Goal: Task Accomplishment & Management: Manage account settings

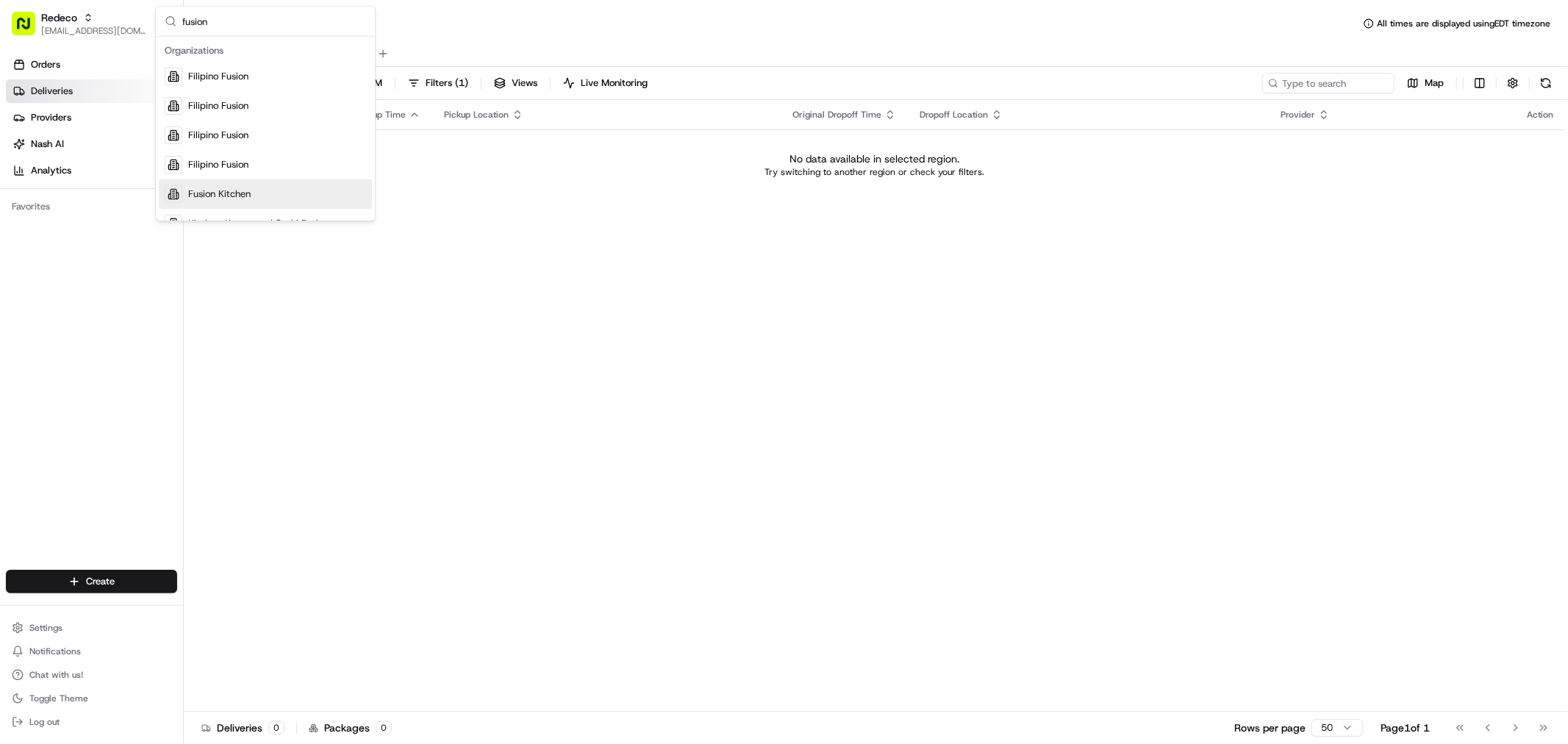
scroll to position [46, 0]
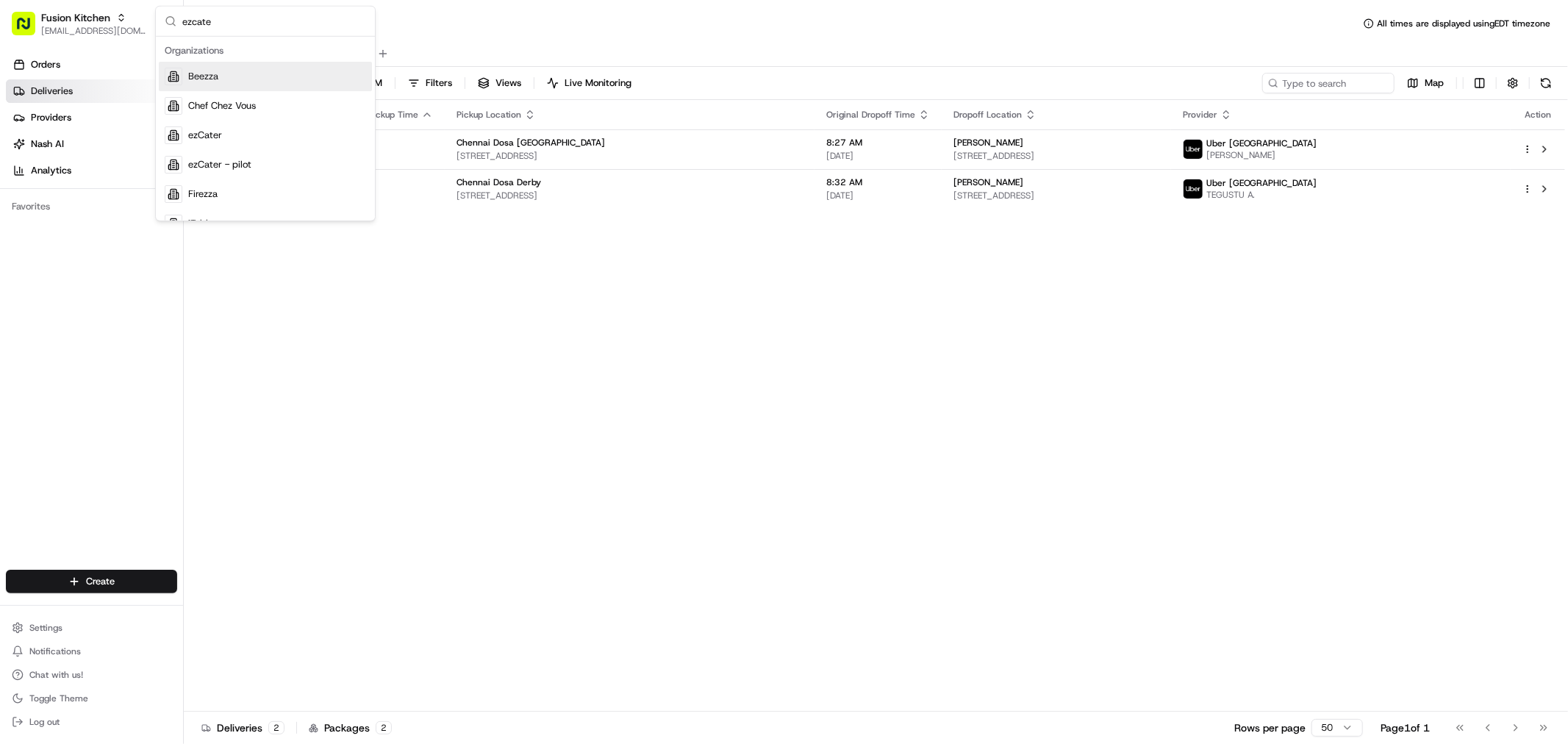
type input "ezcater"
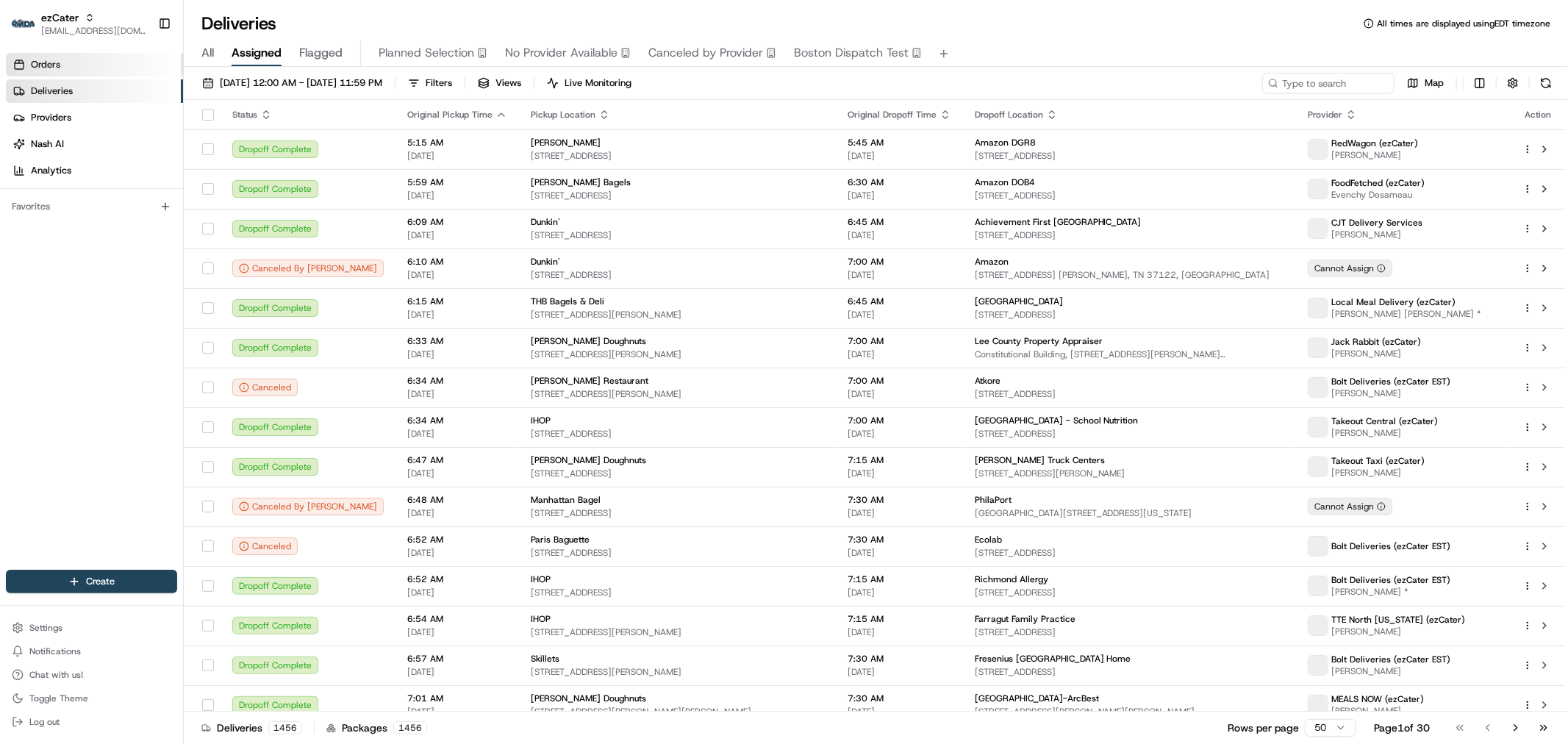
click at [77, 64] on link "Orders" at bounding box center [94, 65] width 177 height 24
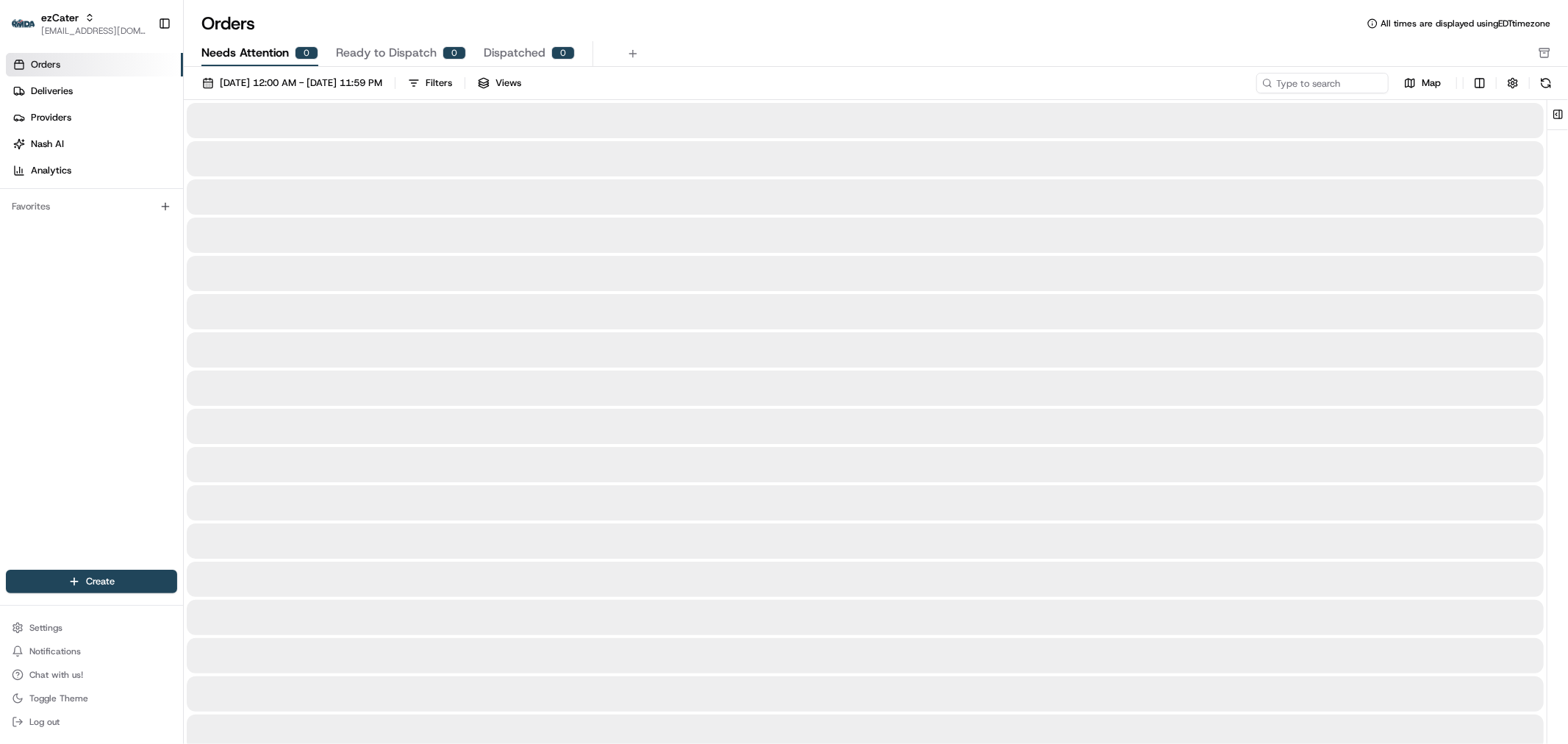
click at [247, 52] on span "Needs Attention" at bounding box center [245, 53] width 88 height 18
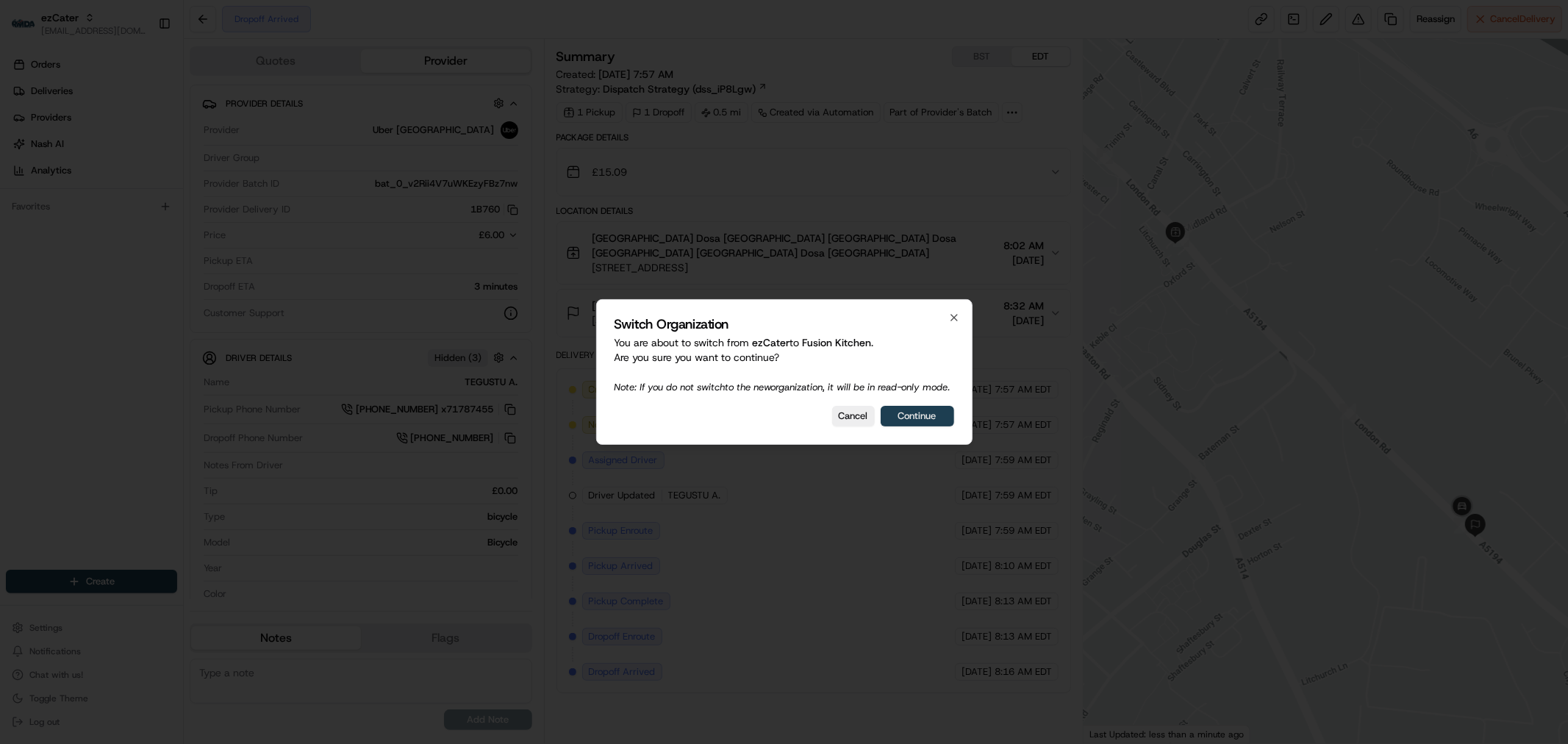
click at [922, 421] on button "Continue" at bounding box center [918, 416] width 74 height 21
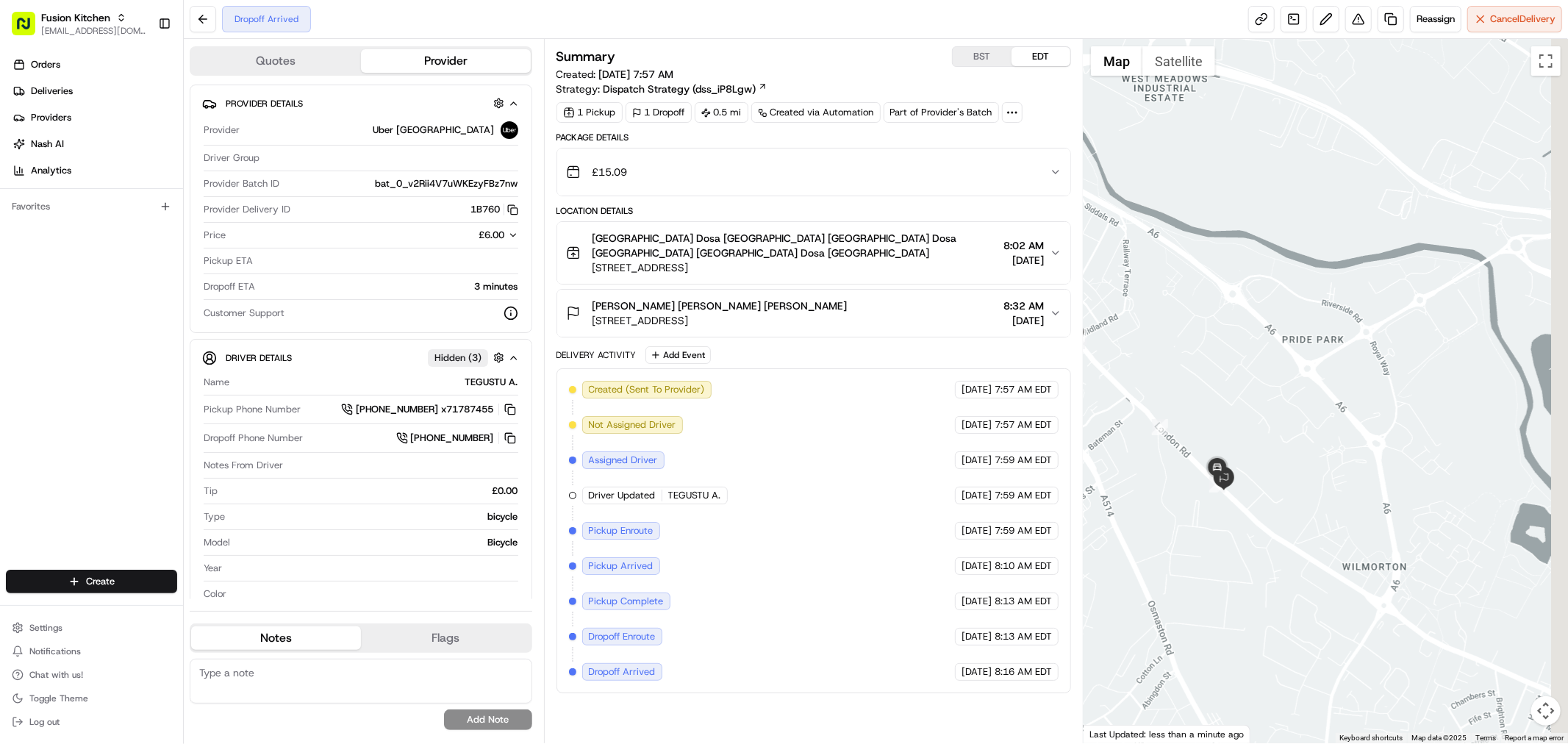
drag, startPoint x: 1328, startPoint y: 445, endPoint x: 1079, endPoint y: 404, distance: 252.4
click at [1079, 404] on div "Quotes Provider Provider Details Provider Uber UK Driver Group Provider Batch I…" at bounding box center [876, 391] width 1384 height 704
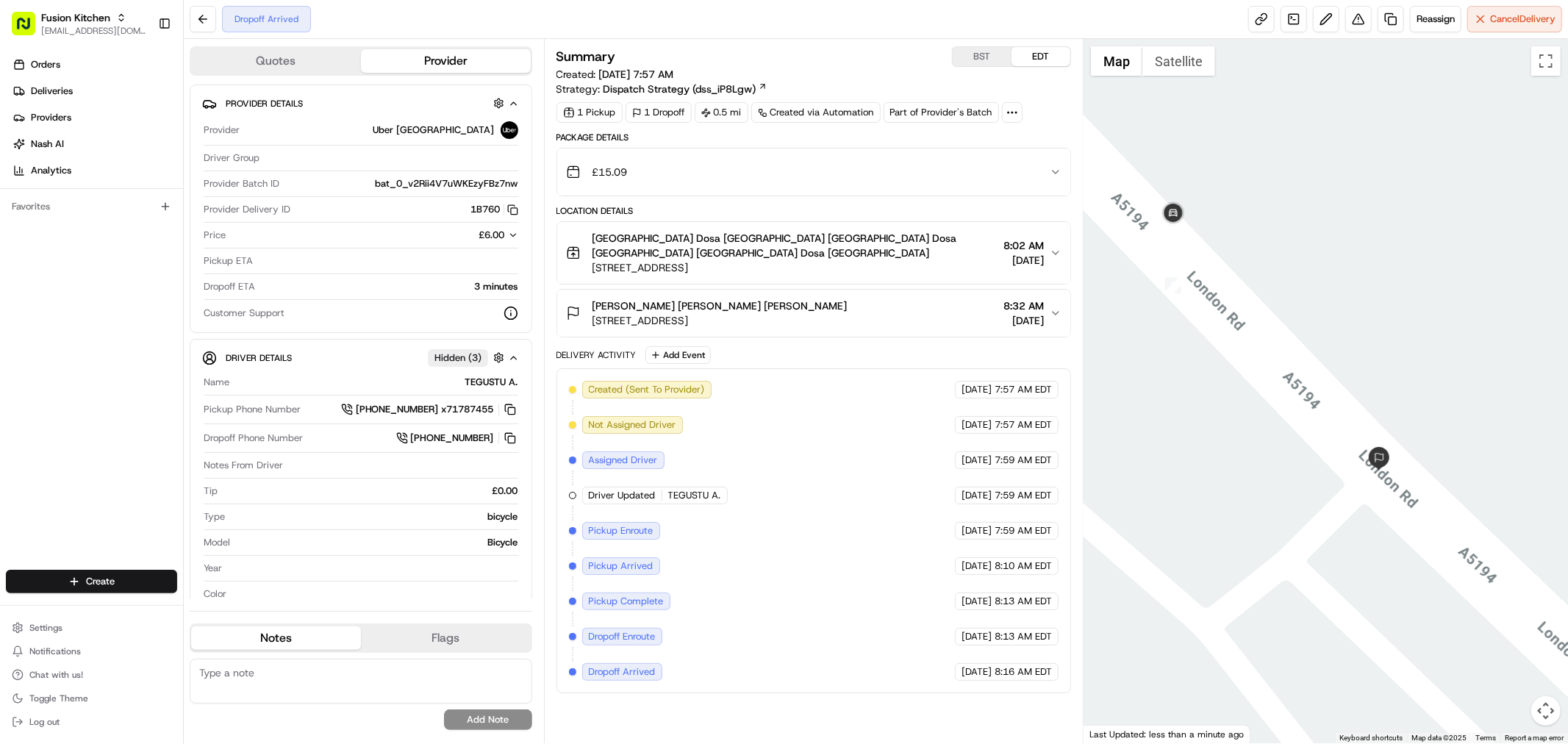
drag, startPoint x: 1229, startPoint y: 336, endPoint x: 1303, endPoint y: 541, distance: 217.9
click at [1303, 541] on div at bounding box center [1325, 391] width 484 height 704
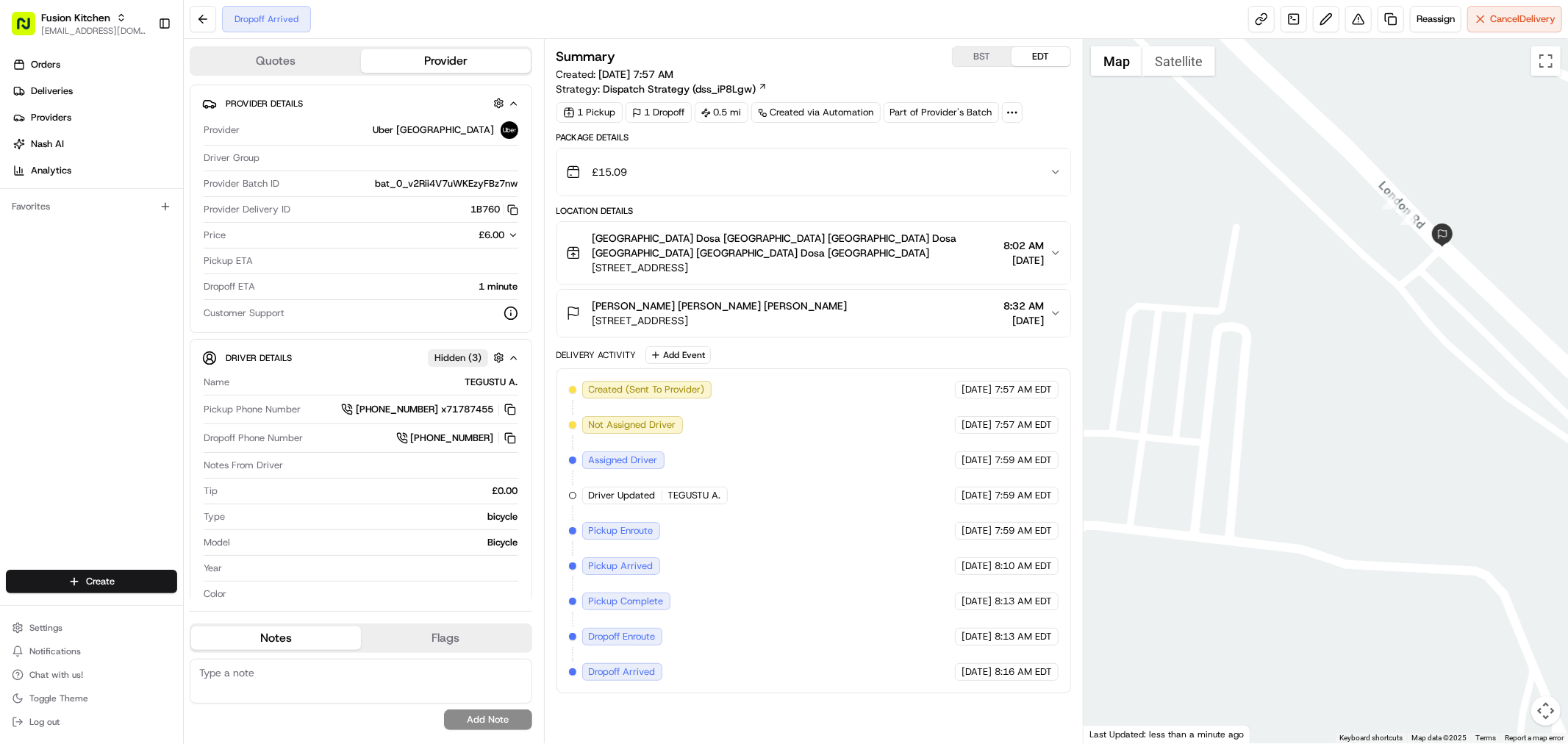
drag, startPoint x: 1233, startPoint y: 305, endPoint x: 1495, endPoint y: 342, distance: 264.6
click at [1496, 342] on div at bounding box center [1325, 391] width 484 height 704
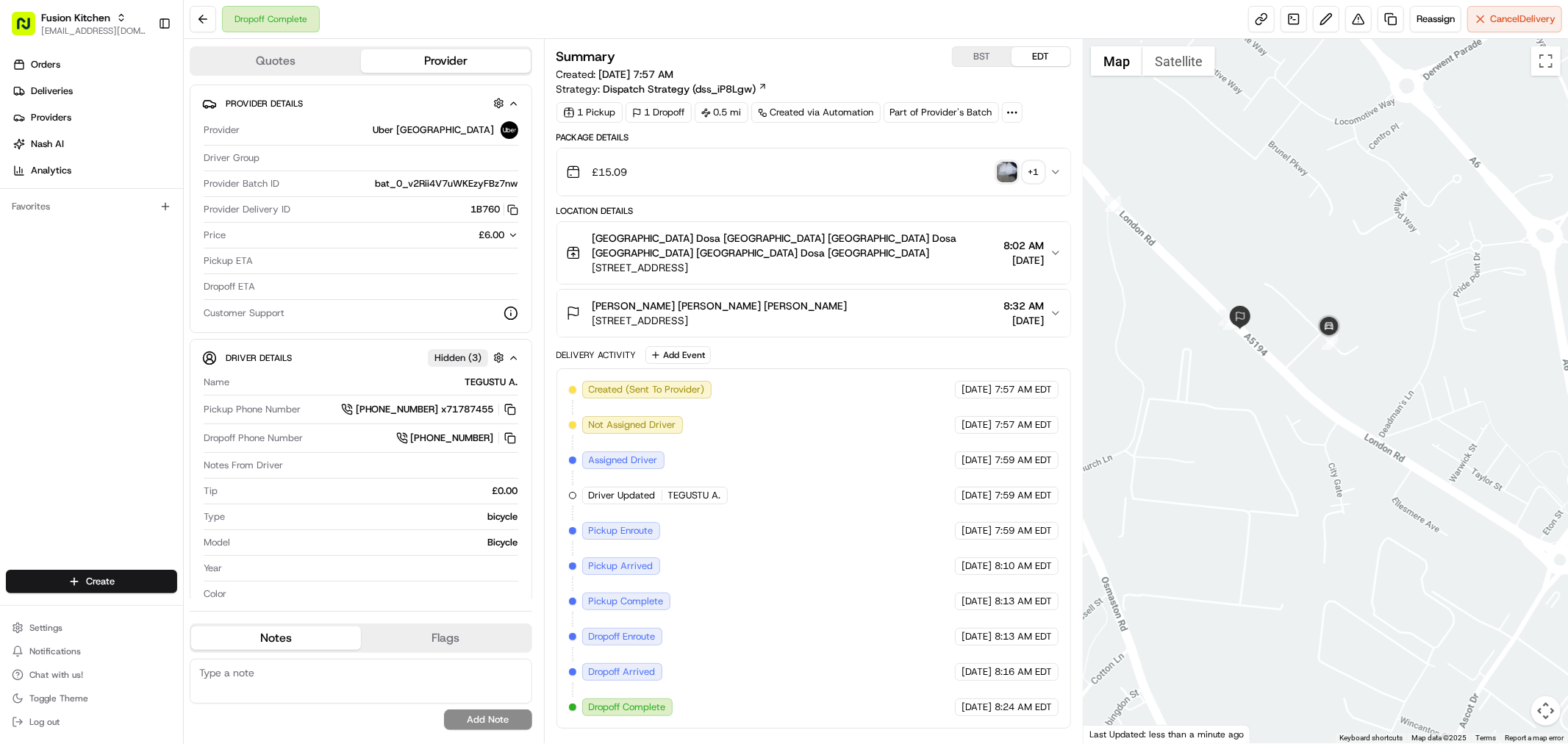
click at [1003, 299] on span "8:32 AM" at bounding box center [1023, 306] width 41 height 15
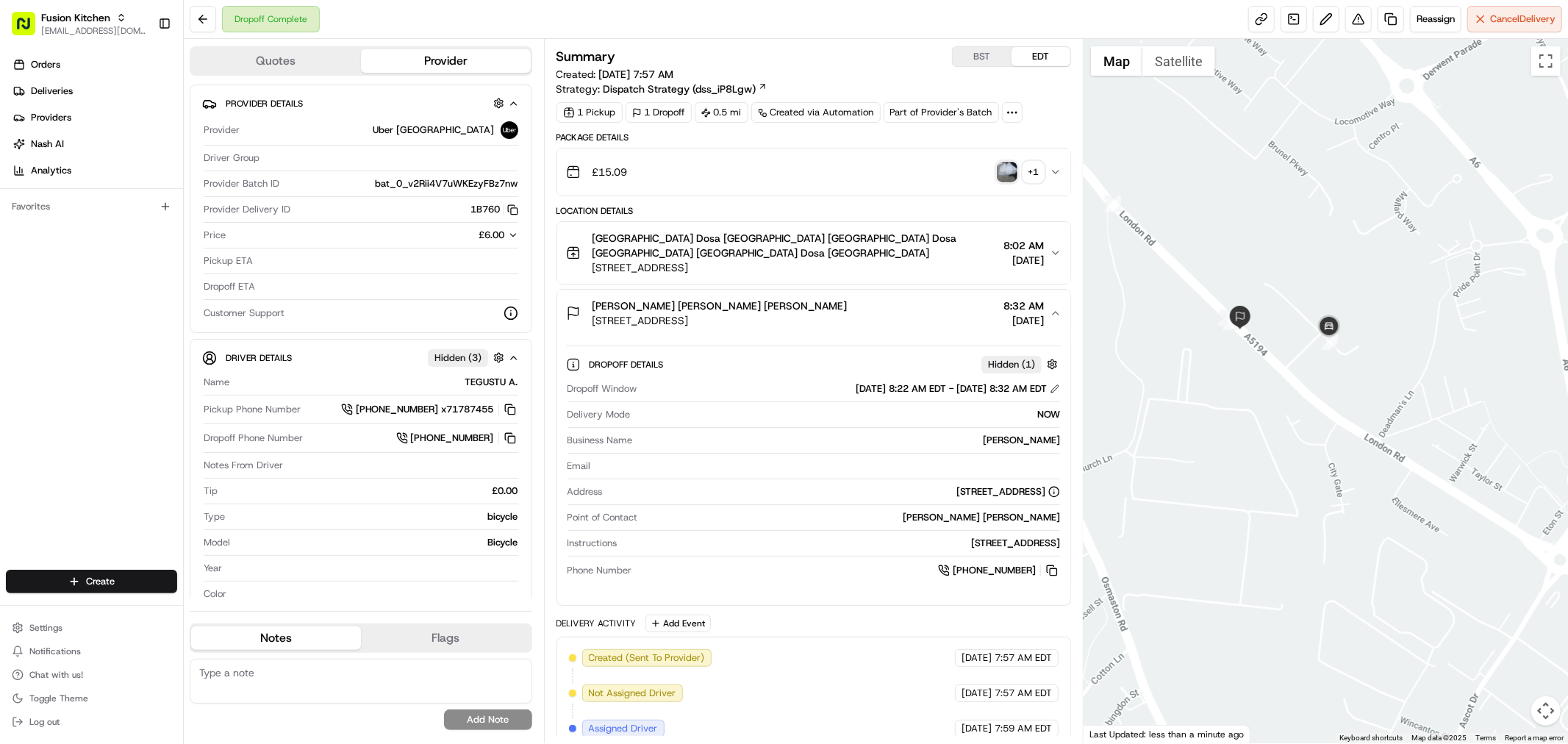
click at [1006, 160] on div "£15.09 + 1" at bounding box center [808, 172] width 484 height 29
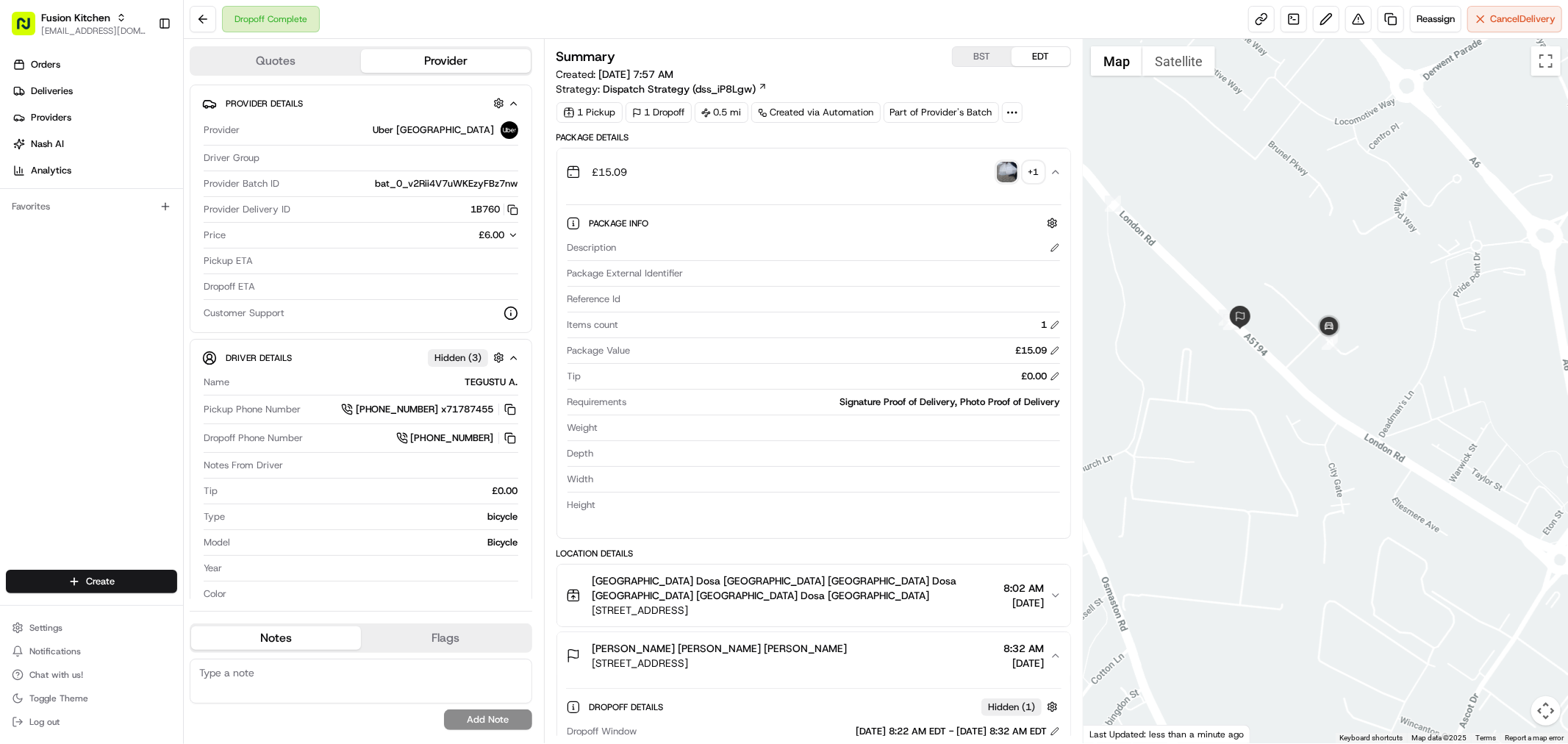
click at [1007, 166] on img "button" at bounding box center [1007, 172] width 21 height 21
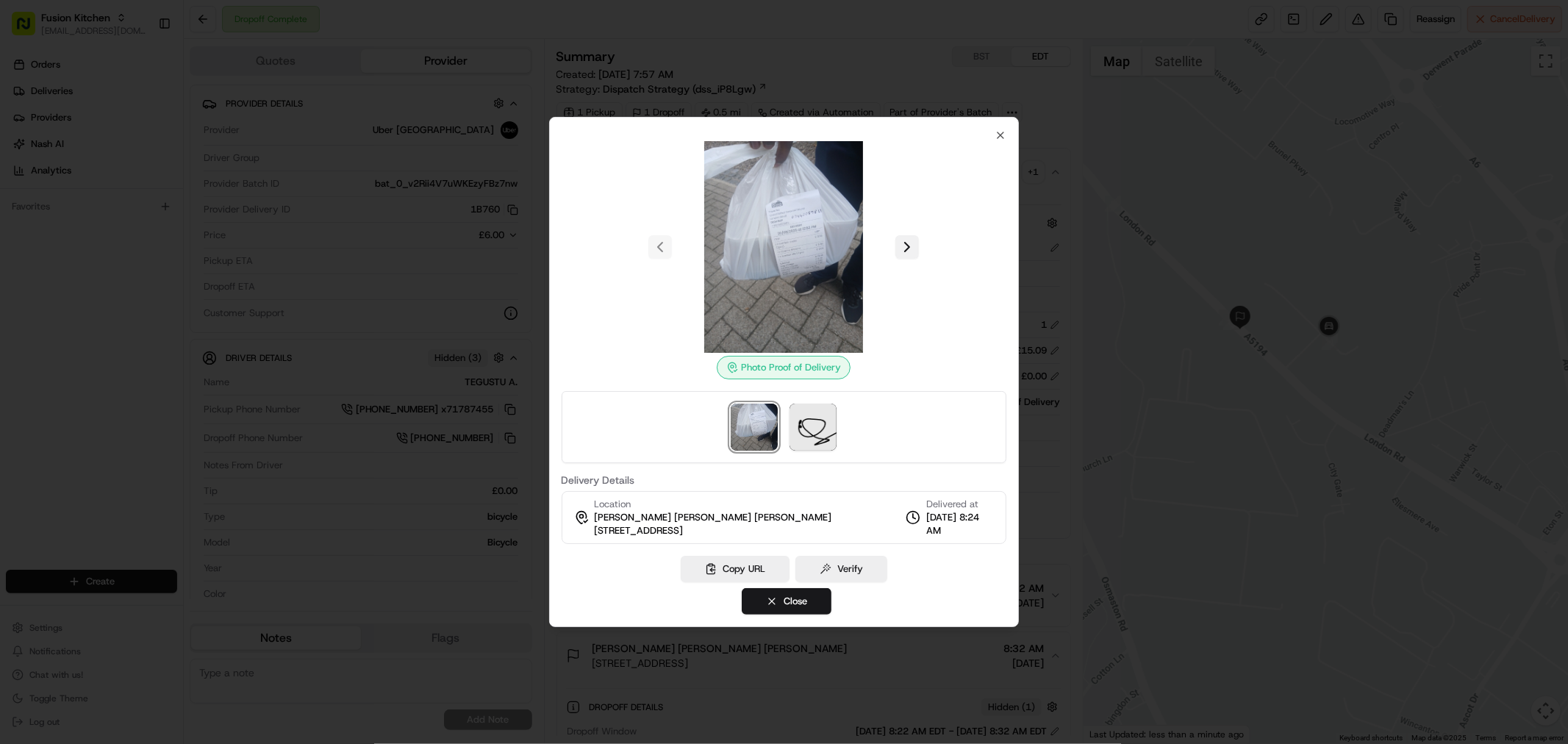
click at [901, 250] on button at bounding box center [907, 247] width 24 height 24
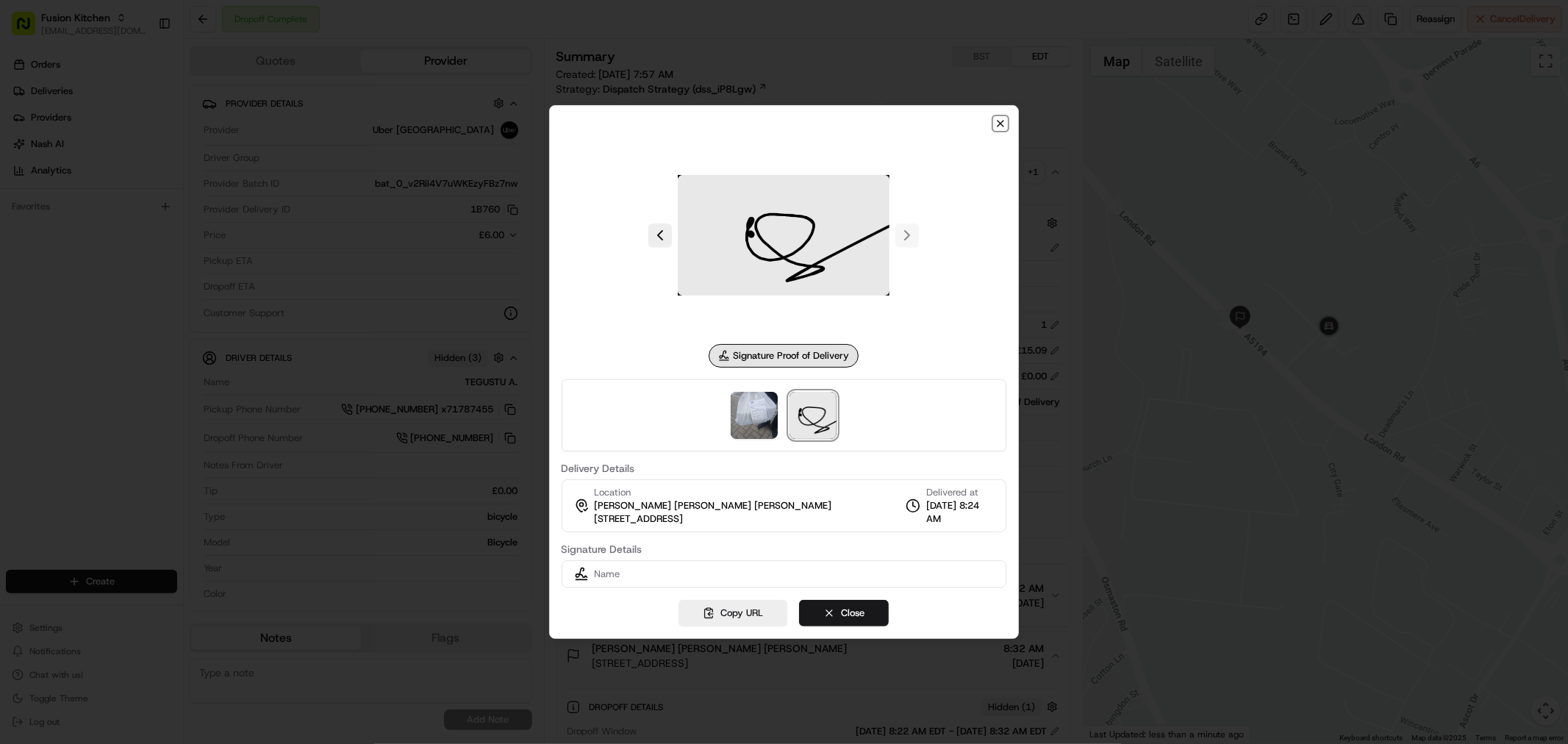
click at [1001, 127] on icon "button" at bounding box center [1000, 124] width 12 height 12
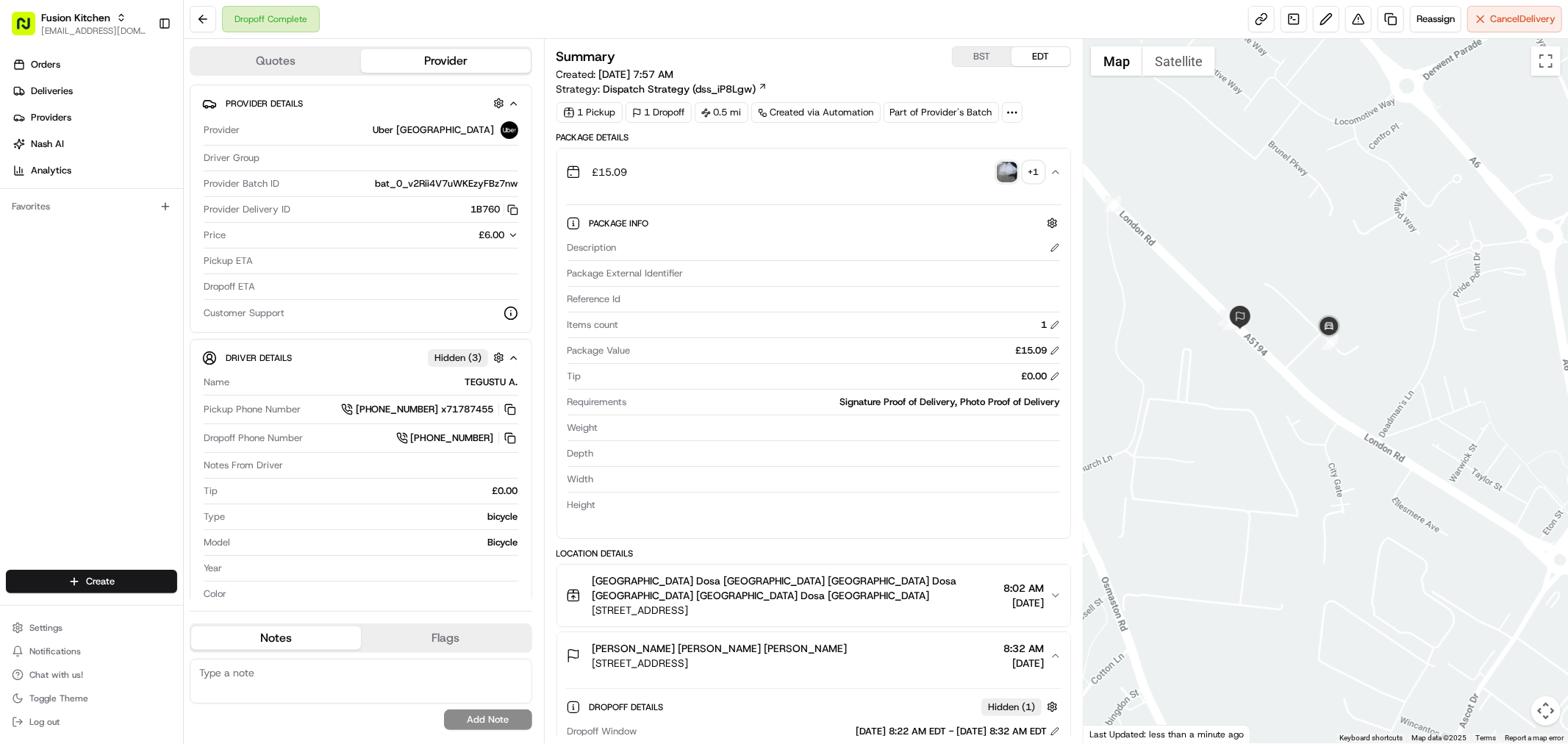
click at [1062, 169] on button "£15.09 + 1" at bounding box center [814, 172] width 513 height 47
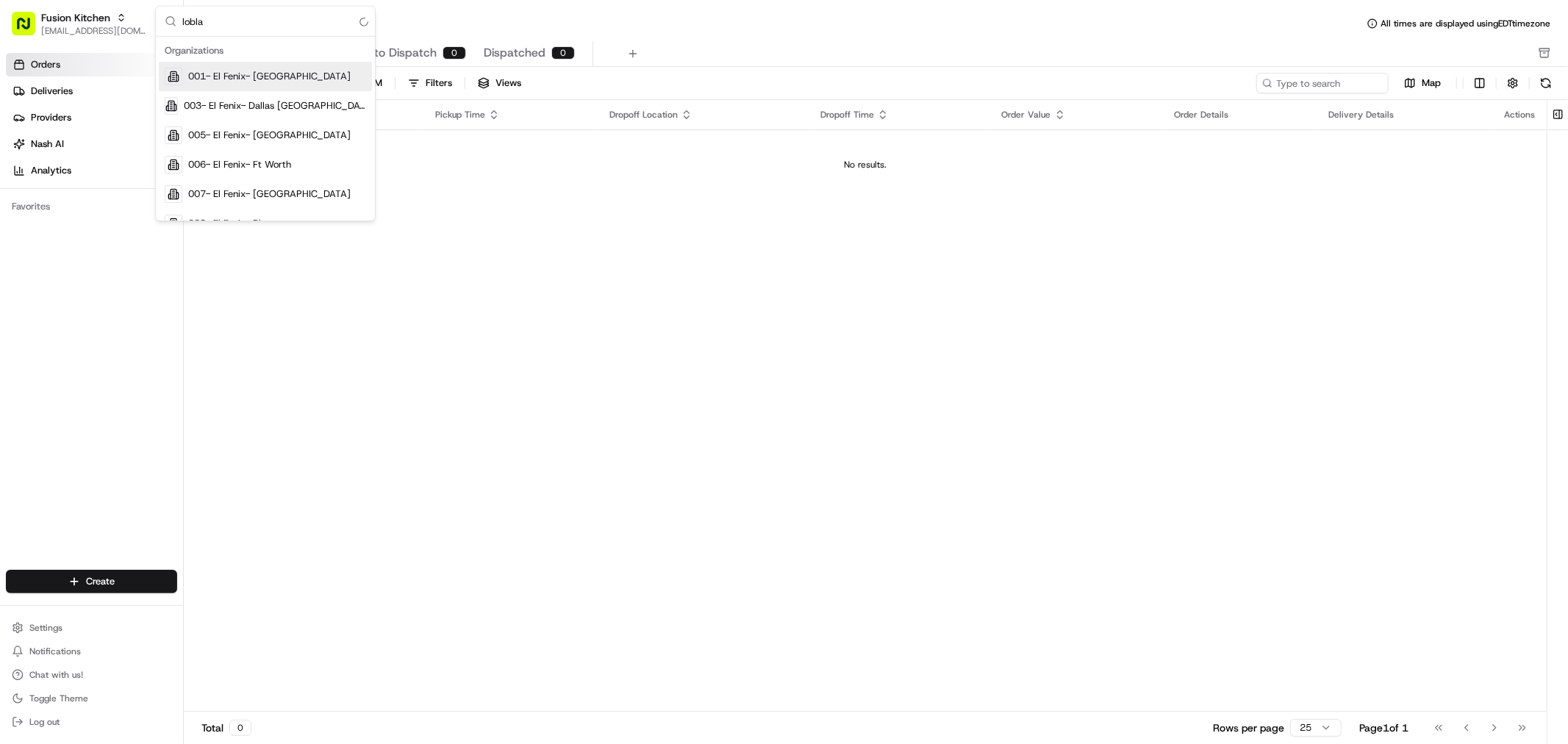
type input "loblaw"
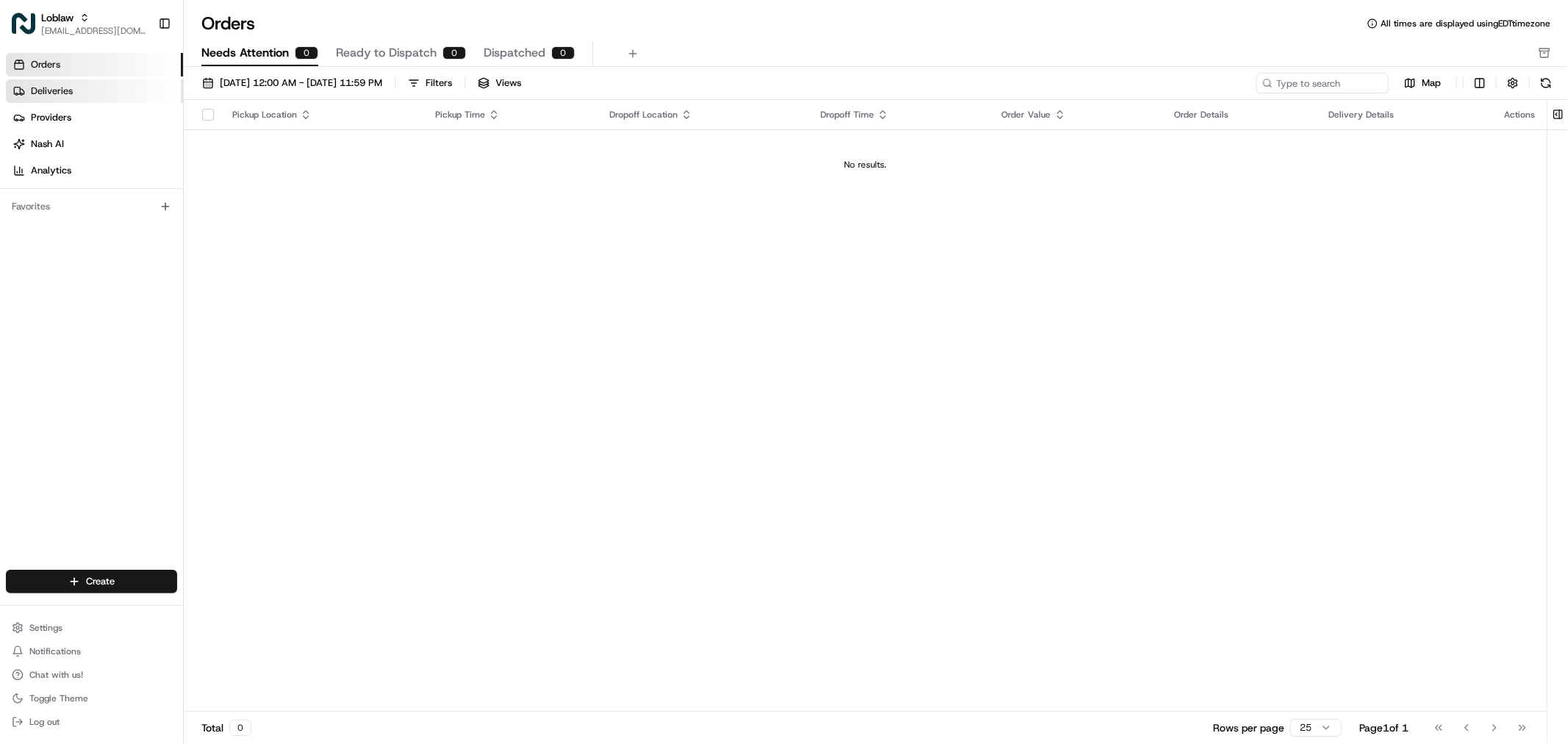
click at [80, 91] on link "Deliveries" at bounding box center [94, 91] width 177 height 24
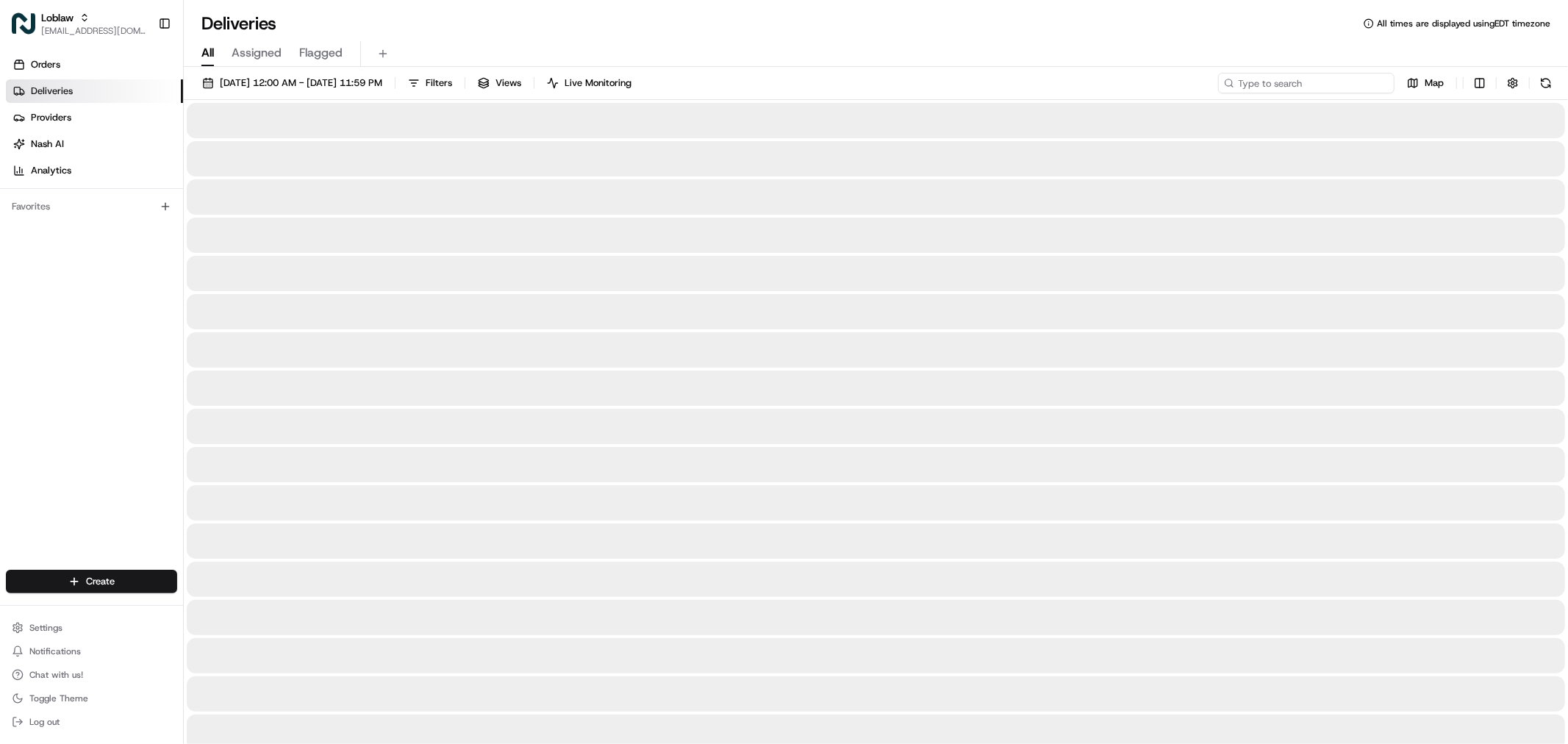
click at [1343, 86] on input at bounding box center [1306, 83] width 176 height 21
paste input "531900012818167"
type input "531900012818167"
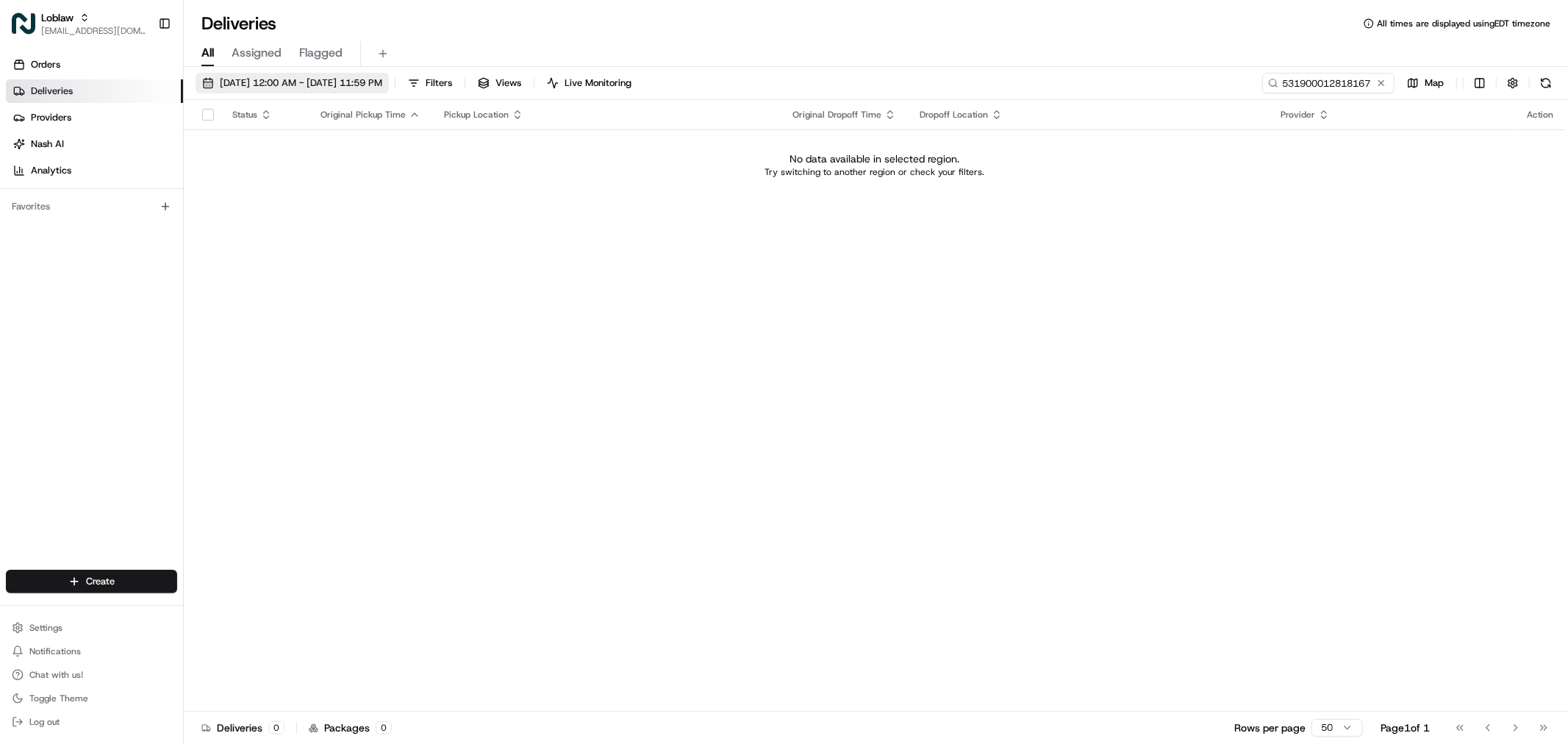
click at [380, 88] on span "Aug 20 2025 12:00 AM - Aug 20 2025 11:59 PM" at bounding box center [301, 83] width 162 height 13
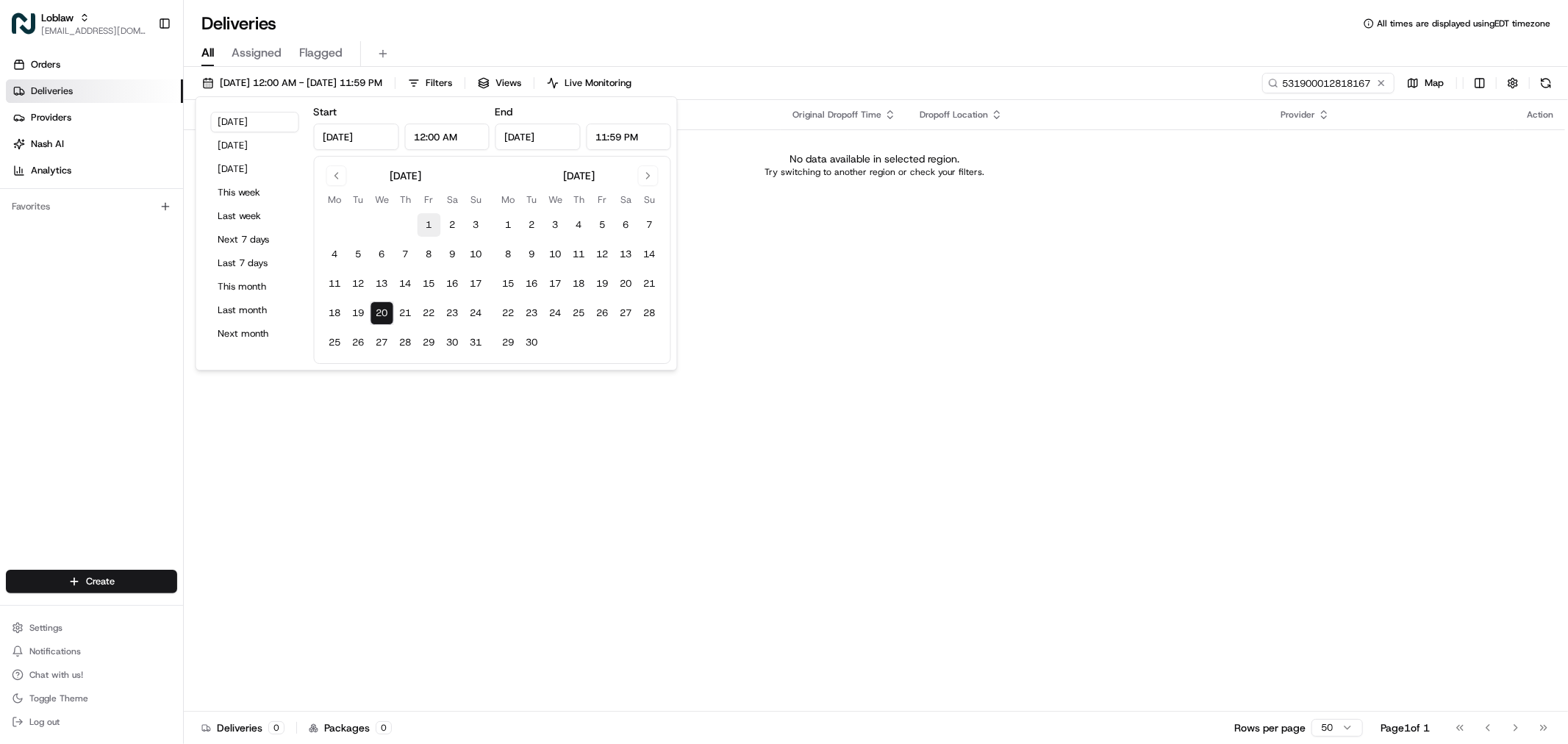
click at [427, 228] on button "1" at bounding box center [429, 225] width 24 height 24
type input "Aug 1, 2025"
click at [485, 344] on button "31" at bounding box center [476, 343] width 24 height 24
type input "Aug 31, 2025"
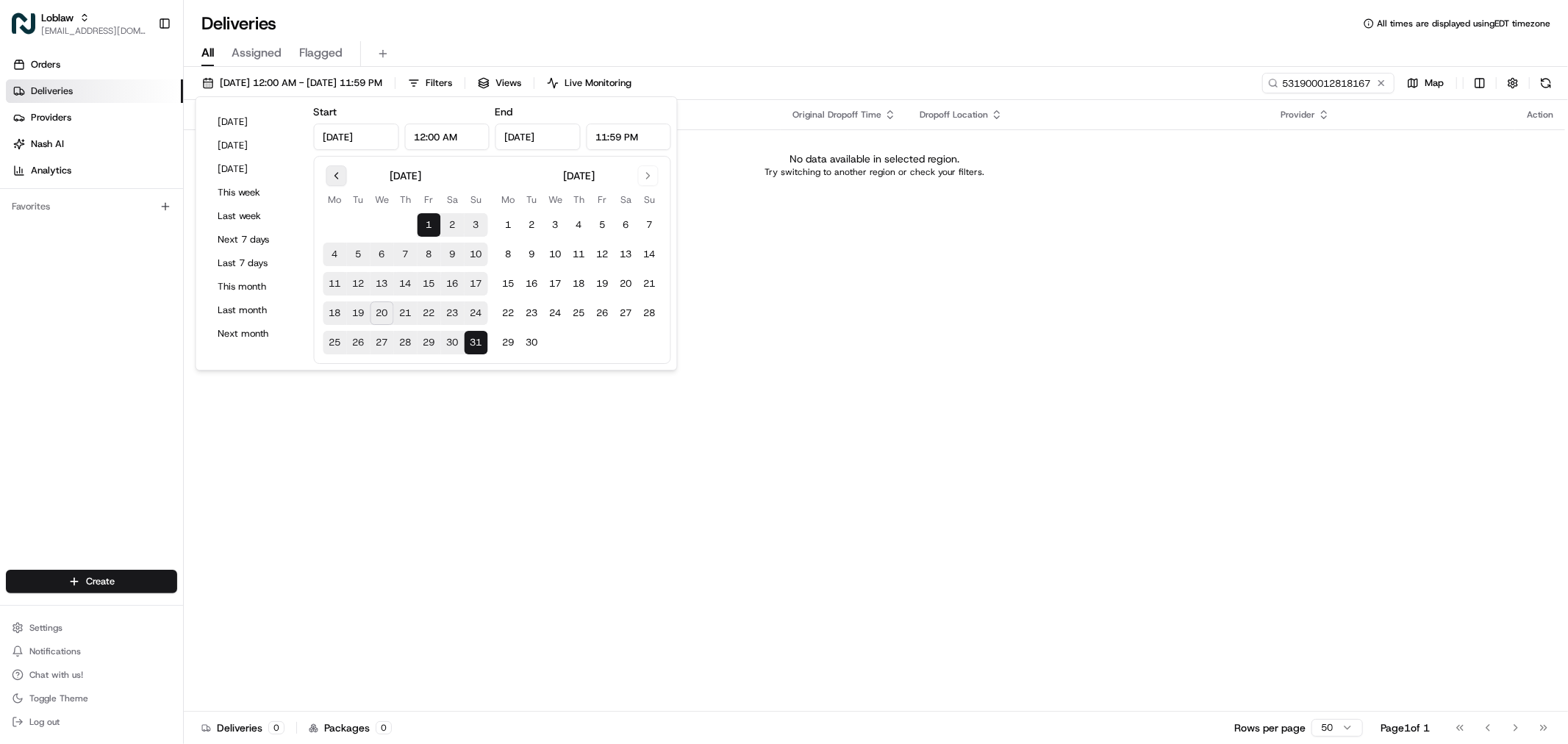
click at [340, 174] on button "Go to previous month" at bounding box center [337, 175] width 21 height 21
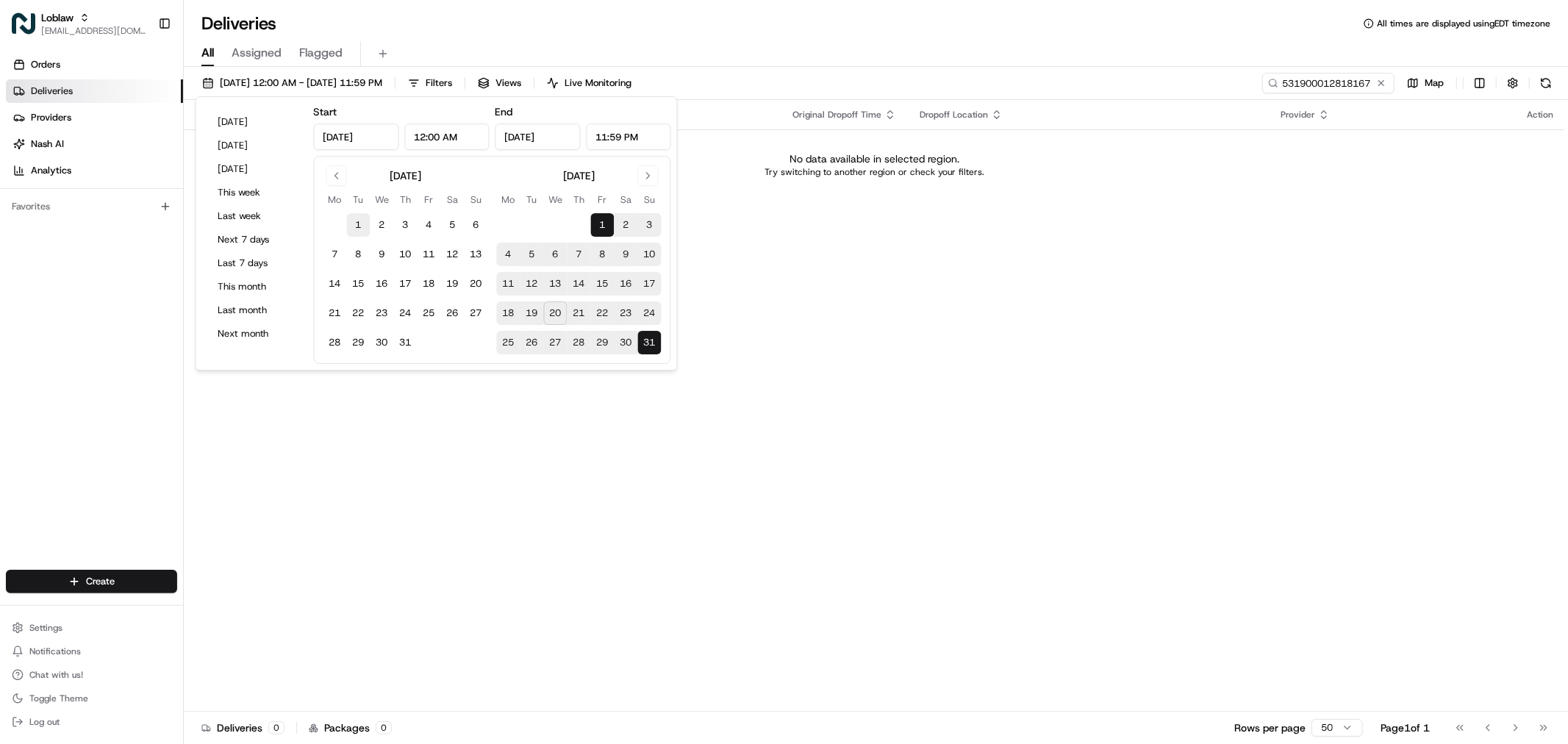
click at [358, 223] on button "1" at bounding box center [359, 225] width 24 height 24
type input "Jul 1, 2025"
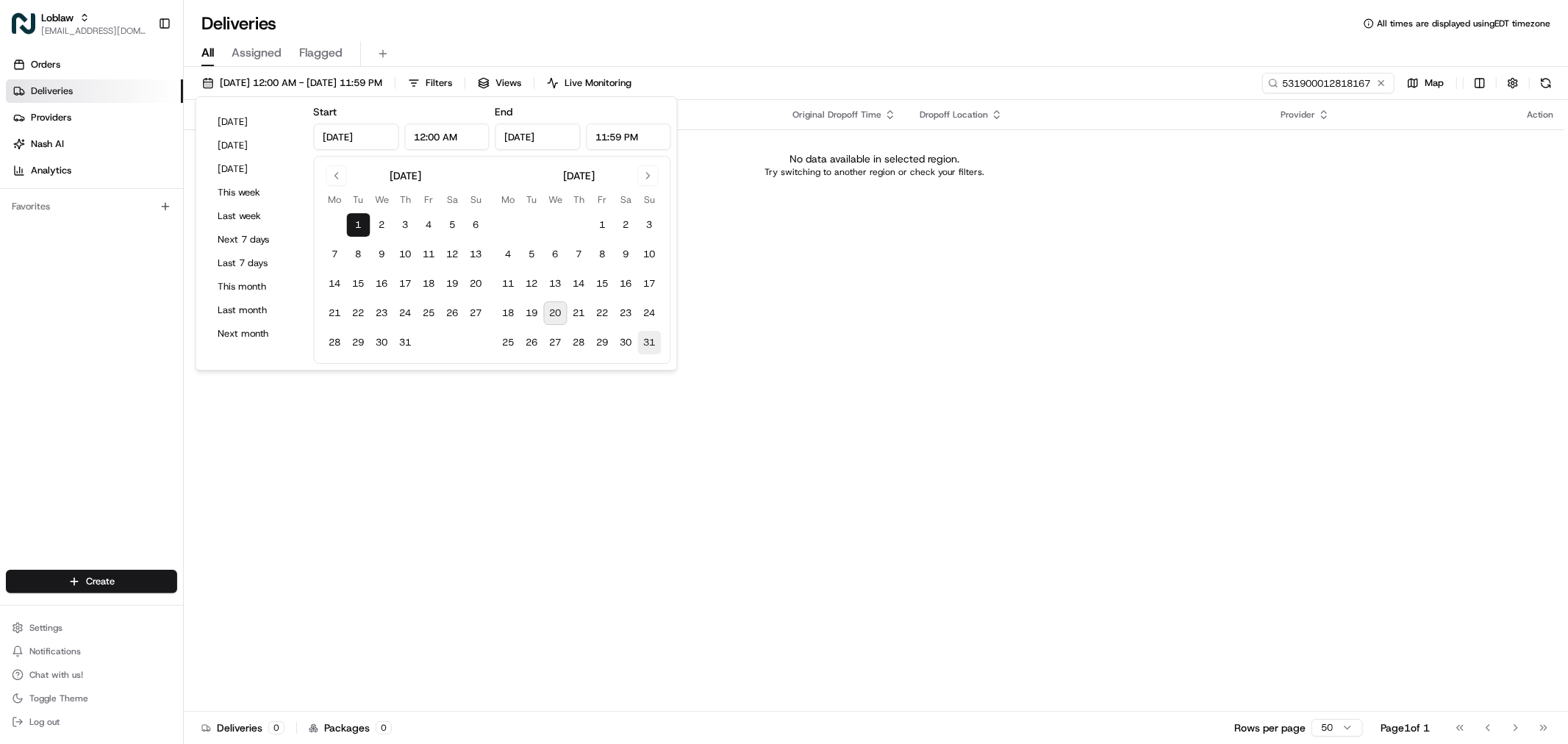
click at [654, 340] on button "31" at bounding box center [650, 343] width 24 height 24
type input "Aug 31, 2025"
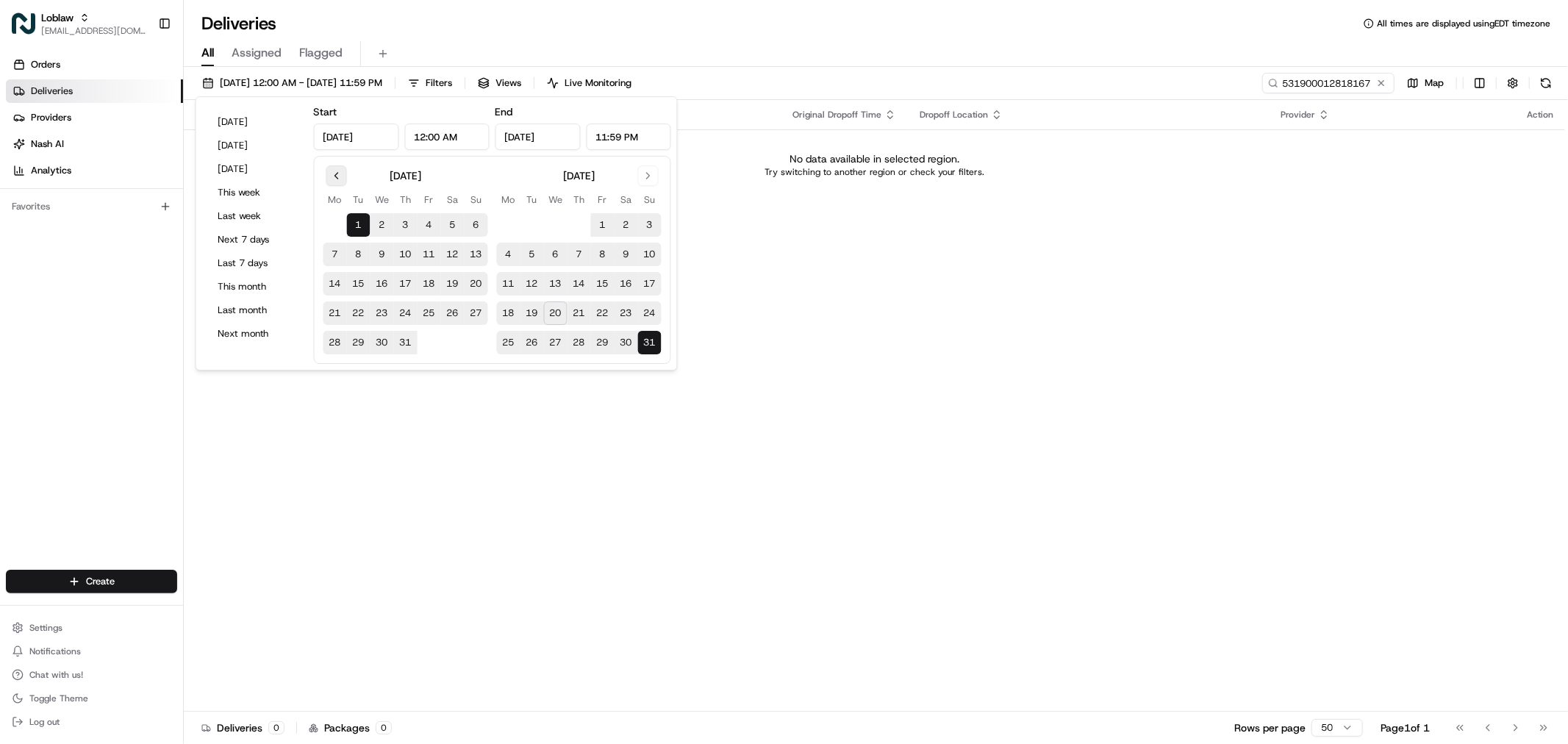
click at [343, 177] on button "Go to previous month" at bounding box center [337, 175] width 21 height 21
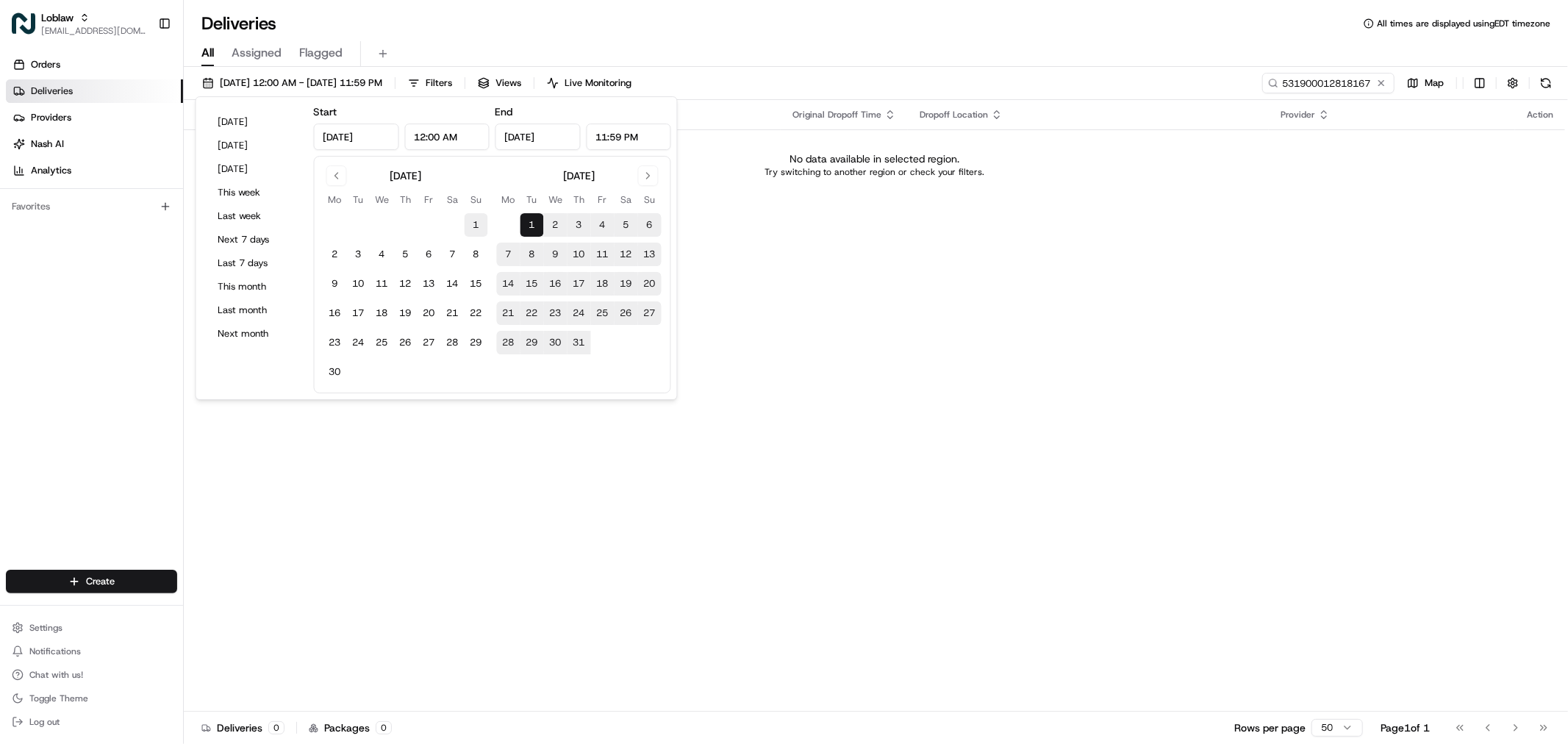
click at [481, 226] on button "1" at bounding box center [476, 225] width 24 height 24
type input "Jun 1, 2025"
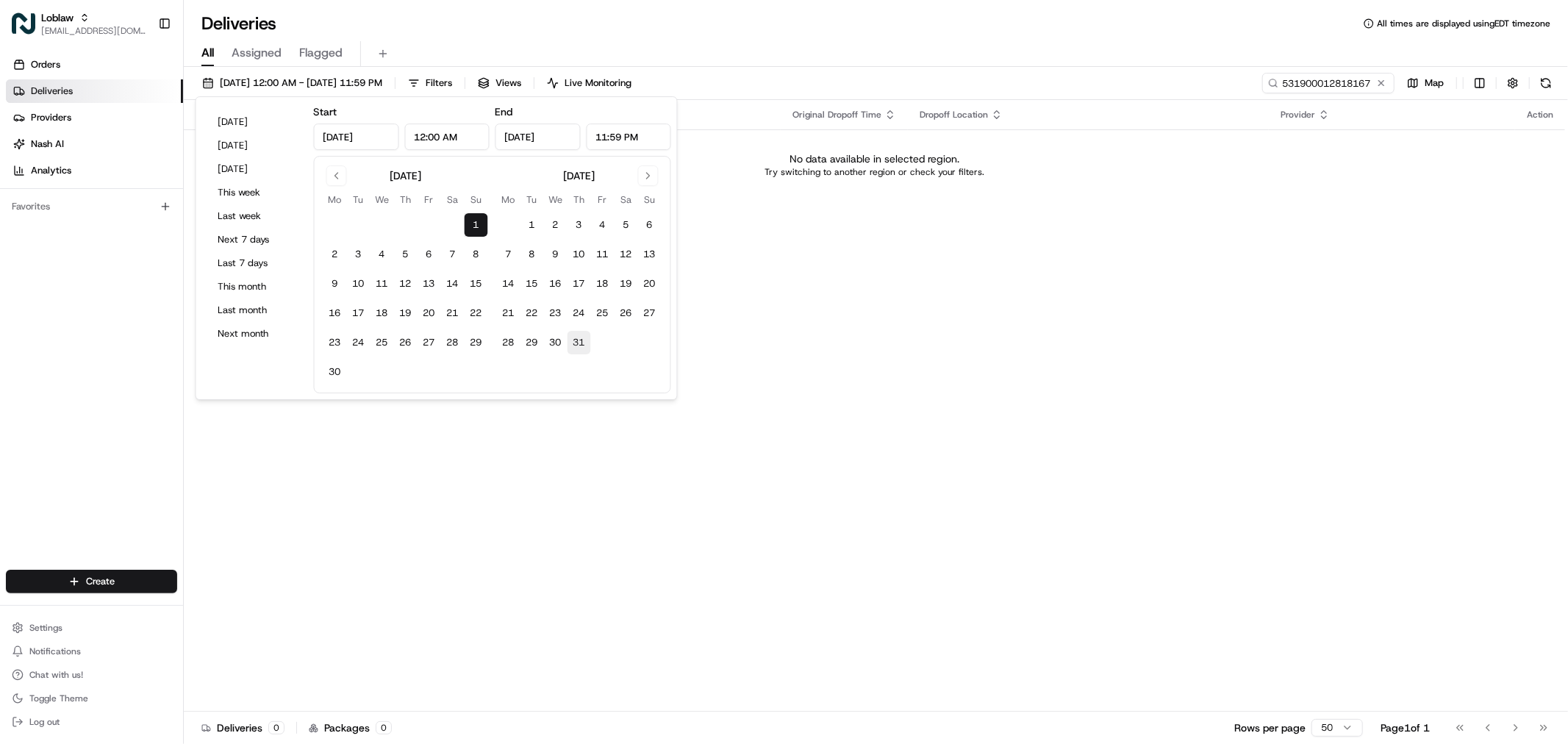
click at [568, 341] on button "31" at bounding box center [579, 343] width 24 height 24
type input "Jul 31, 2025"
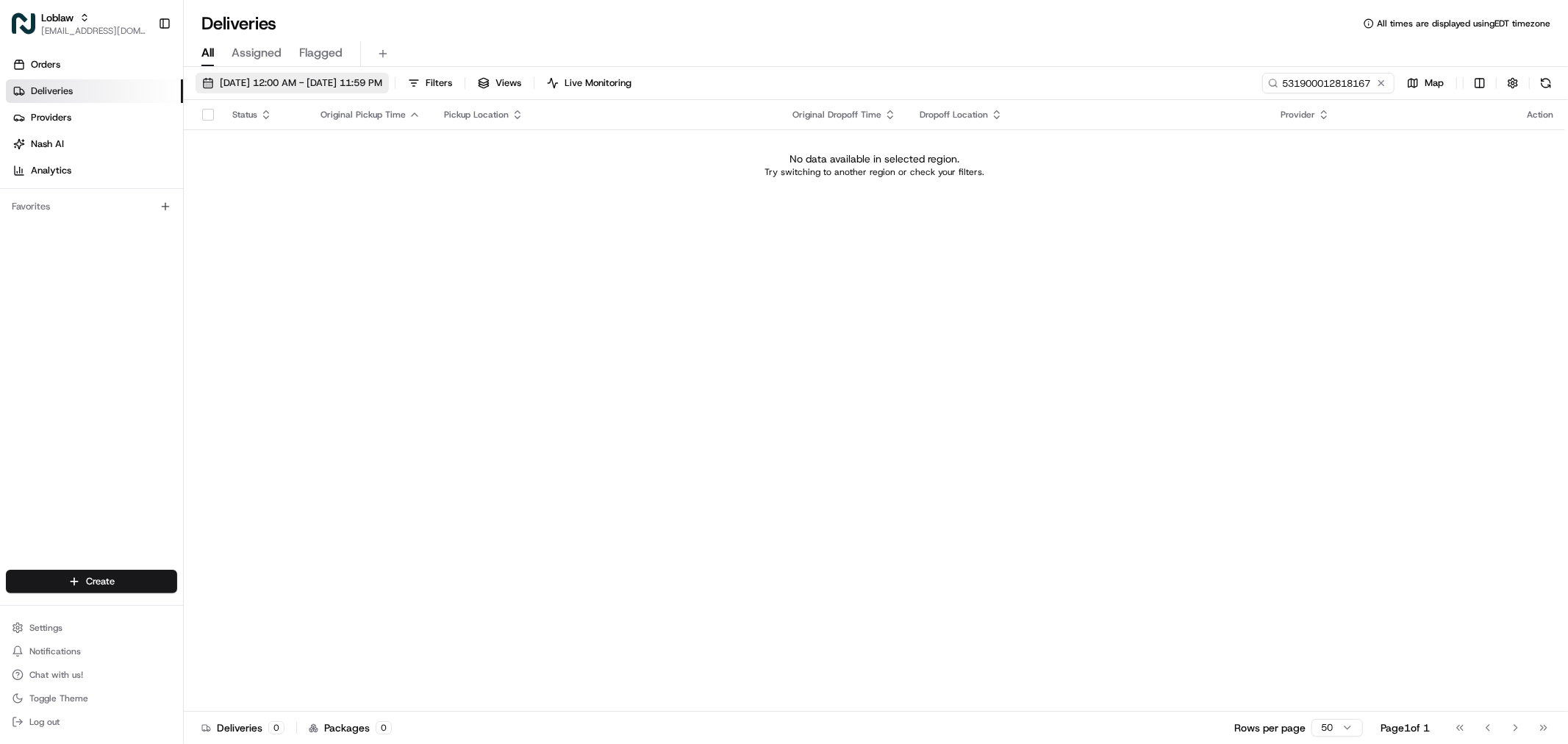
drag, startPoint x: 715, startPoint y: 318, endPoint x: 324, endPoint y: 83, distance: 456.2
click at [324, 83] on span "Jun 1 2025 12:00 AM - Jul 31 2025 11:59 PM" at bounding box center [301, 83] width 162 height 13
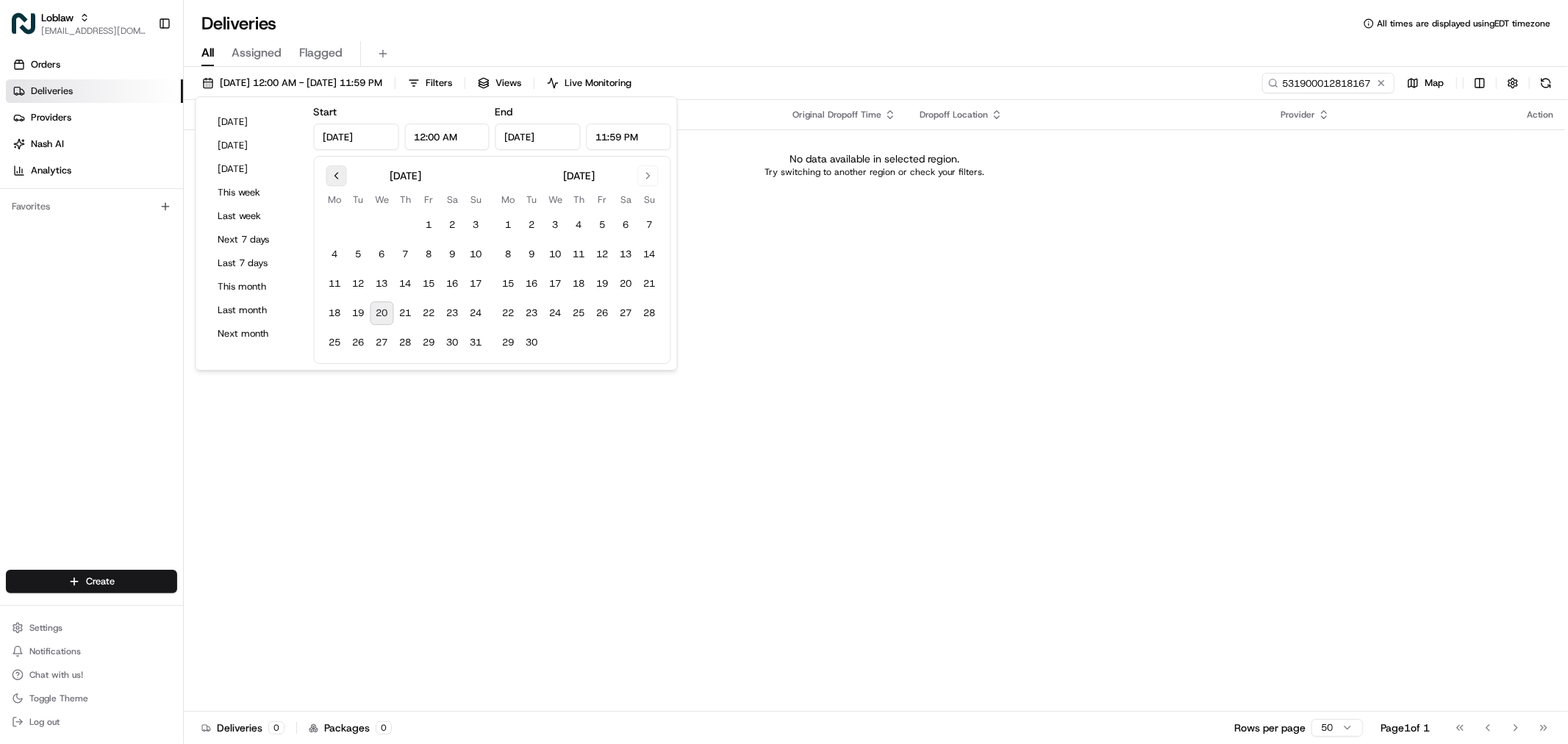
click at [330, 172] on button "Go to previous month" at bounding box center [337, 175] width 21 height 21
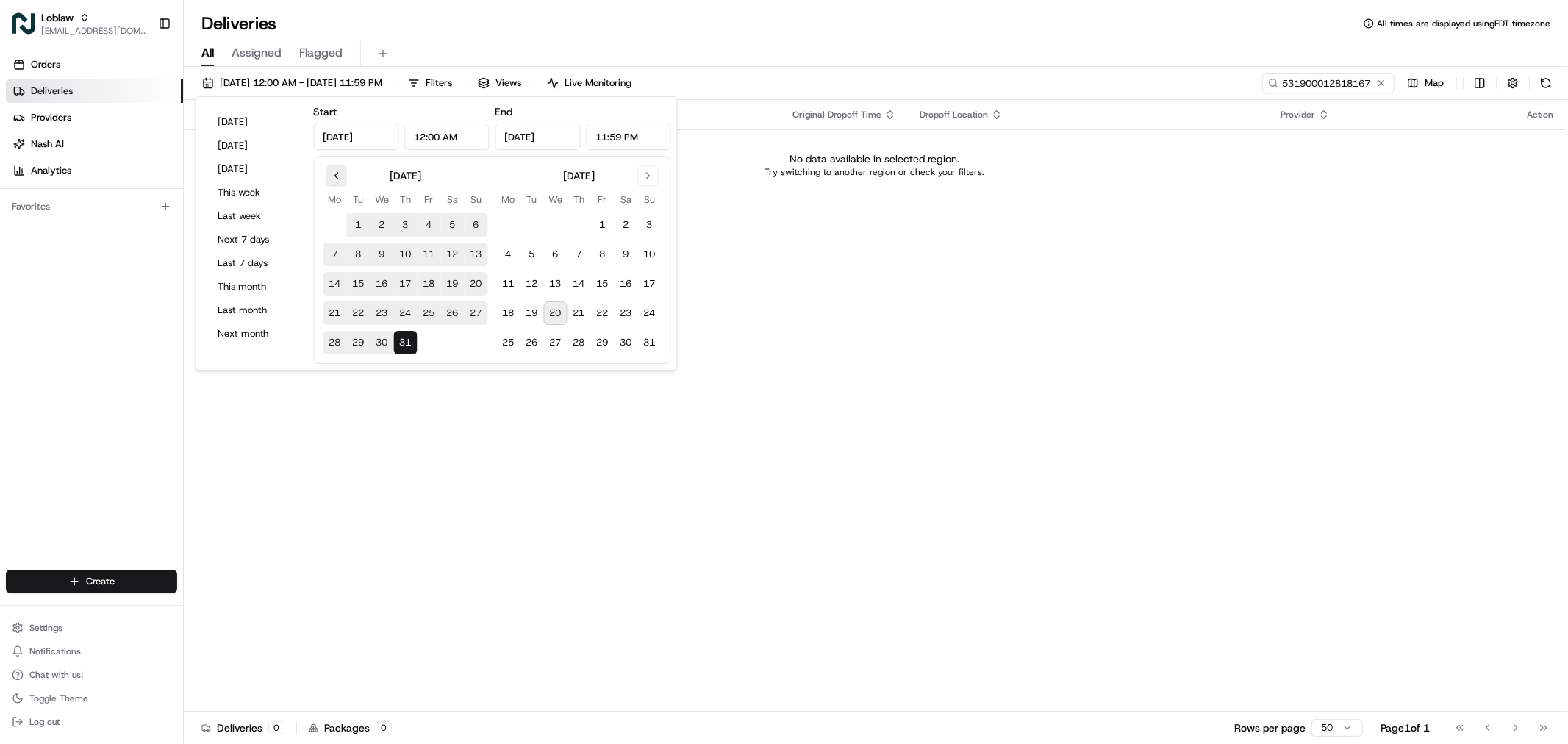
click at [330, 172] on button "Go to previous month" at bounding box center [337, 175] width 21 height 21
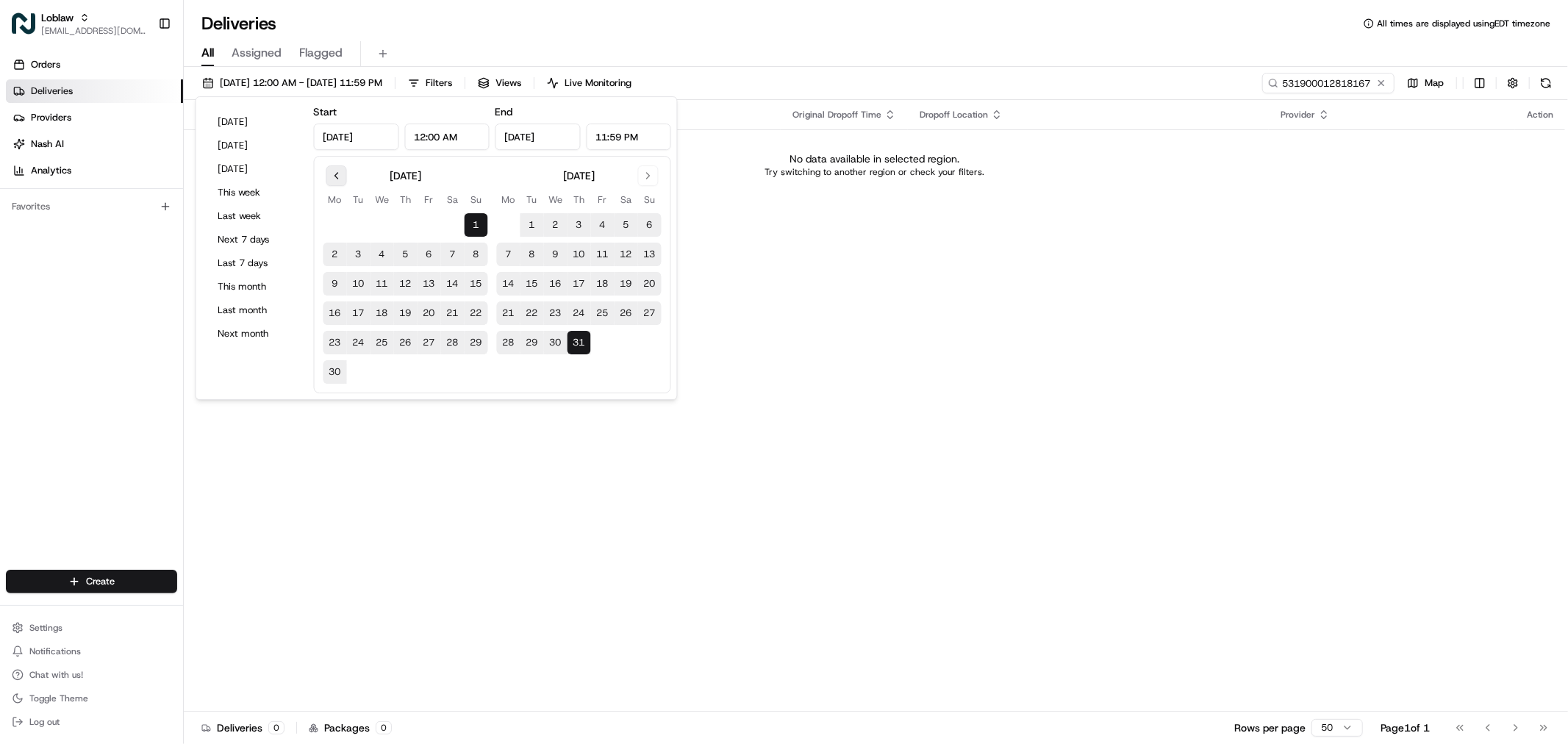
click at [344, 181] on button "Go to previous month" at bounding box center [337, 175] width 21 height 21
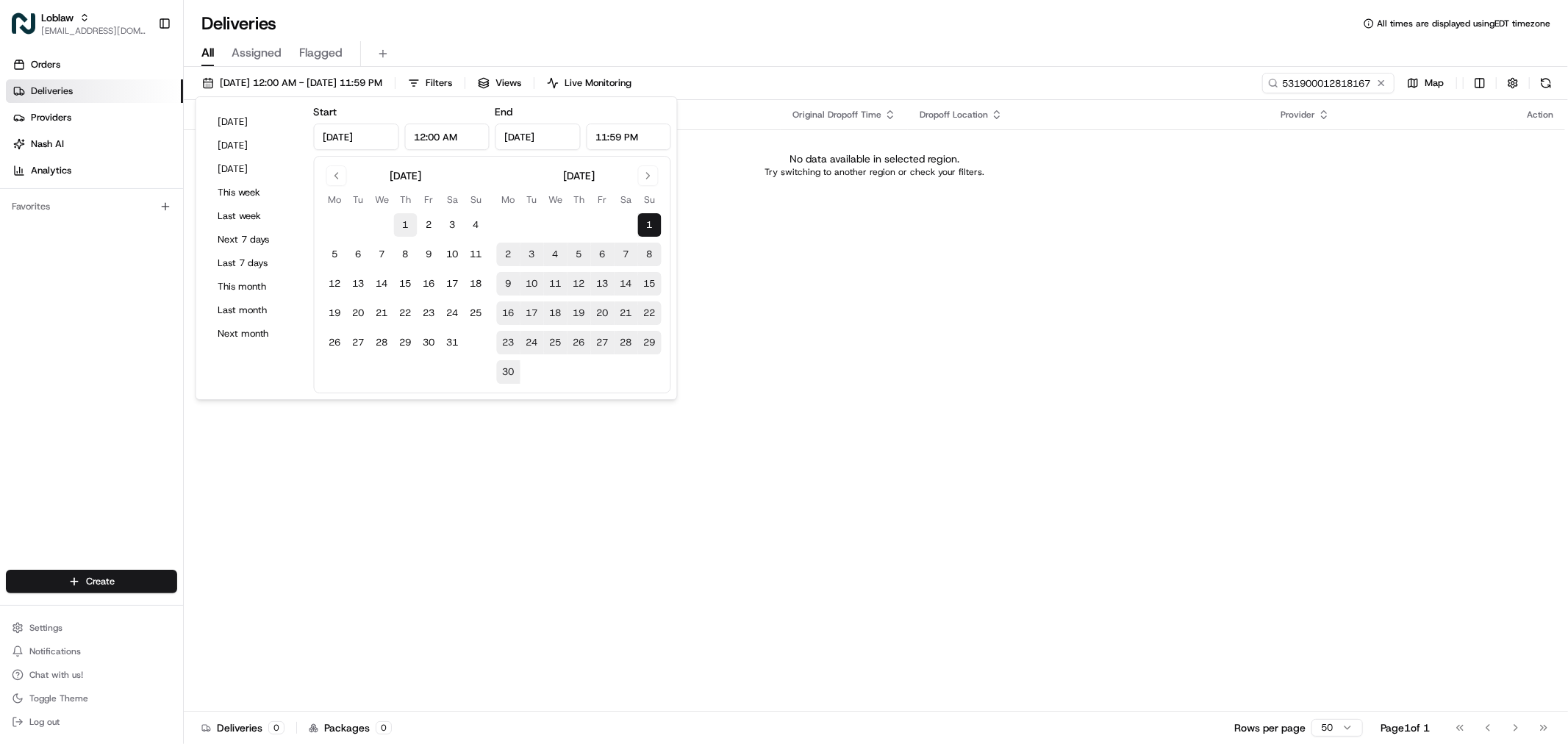
click at [408, 226] on button "1" at bounding box center [405, 225] width 24 height 24
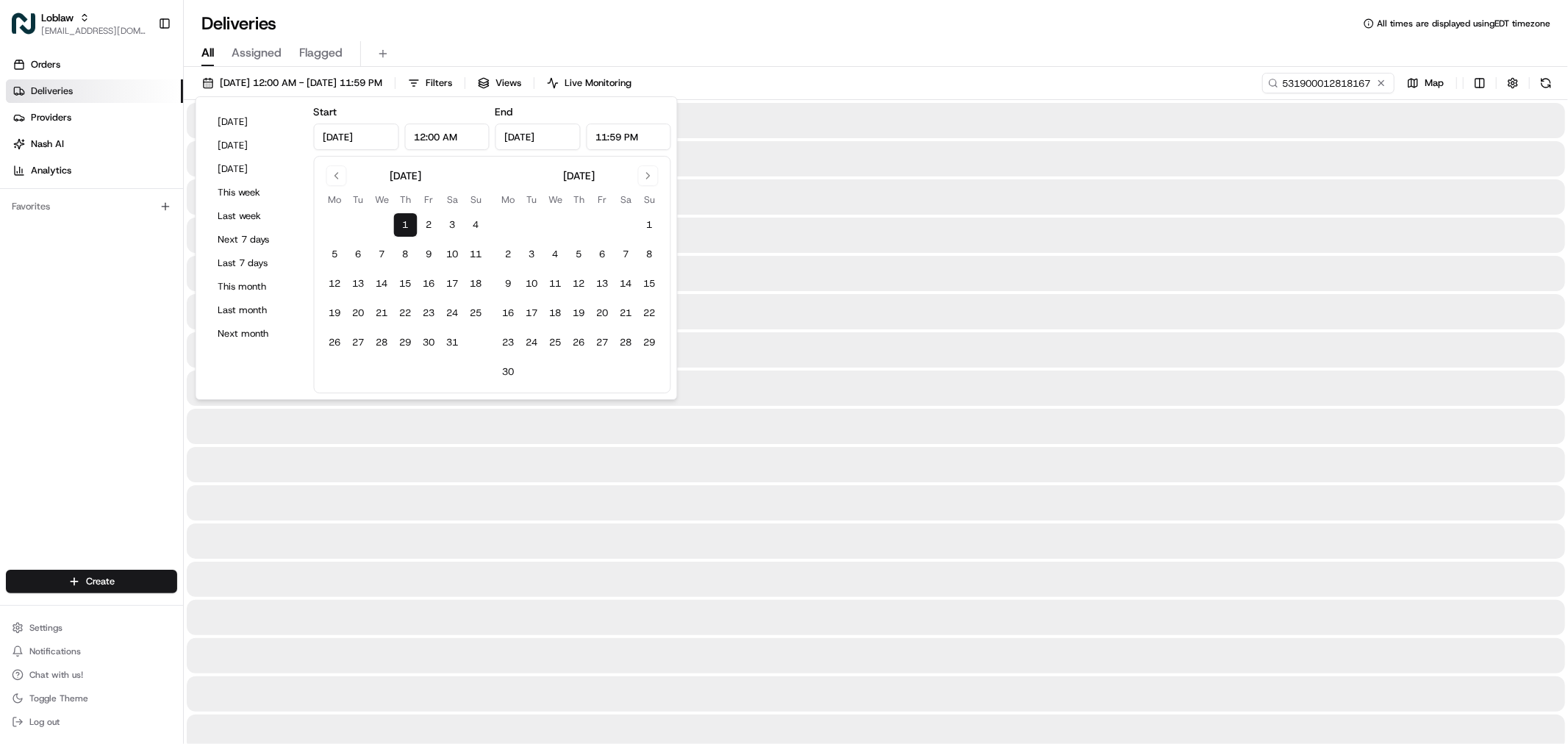
type input "May 1, 2025"
click at [512, 380] on button "30" at bounding box center [509, 372] width 24 height 24
type input "Jun 30, 2025"
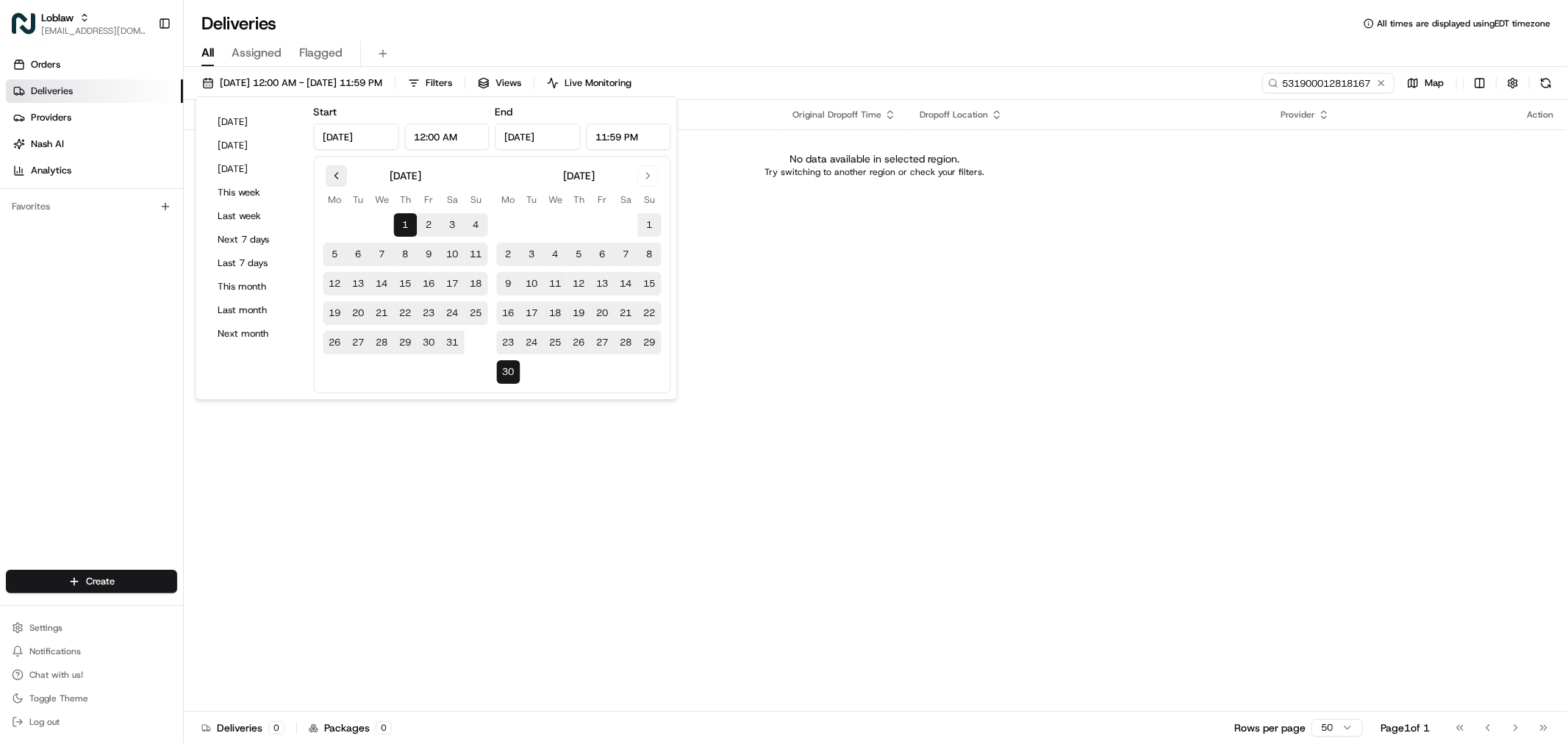
click at [332, 177] on button "Go to previous month" at bounding box center [337, 175] width 21 height 21
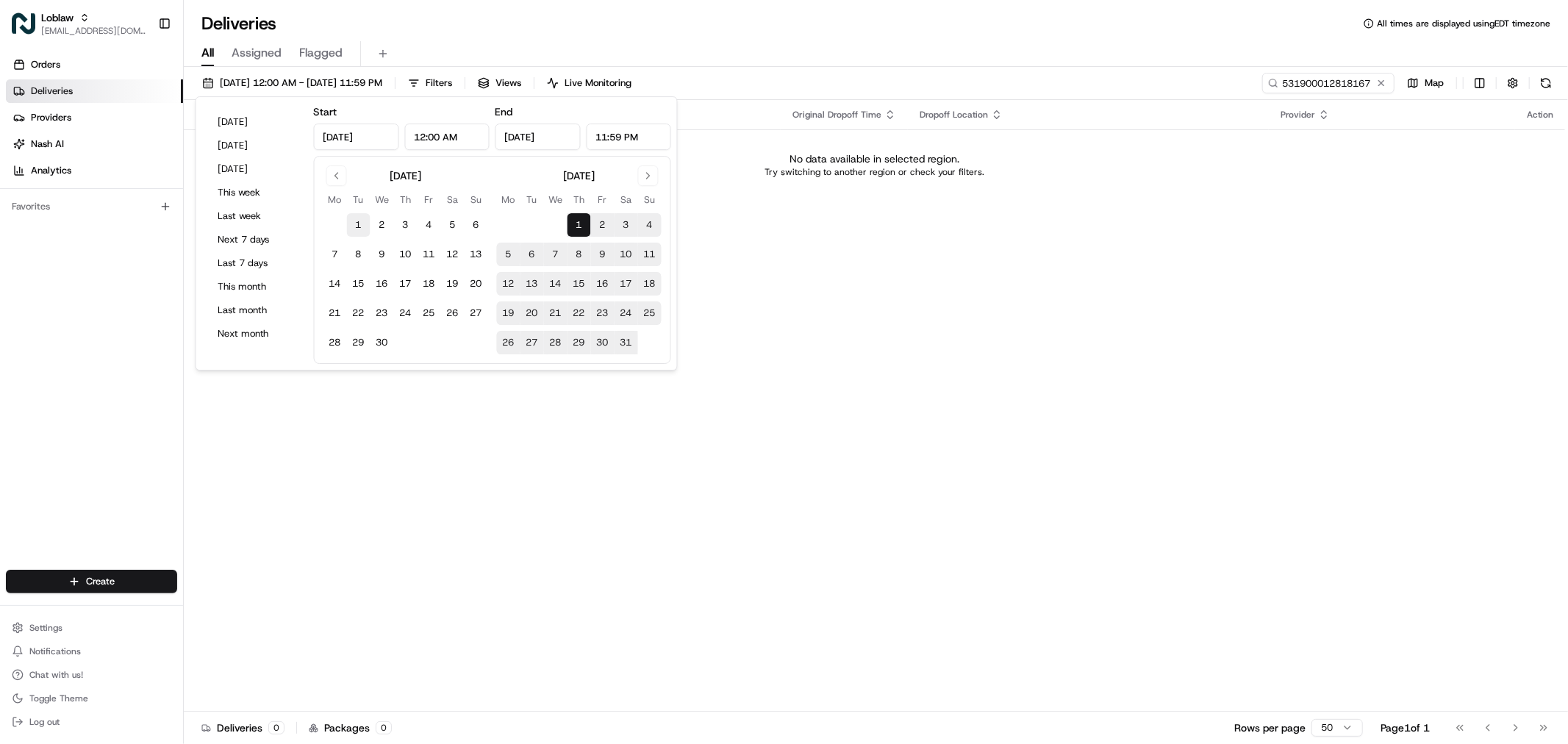
click at [350, 226] on button "1" at bounding box center [359, 225] width 24 height 24
type input "Apr 1, 2025"
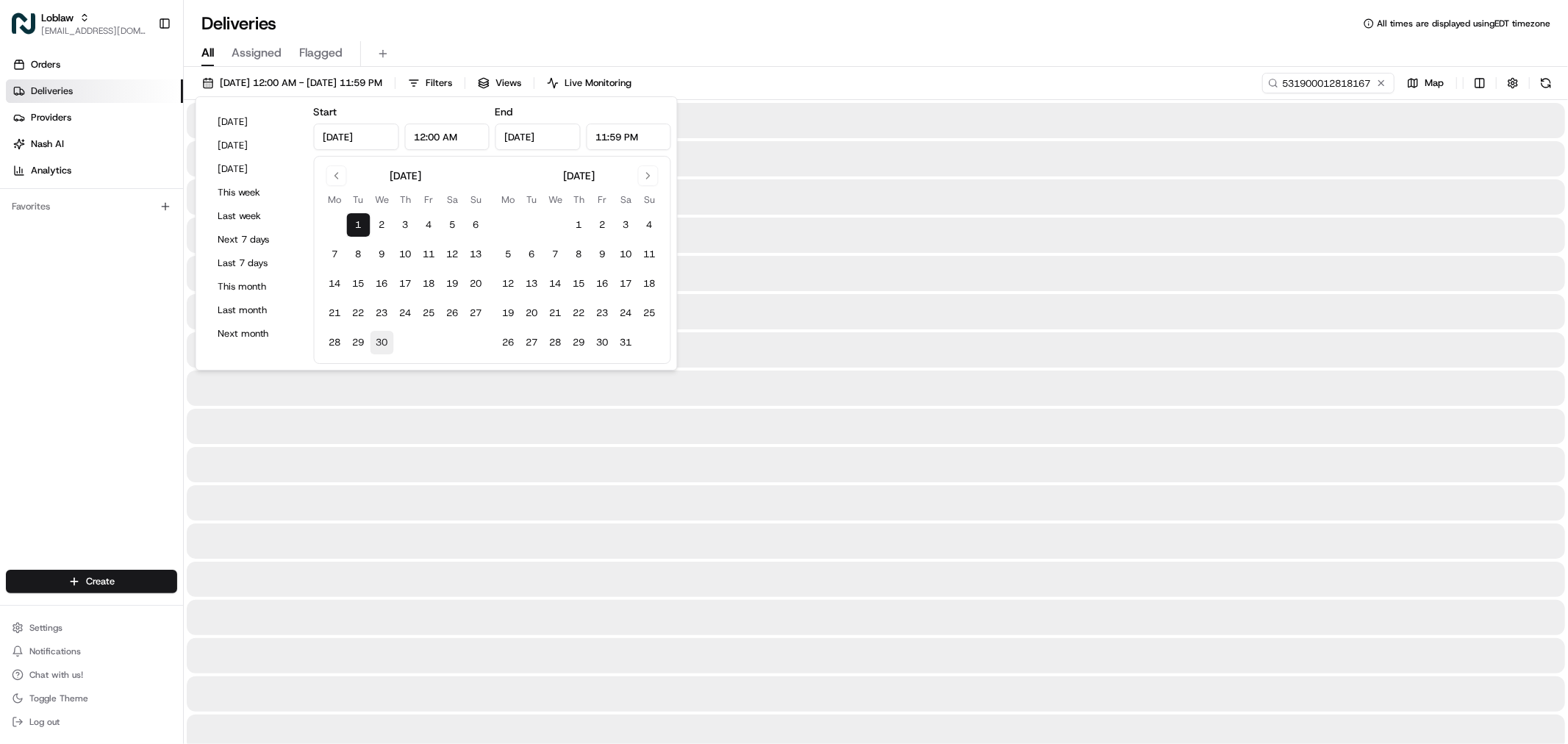
click at [388, 346] on button "30" at bounding box center [383, 343] width 24 height 24
type input "Apr 30, 2025"
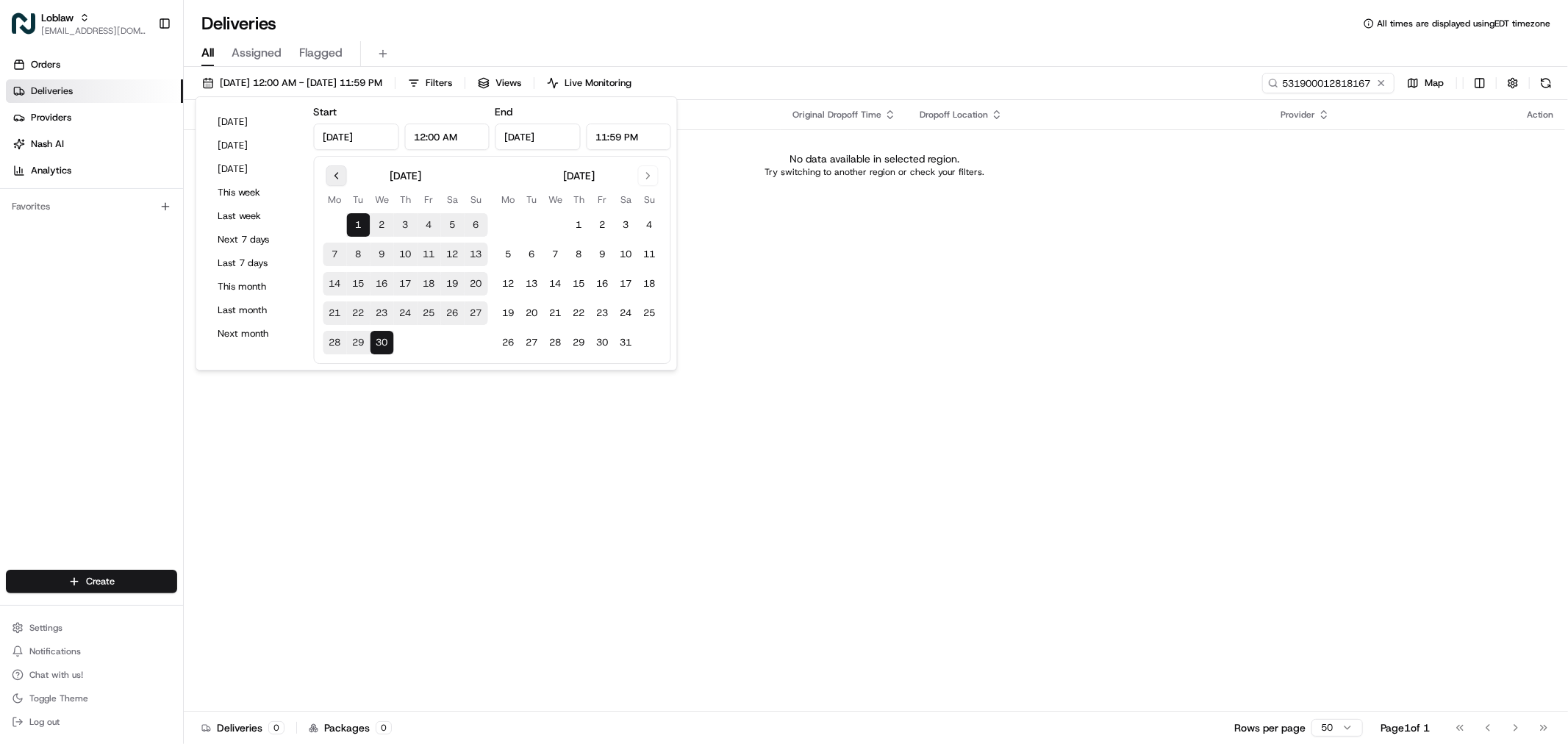
click at [330, 175] on button "Go to previous month" at bounding box center [337, 175] width 21 height 21
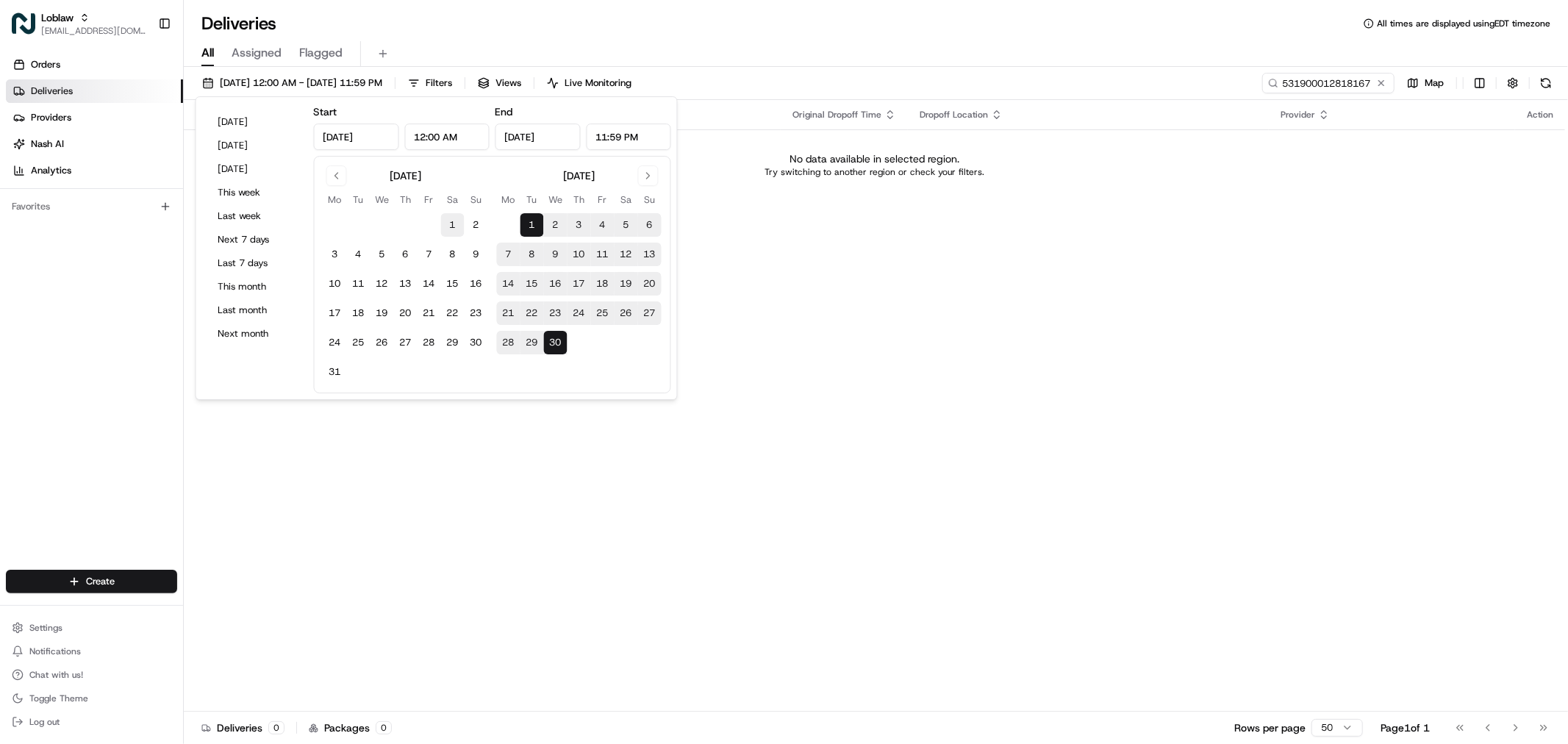
click at [452, 221] on button "1" at bounding box center [453, 225] width 24 height 24
type input "Mar 1, 2025"
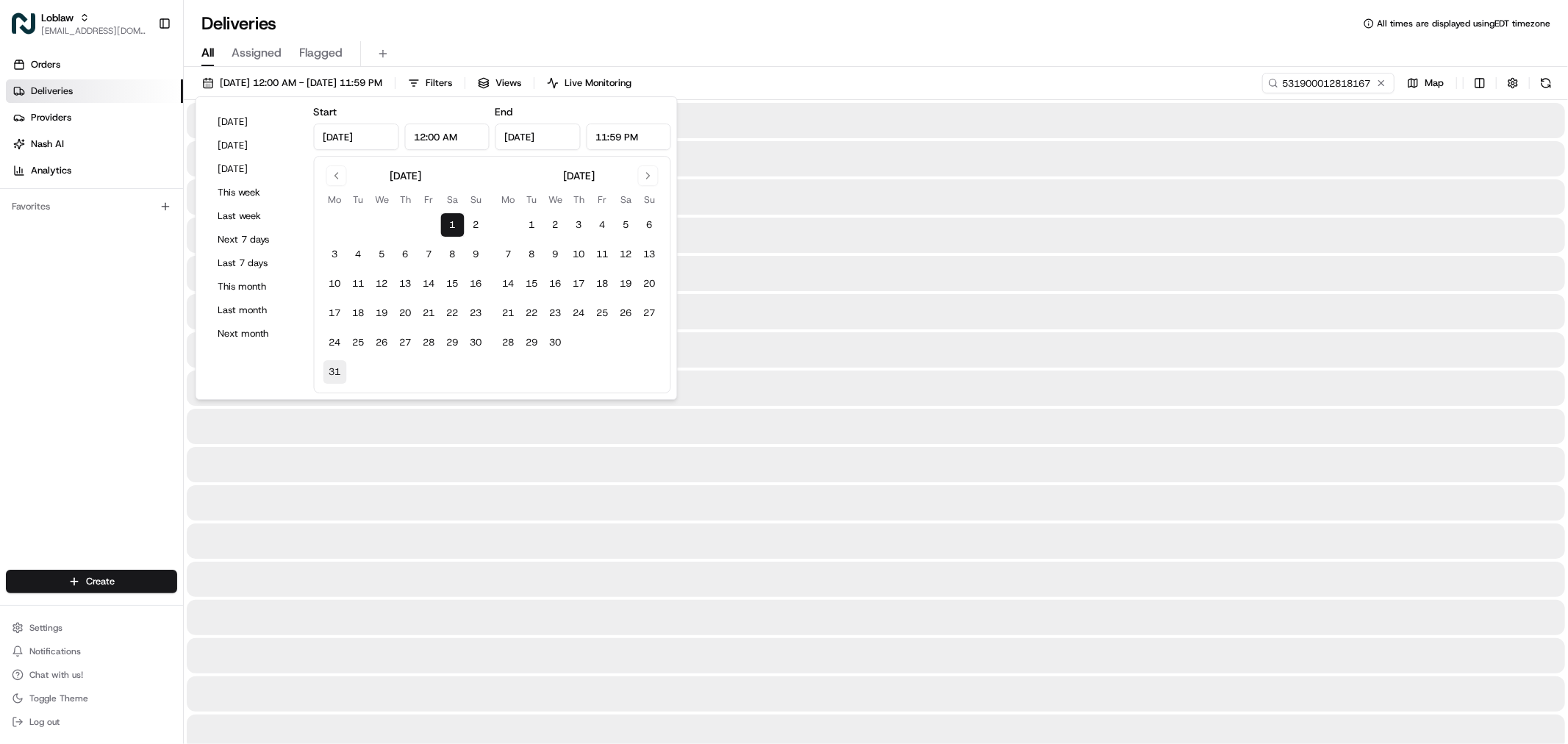
click at [327, 366] on button "31" at bounding box center [335, 372] width 24 height 24
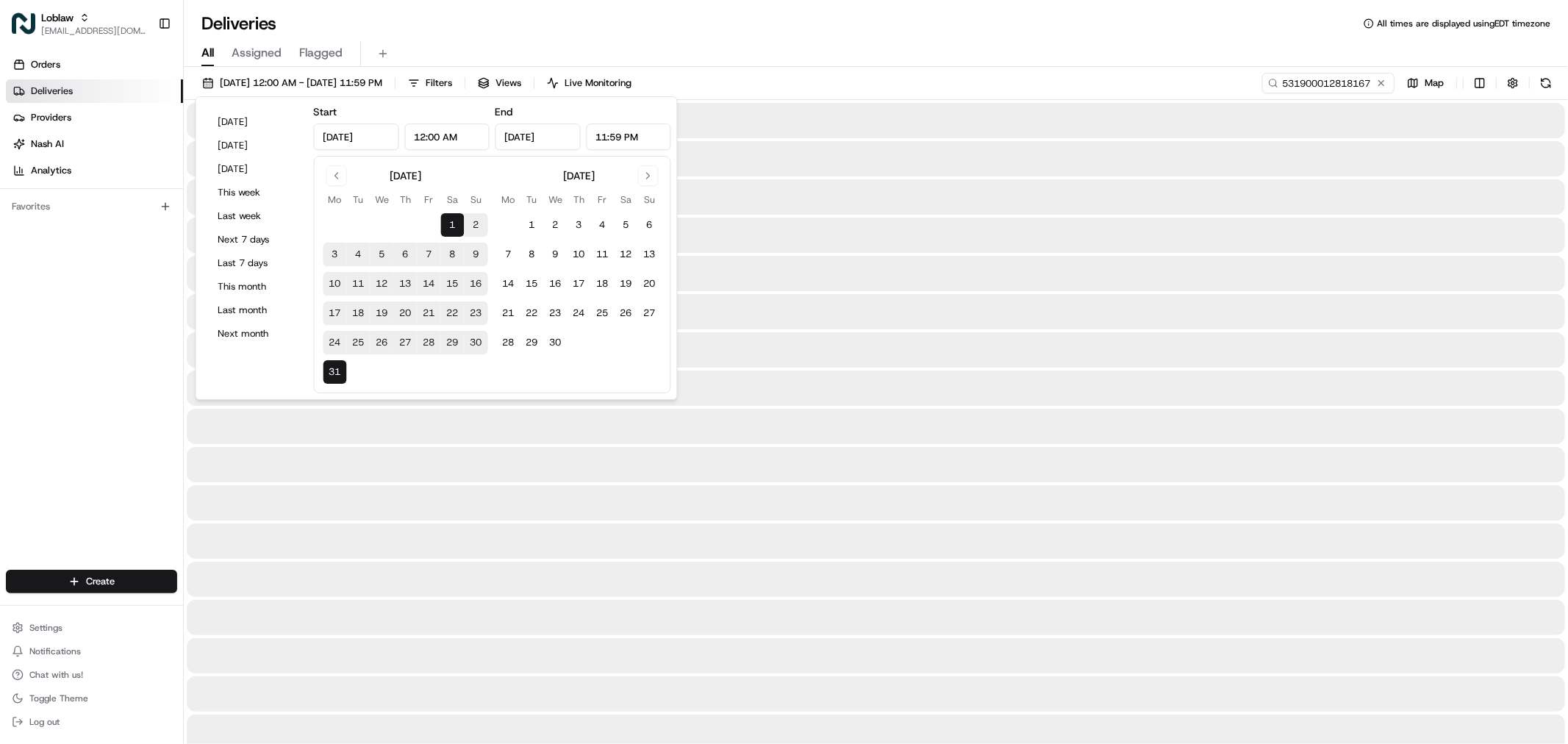
type input "Mar 31, 2025"
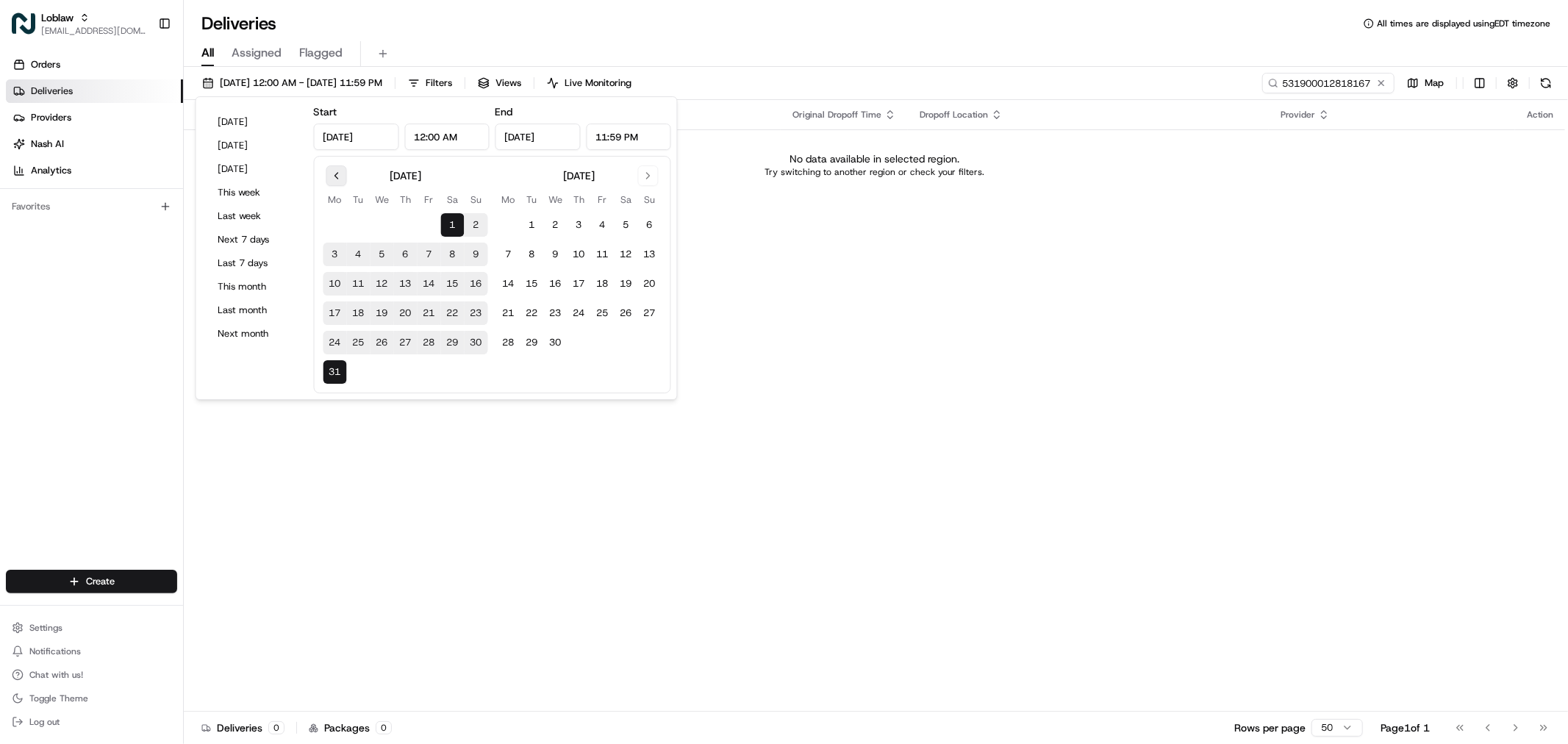
click at [328, 182] on button "Go to previous month" at bounding box center [337, 175] width 21 height 21
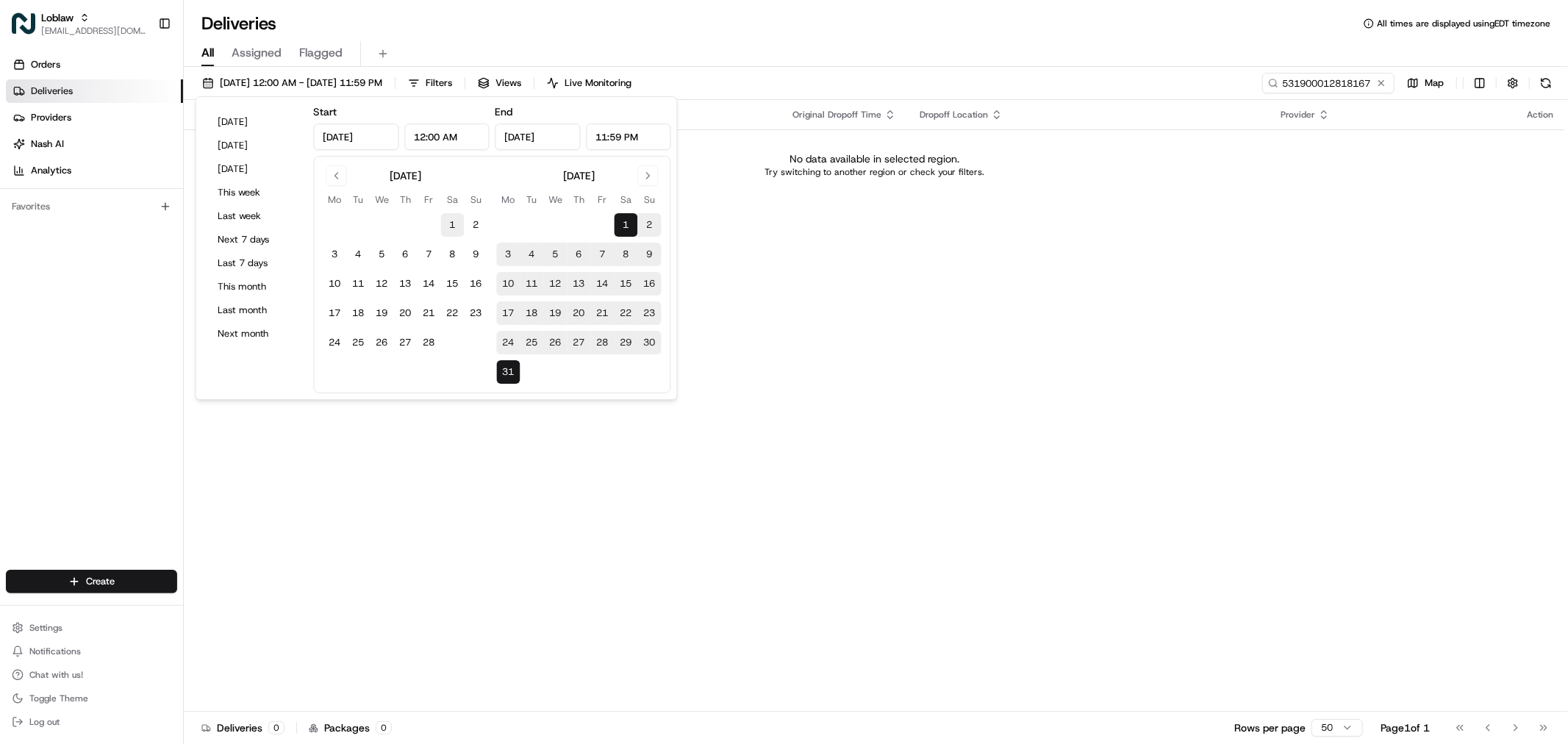
click at [453, 223] on button "1" at bounding box center [453, 225] width 24 height 24
type input "Feb 1, 2025"
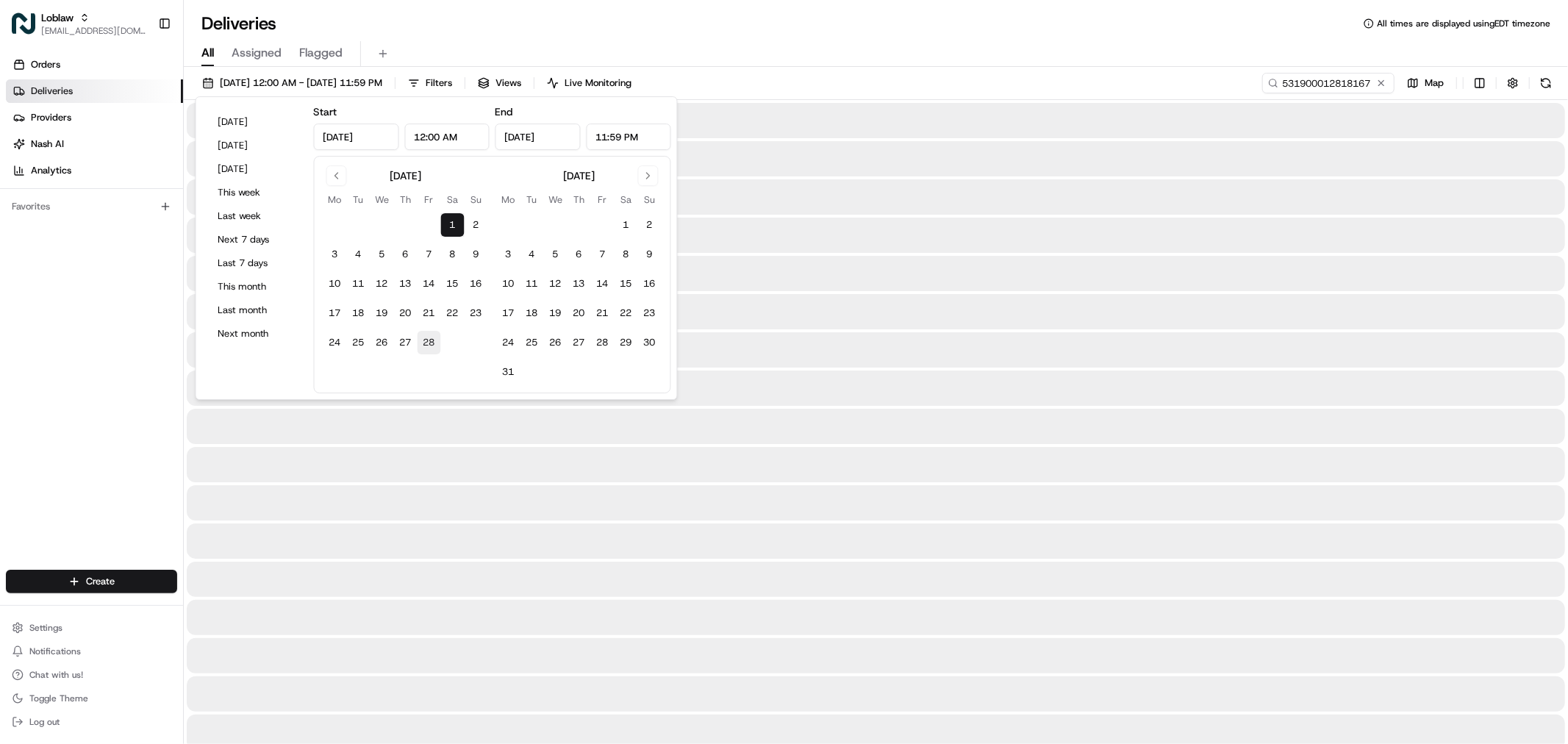
click at [424, 347] on button "28" at bounding box center [429, 343] width 24 height 24
type input "Feb 28, 2025"
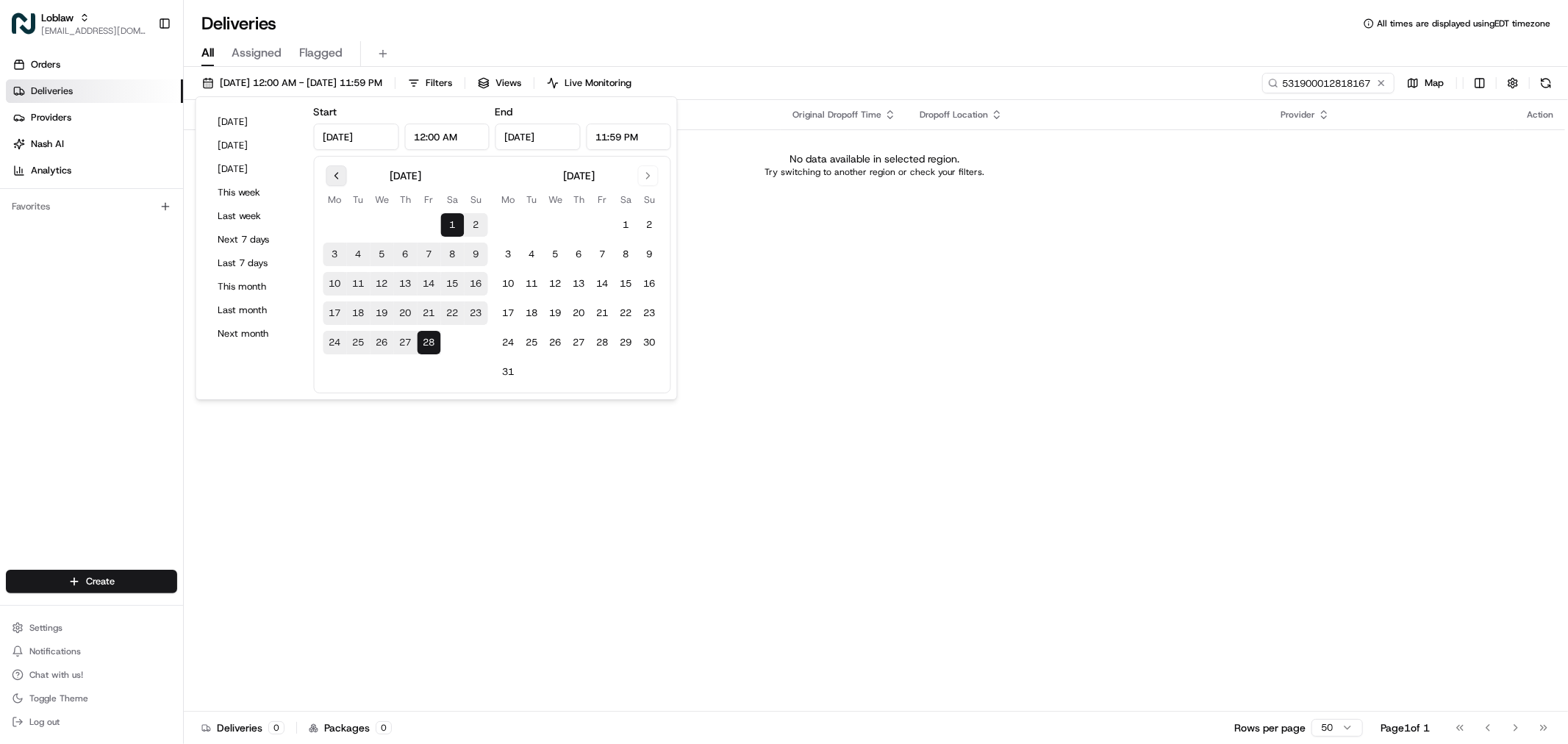
click at [346, 177] on button "Go to previous month" at bounding box center [337, 175] width 21 height 21
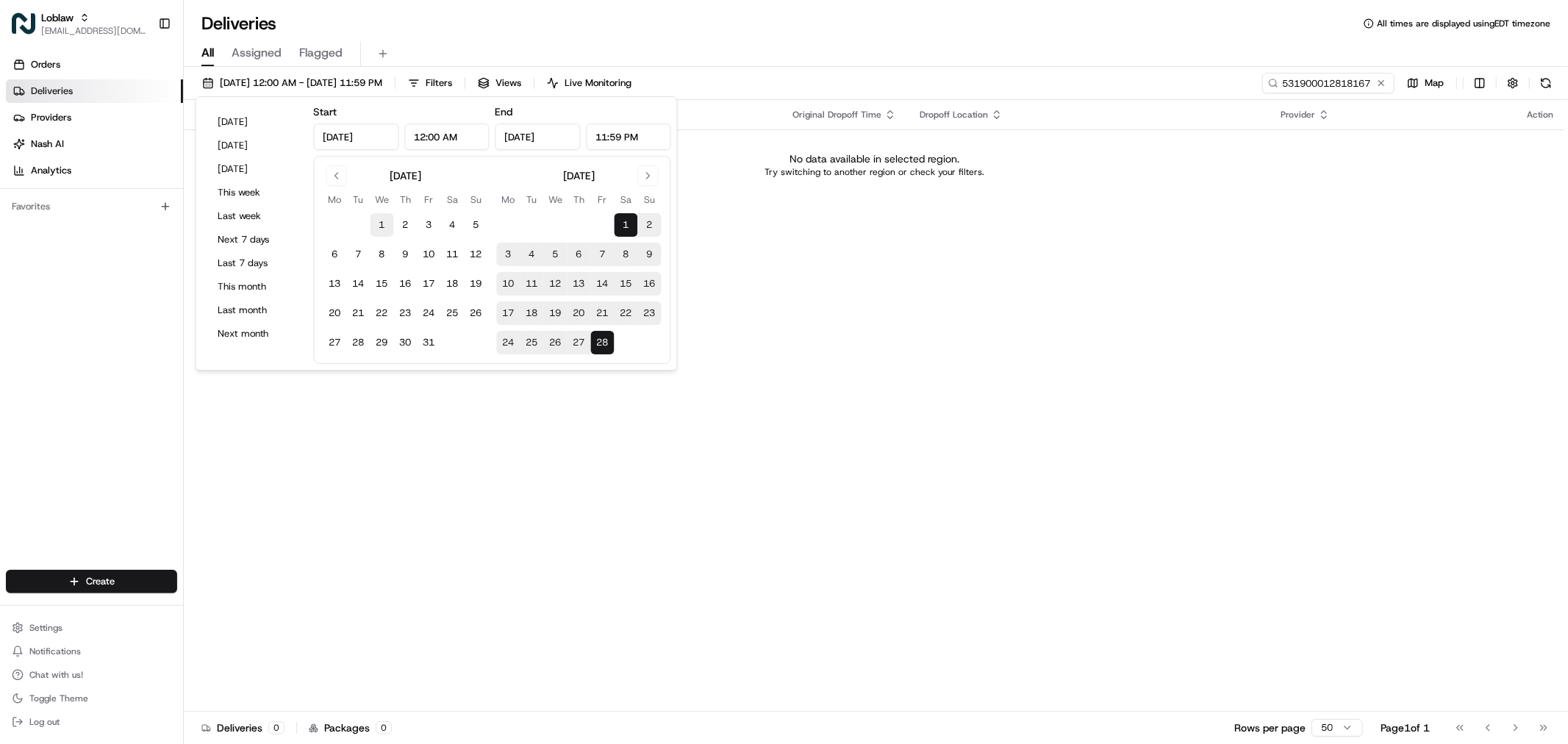
click at [385, 226] on button "1" at bounding box center [383, 225] width 24 height 24
type input "Jan 1, 2025"
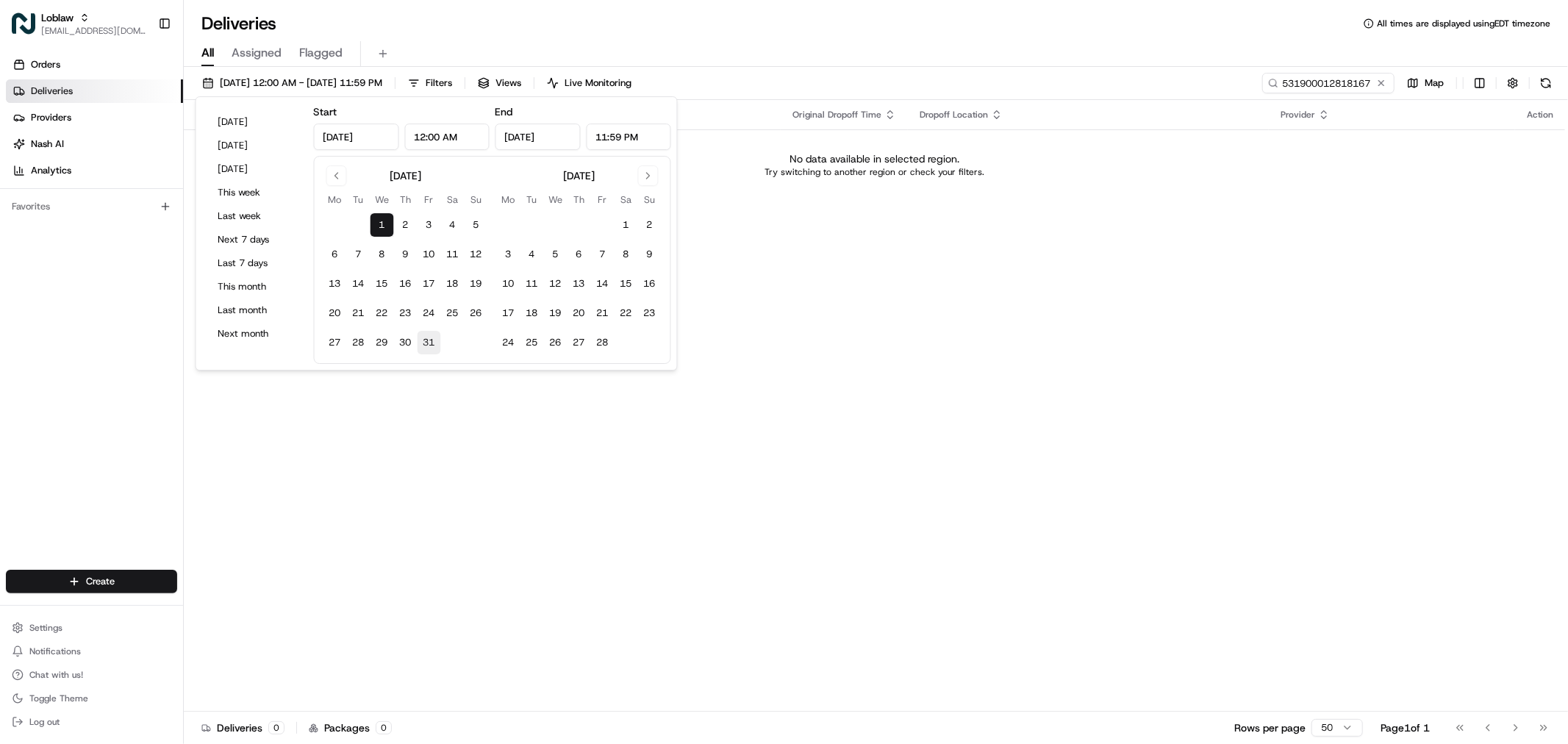
click at [431, 341] on button "31" at bounding box center [429, 343] width 24 height 24
type input "Jan 31, 2025"
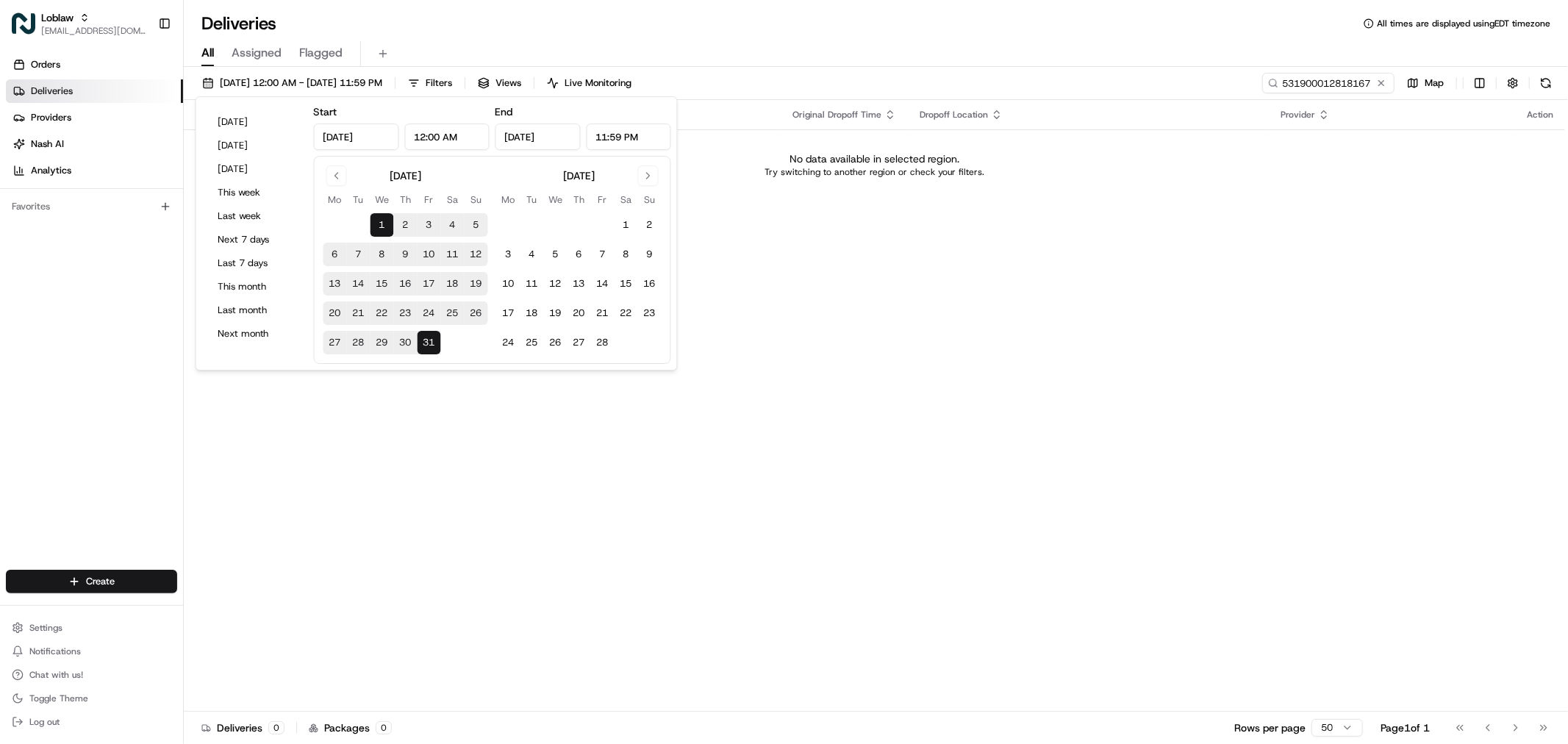
click at [412, 21] on div "Deliveries All times are displayed using EDT timezone" at bounding box center [876, 24] width 1384 height 24
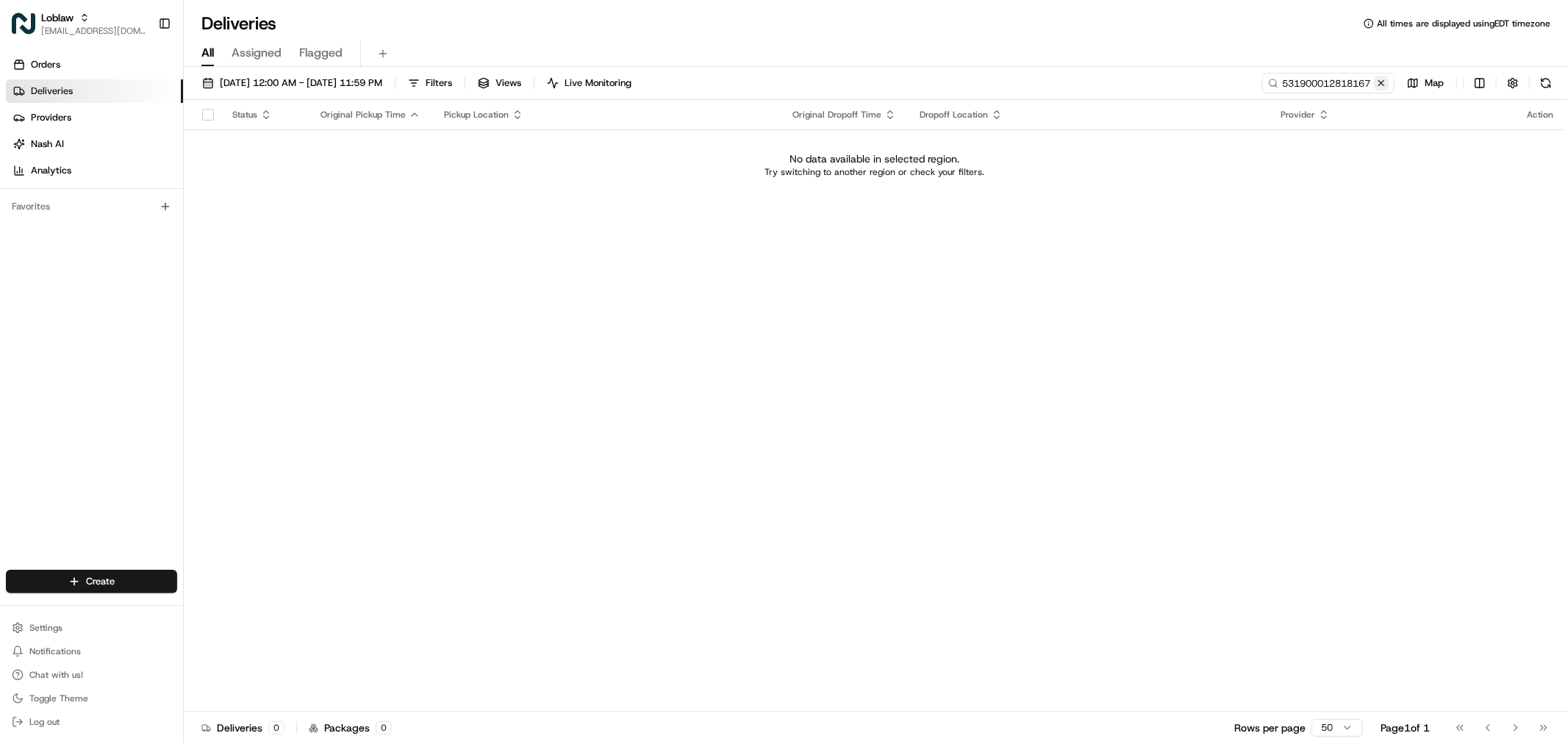
click at [1379, 82] on button at bounding box center [1381, 83] width 15 height 15
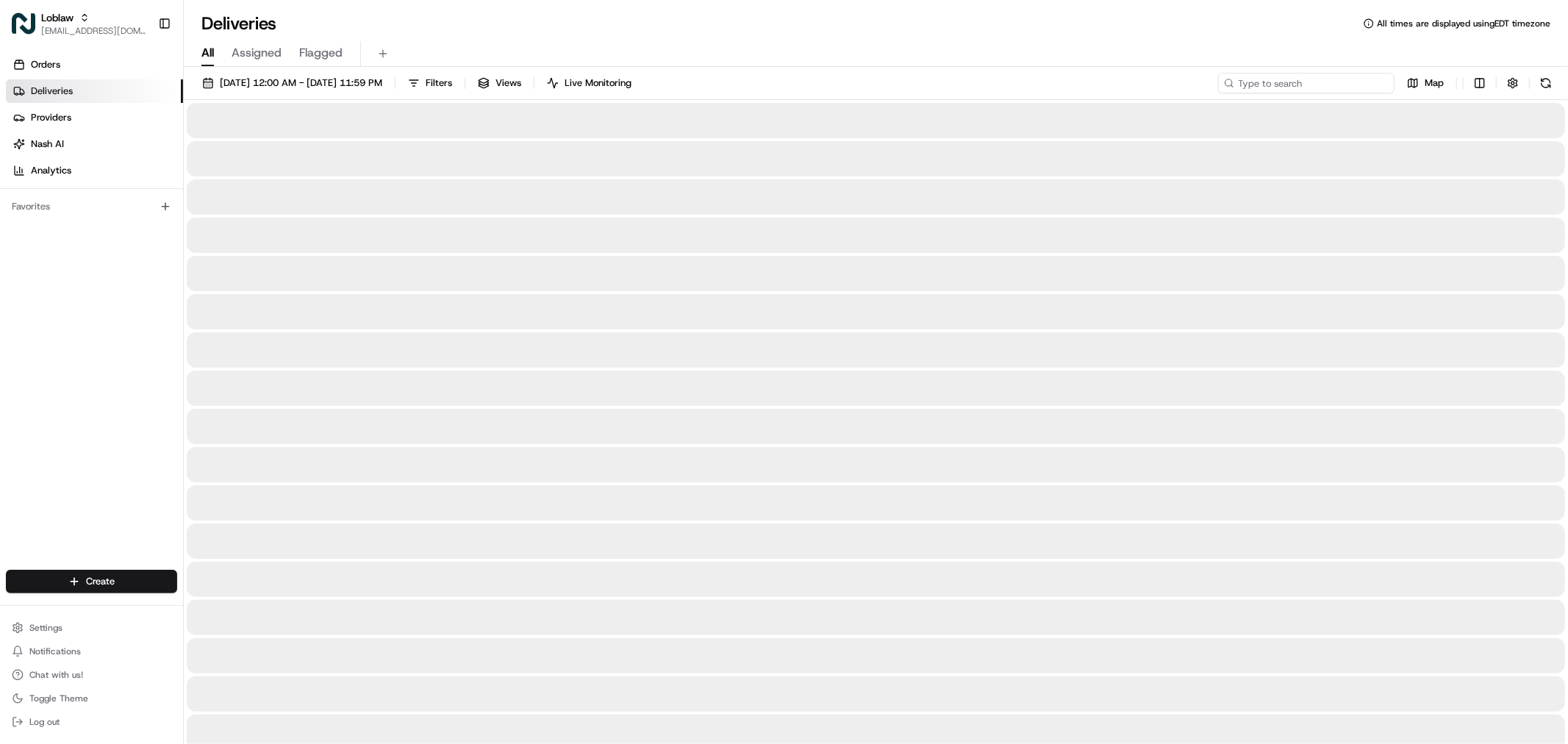
click at [1325, 83] on input at bounding box center [1306, 83] width 176 height 21
paste input "531900012818167"
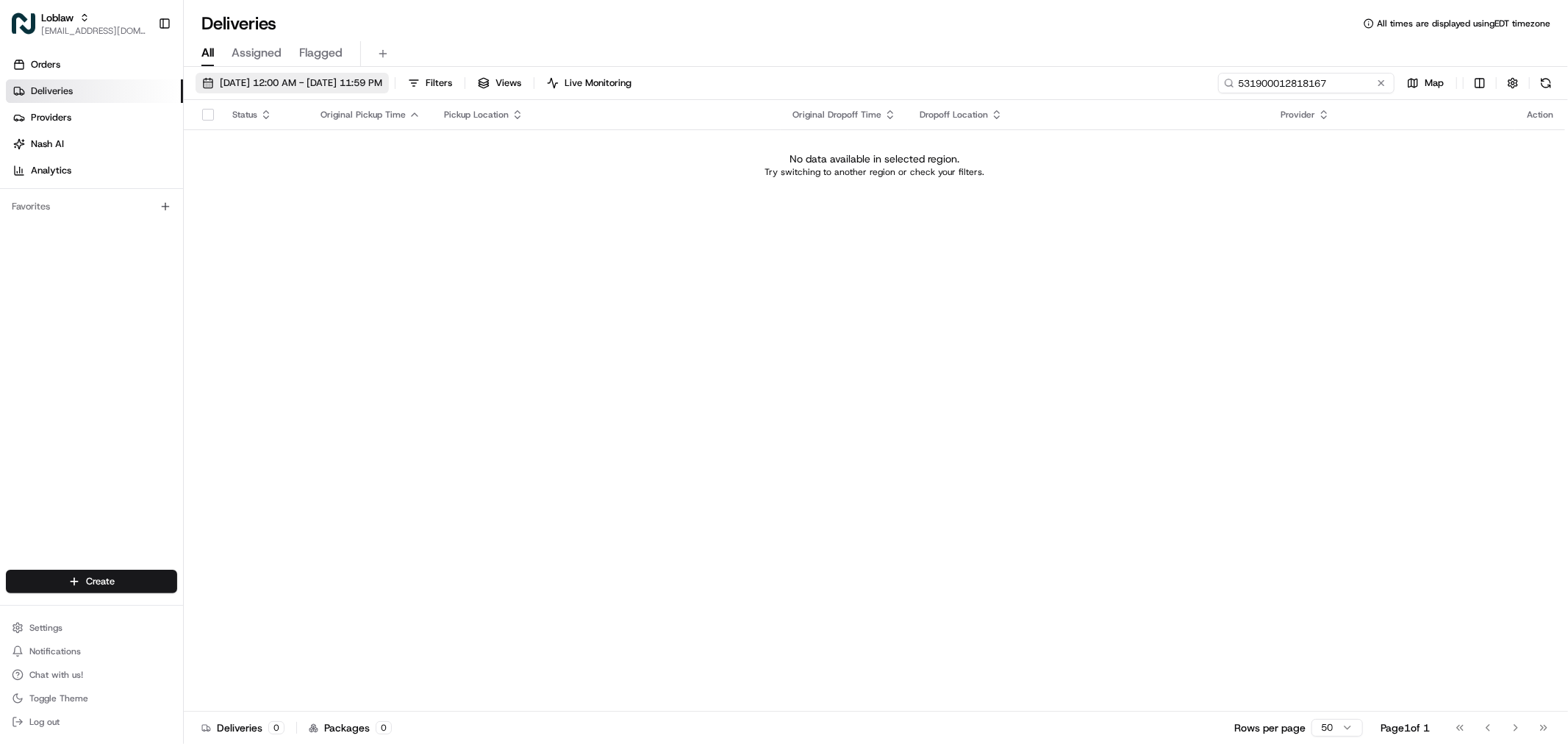
type input "531900012818167"
click at [239, 74] on button "Jan 1 2025 12:00 AM - Jan 31 2025 11:59 PM" at bounding box center [292, 83] width 193 height 21
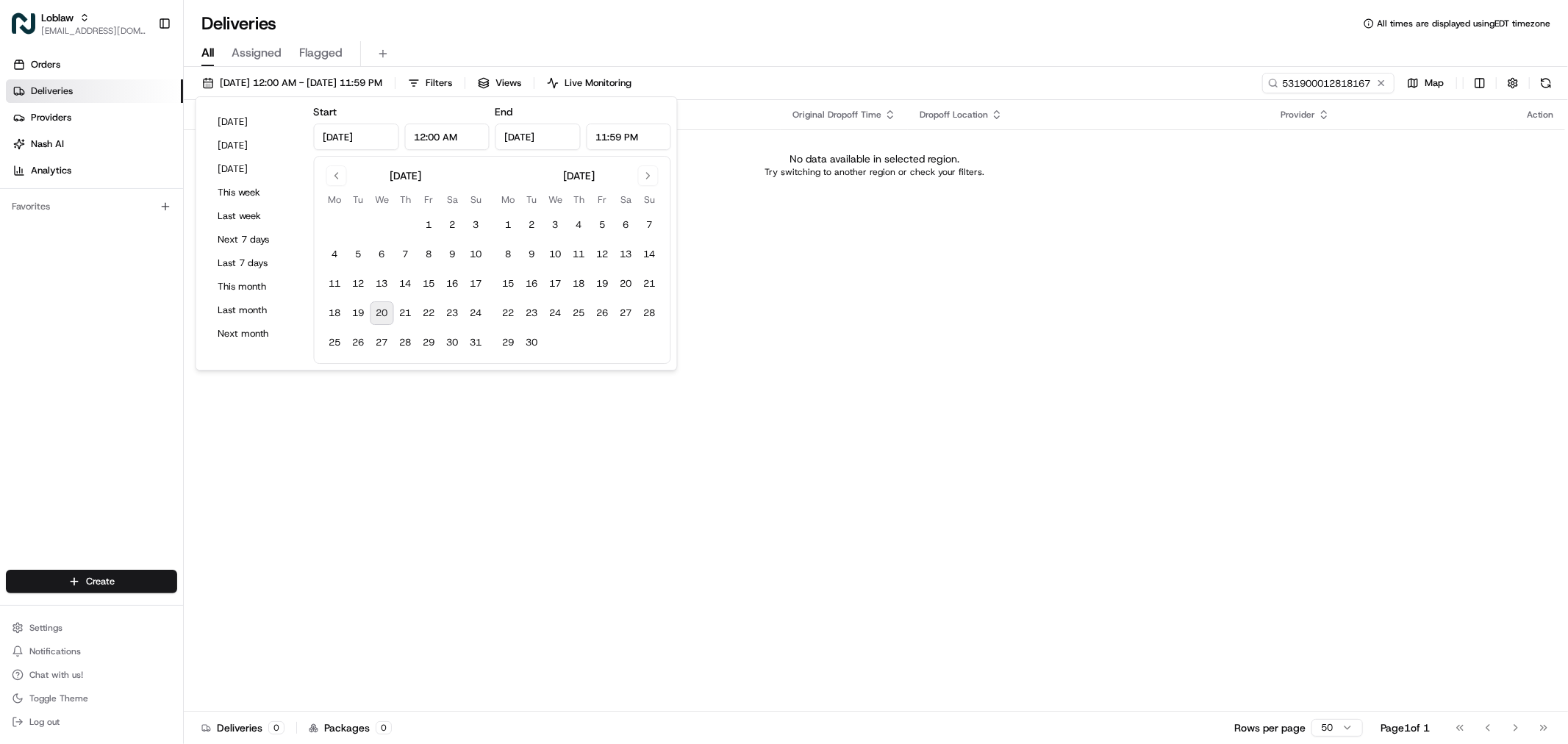
click at [358, 135] on input "Jan 1, 2025" at bounding box center [357, 137] width 86 height 27
drag, startPoint x: 386, startPoint y: 137, endPoint x: 355, endPoint y: 137, distance: 31.0
click at [355, 137] on input "Jan 1, 2025" at bounding box center [357, 137] width 86 height 27
type input "Jan 1, 2024"
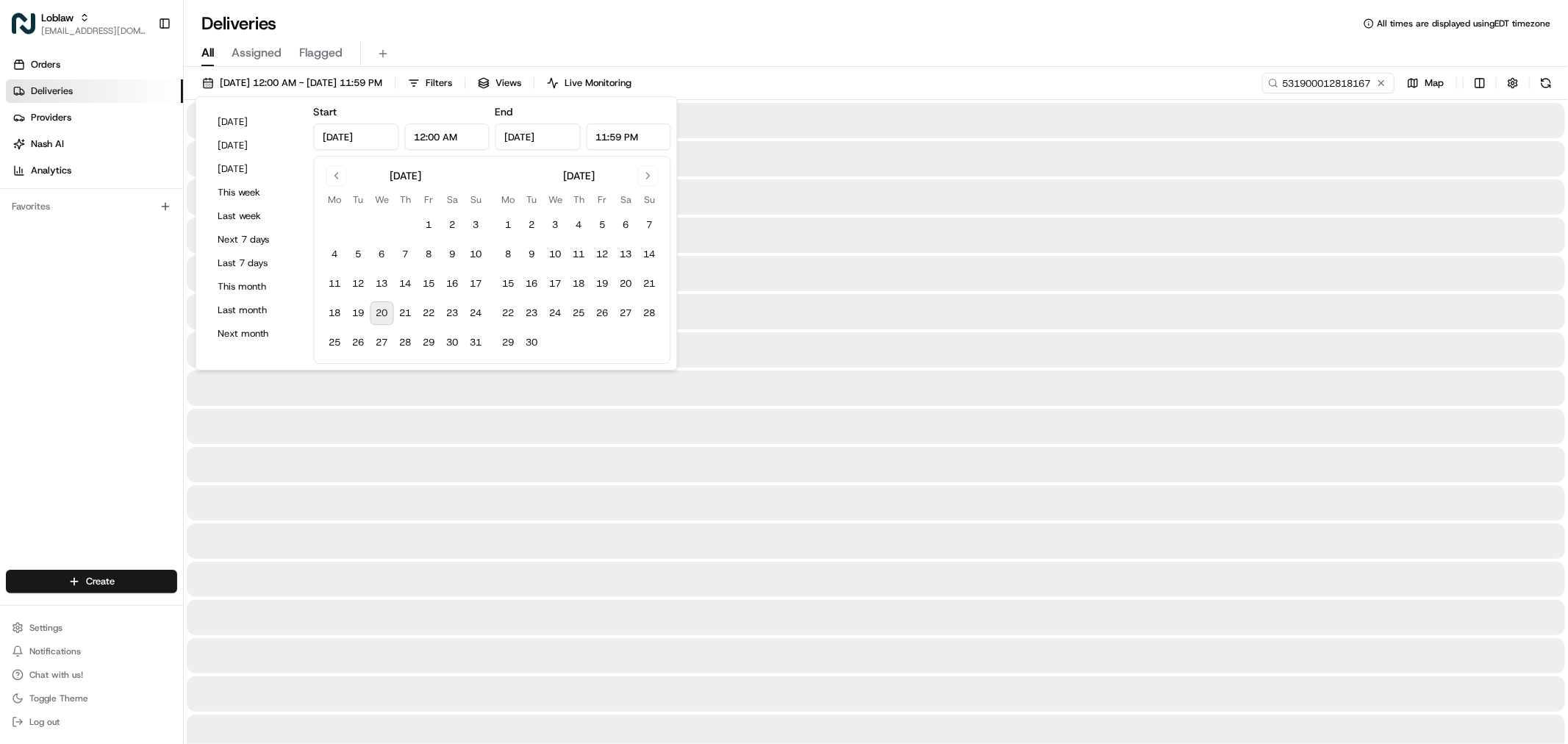
click at [512, 138] on input "Jan 31, 2025" at bounding box center [538, 137] width 86 height 27
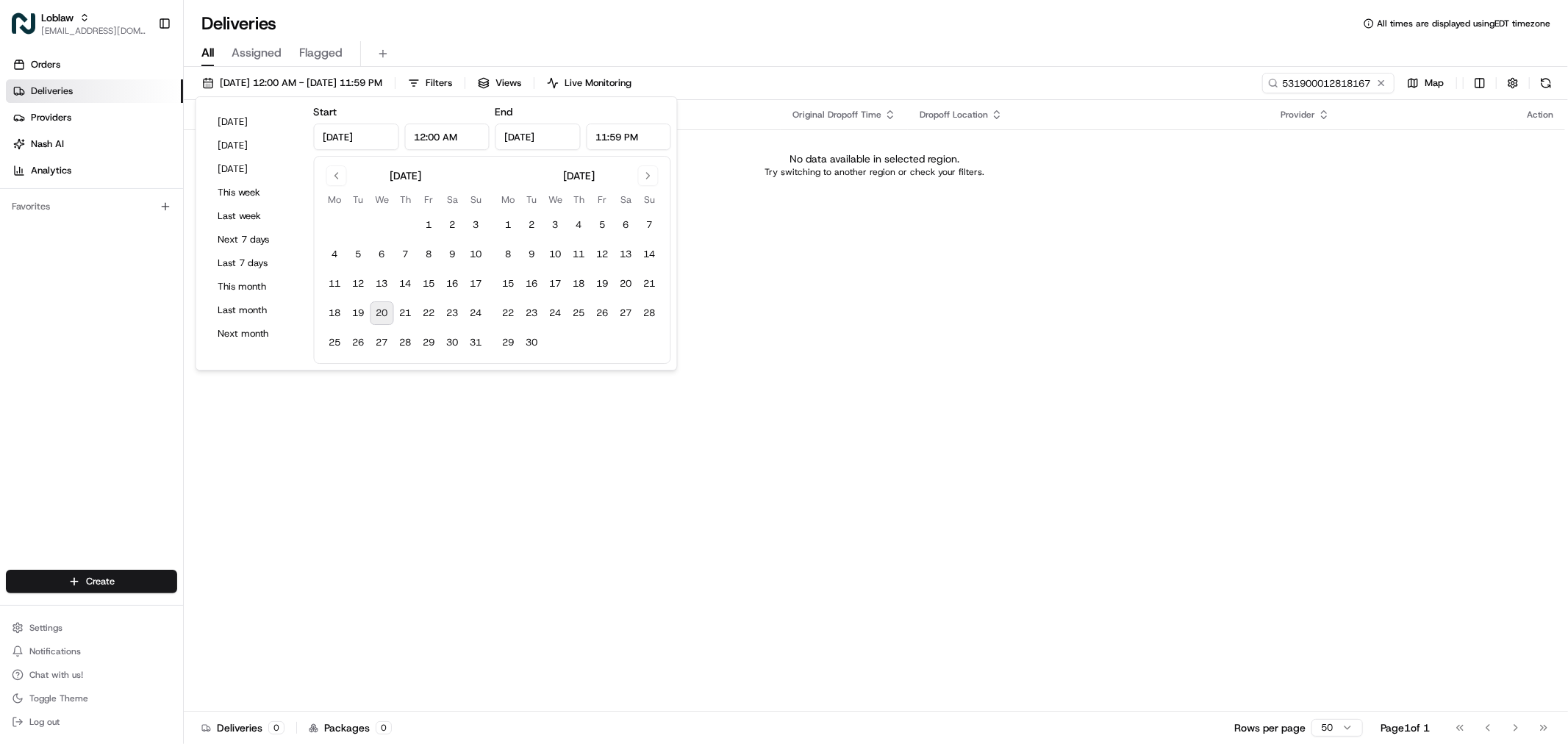
drag, startPoint x: 517, startPoint y: 135, endPoint x: 503, endPoint y: 135, distance: 14.0
click at [503, 135] on input "Jan 31, 2025" at bounding box center [538, 137] width 86 height 27
type input "Aug 31, 2025"
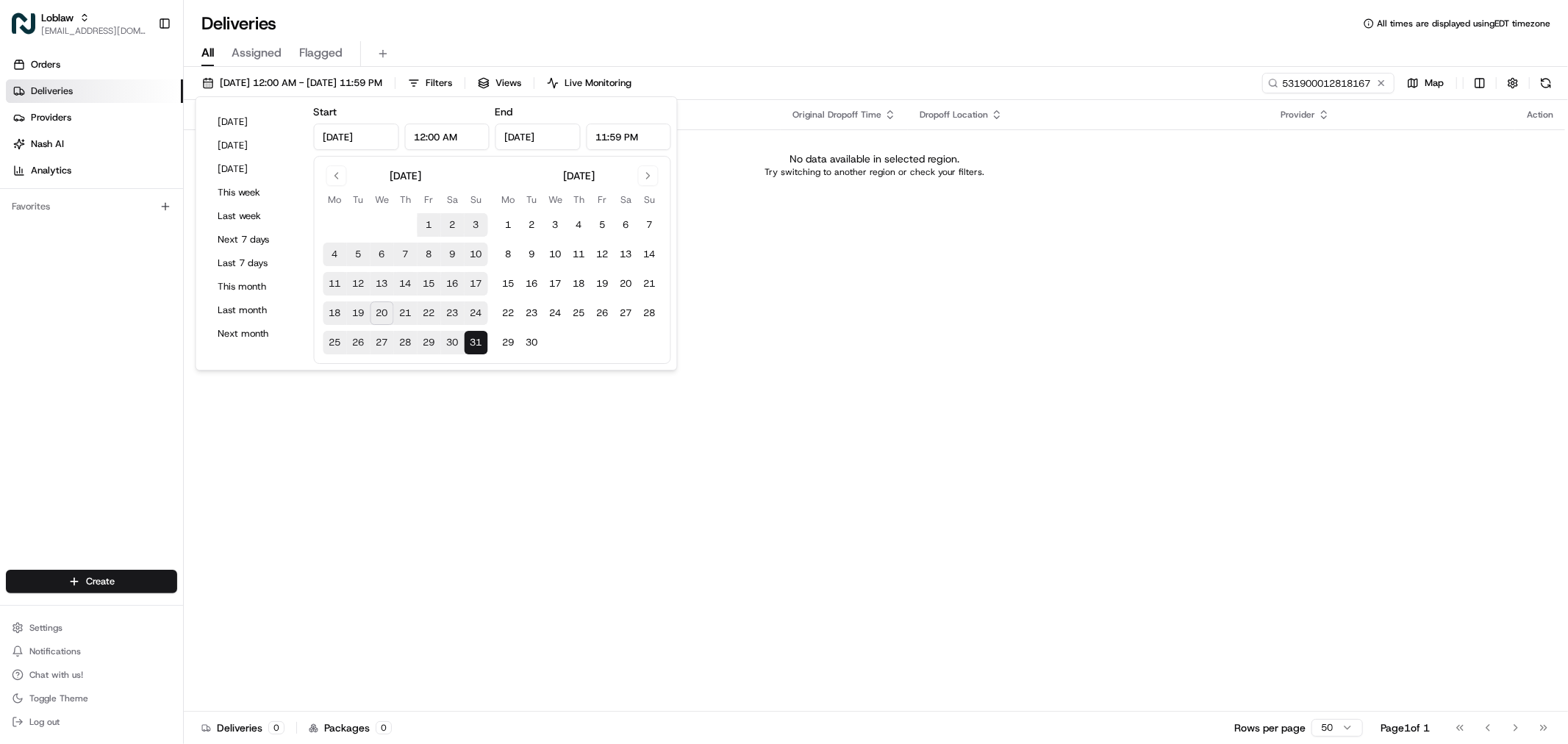
click at [1103, 45] on div "All Assigned Flagged" at bounding box center [876, 54] width 1384 height 26
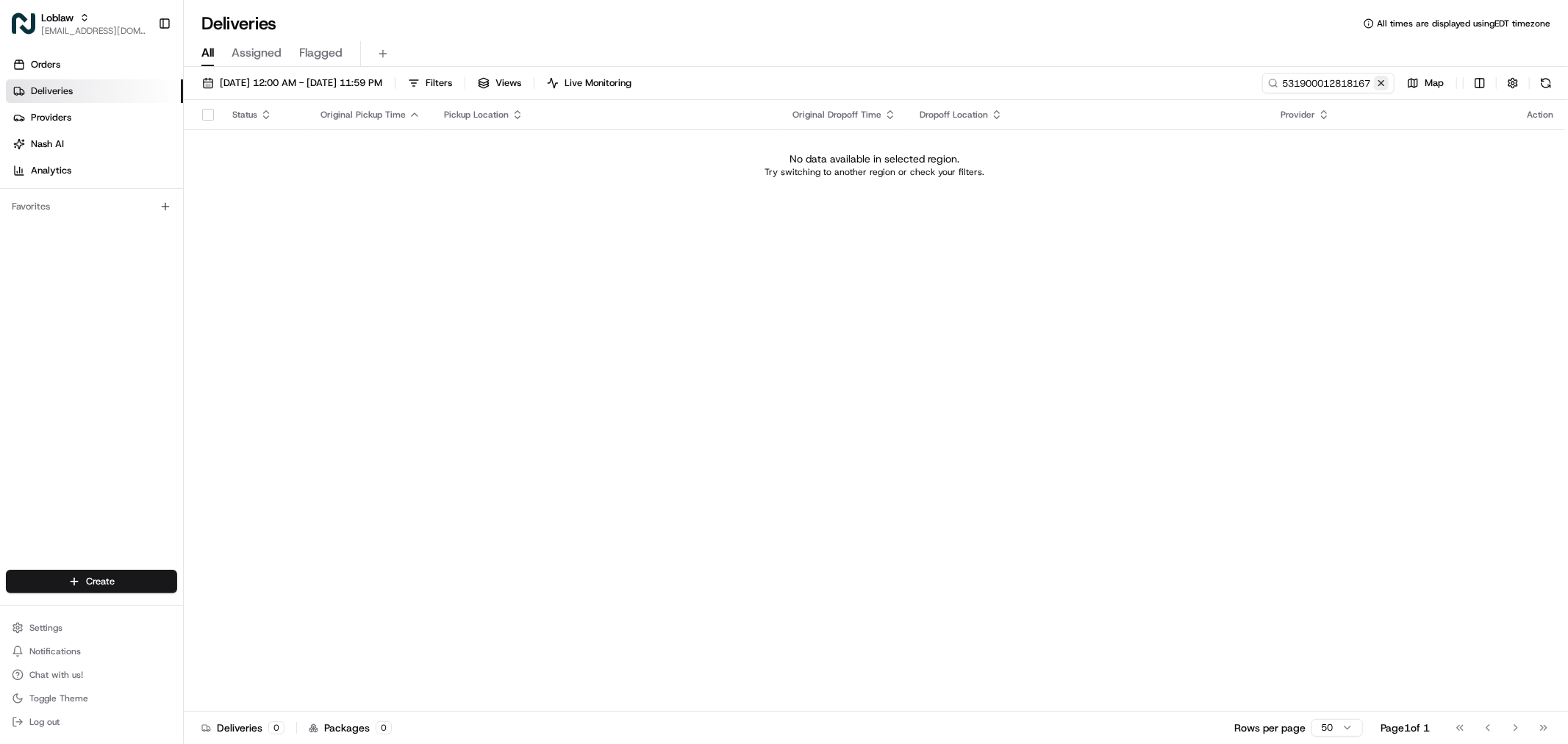
click at [1379, 85] on button at bounding box center [1381, 83] width 15 height 15
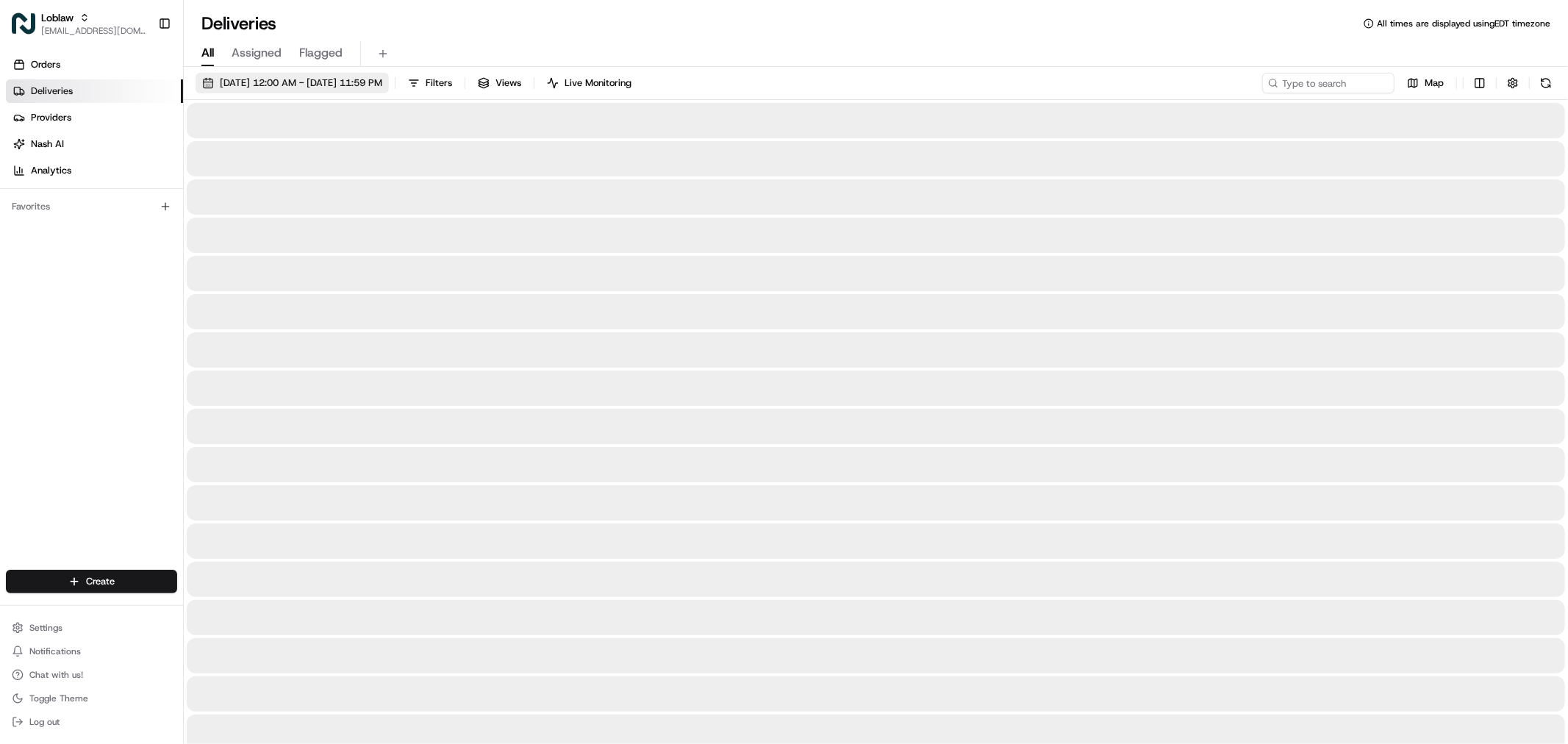
click at [358, 81] on span "Jan 1 2024 12:00 AM - Aug 31 2025 11:59 PM" at bounding box center [301, 83] width 162 height 13
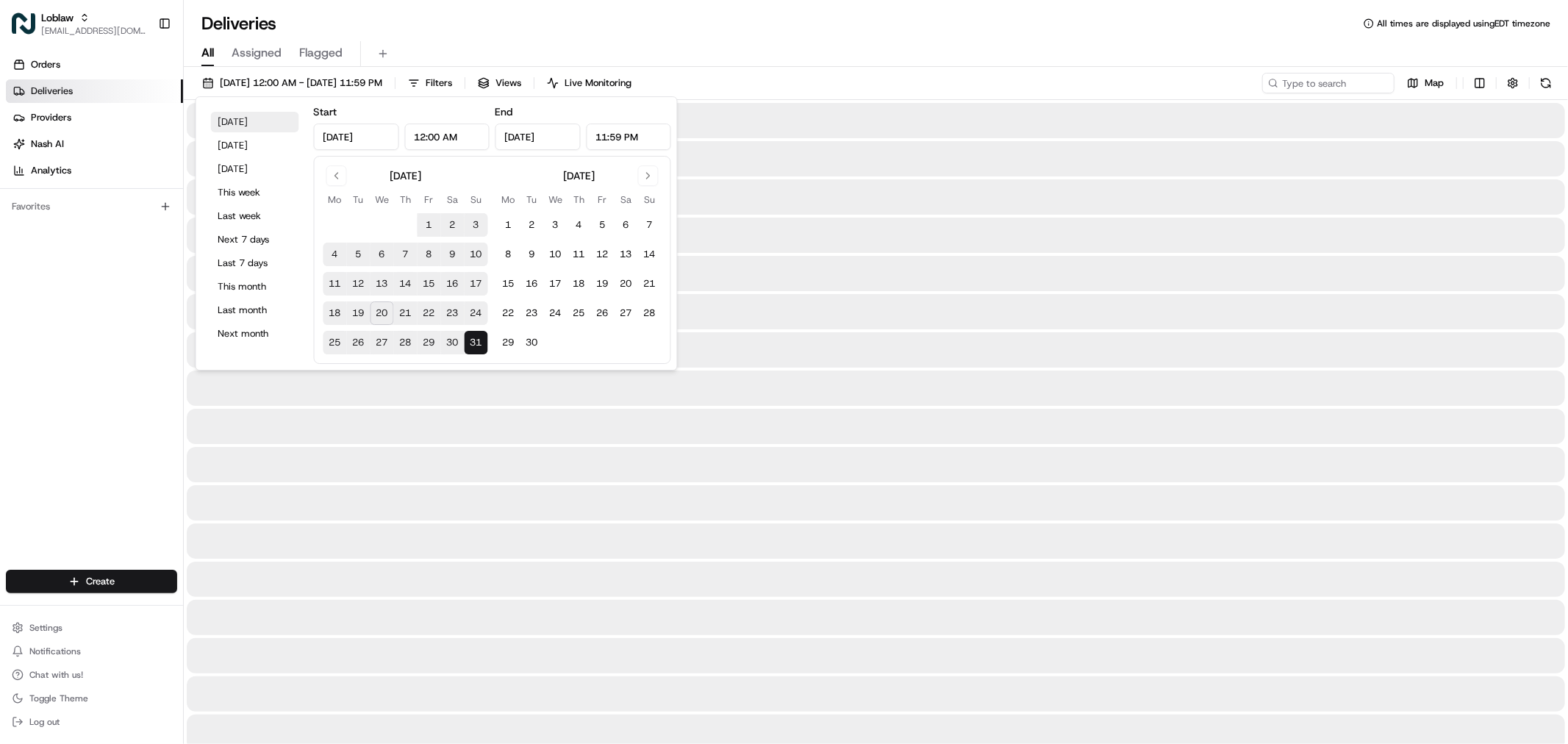
click at [239, 119] on button "Today" at bounding box center [255, 122] width 88 height 21
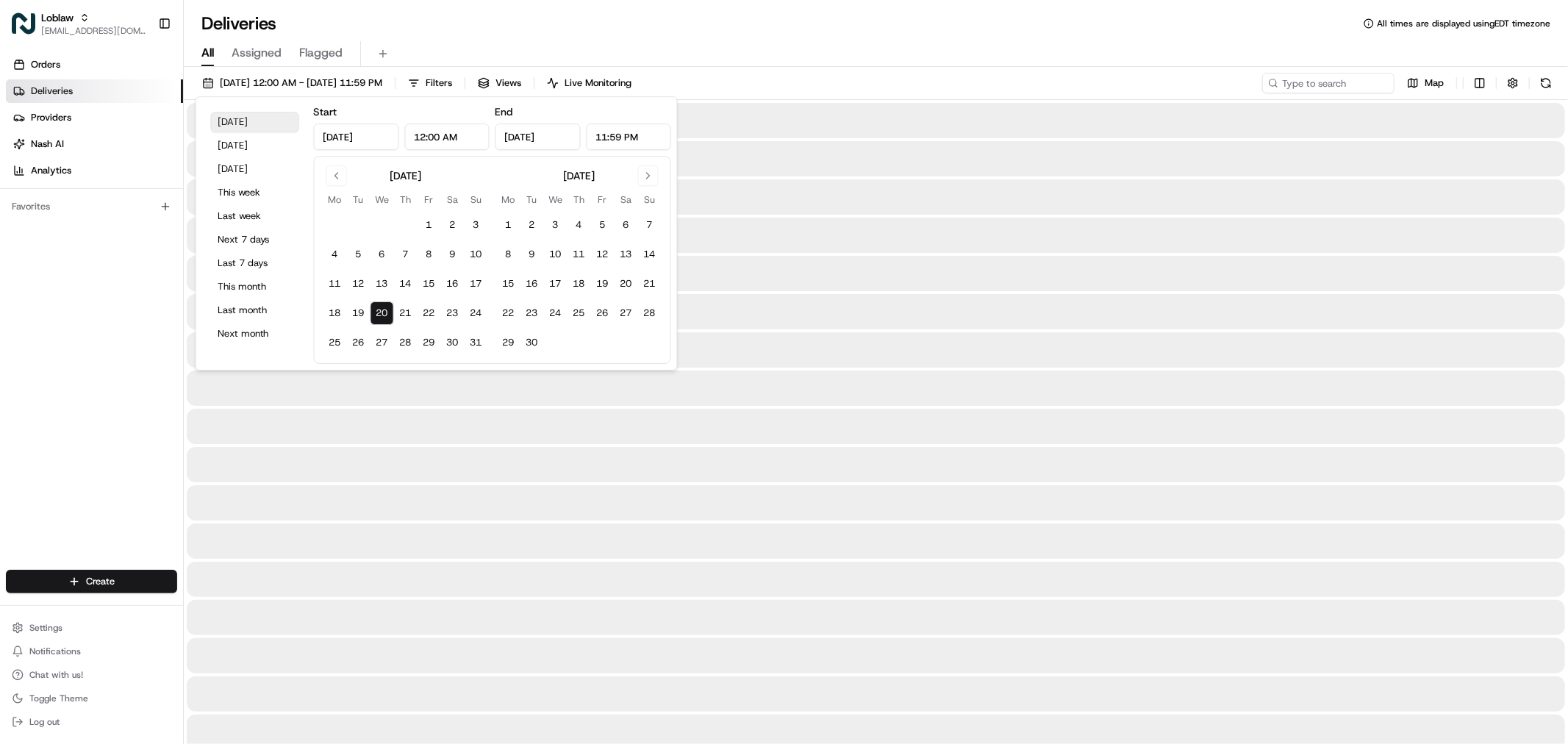
type input "Aug 20, 2025"
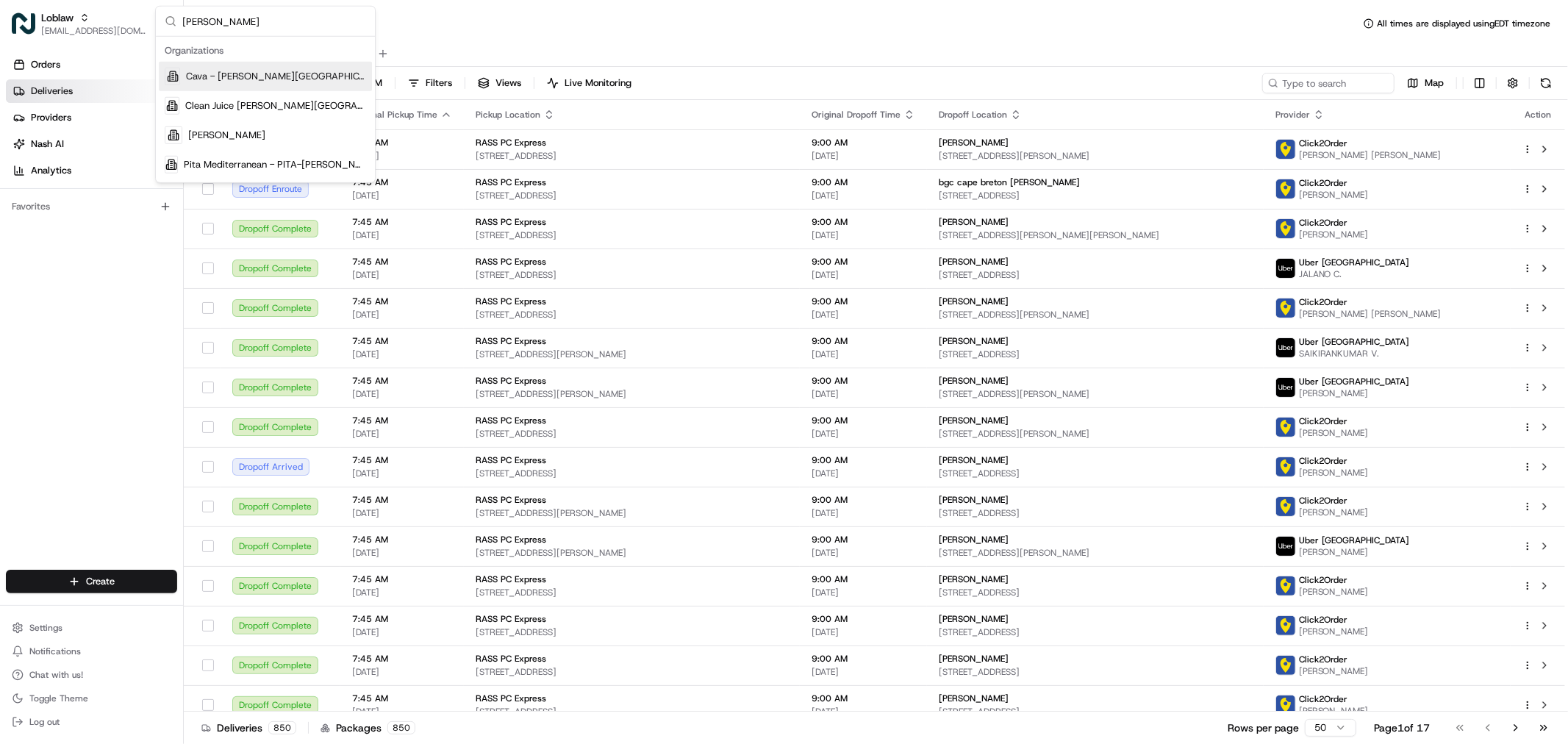
type input "sandy"
click at [246, 82] on span "Cava - [PERSON_NAME][GEOGRAPHIC_DATA]" at bounding box center [276, 77] width 180 height 13
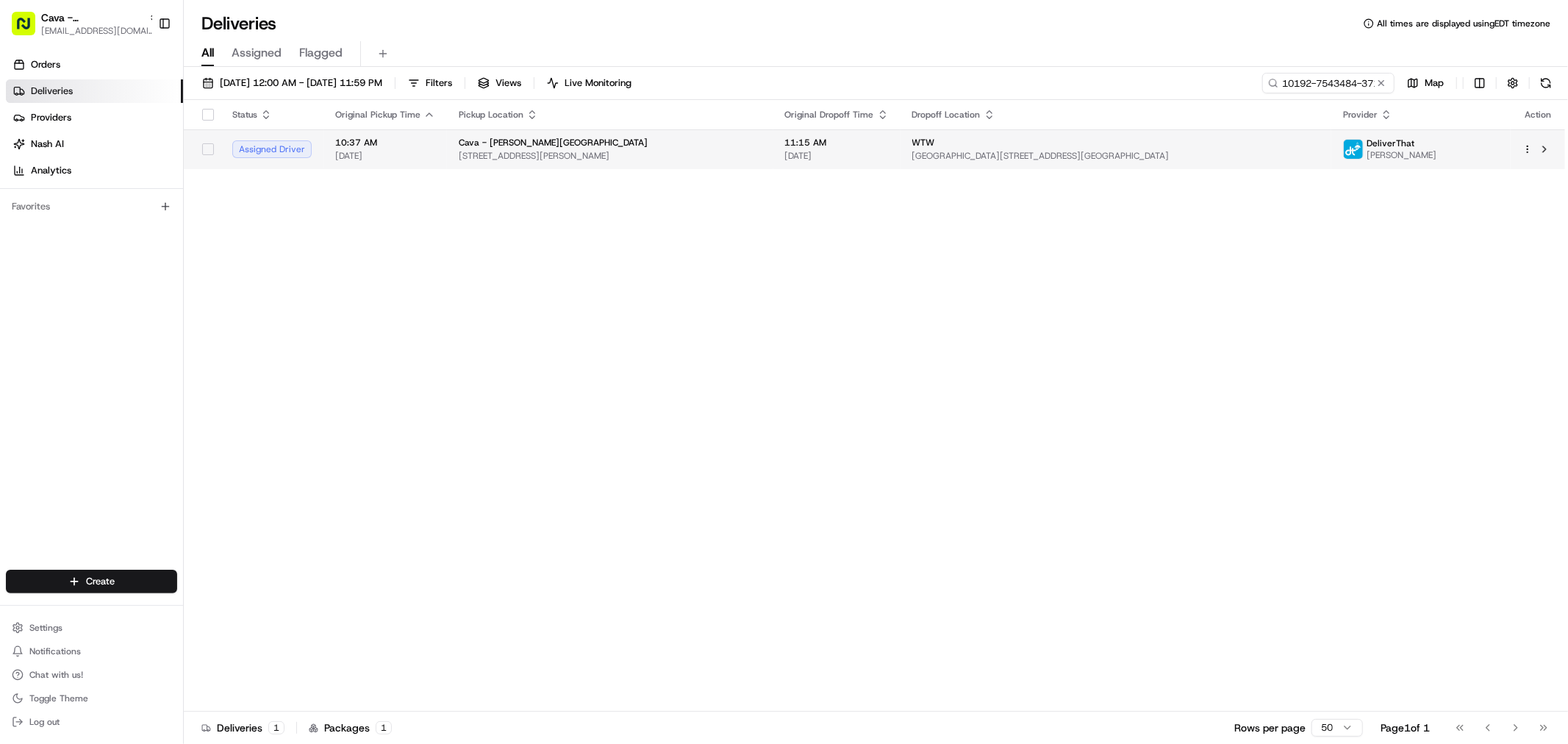
click at [1054, 145] on div "WTW" at bounding box center [1115, 142] width 407 height 12
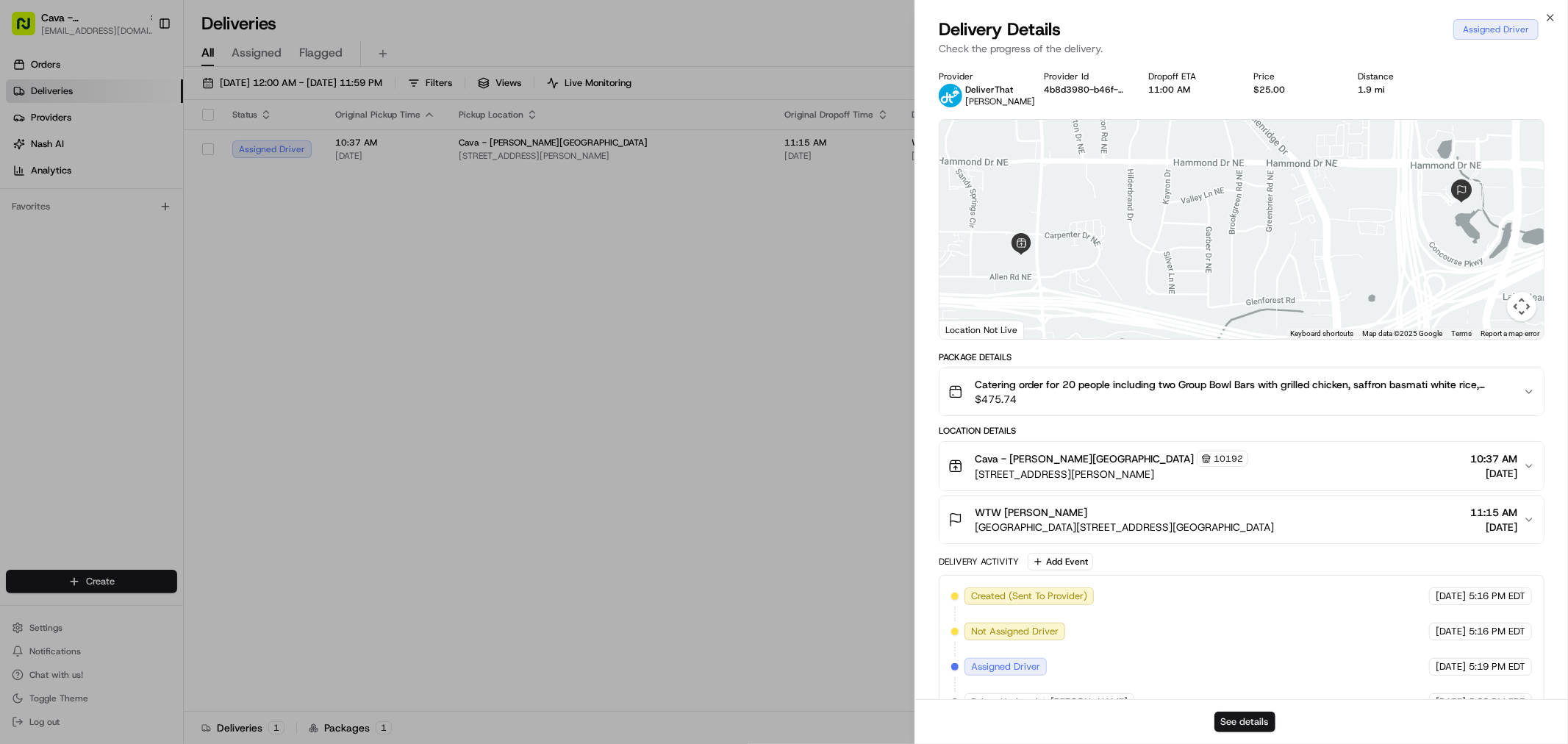
click at [1259, 720] on button "See details" at bounding box center [1244, 722] width 61 height 21
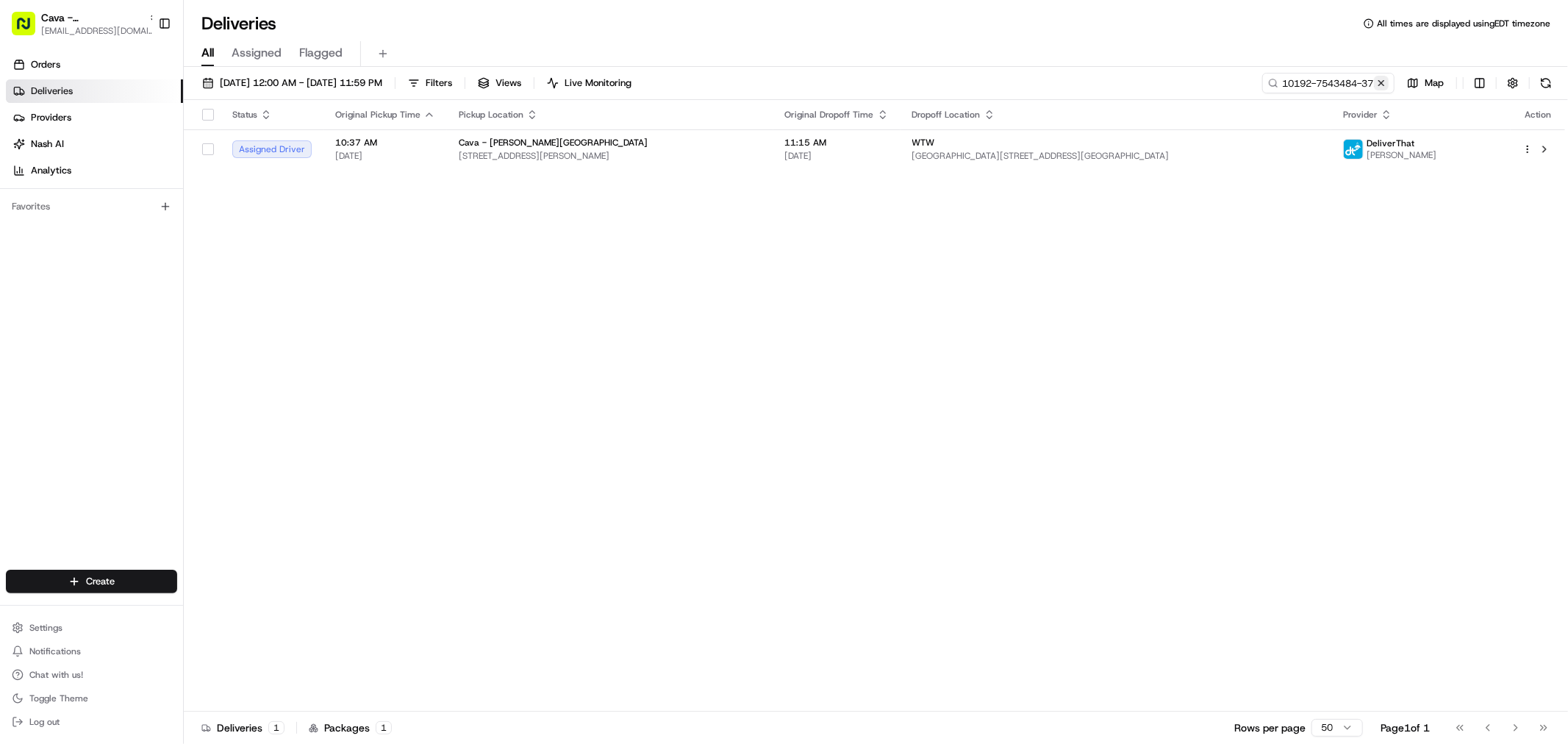
click at [1384, 86] on button at bounding box center [1381, 83] width 15 height 15
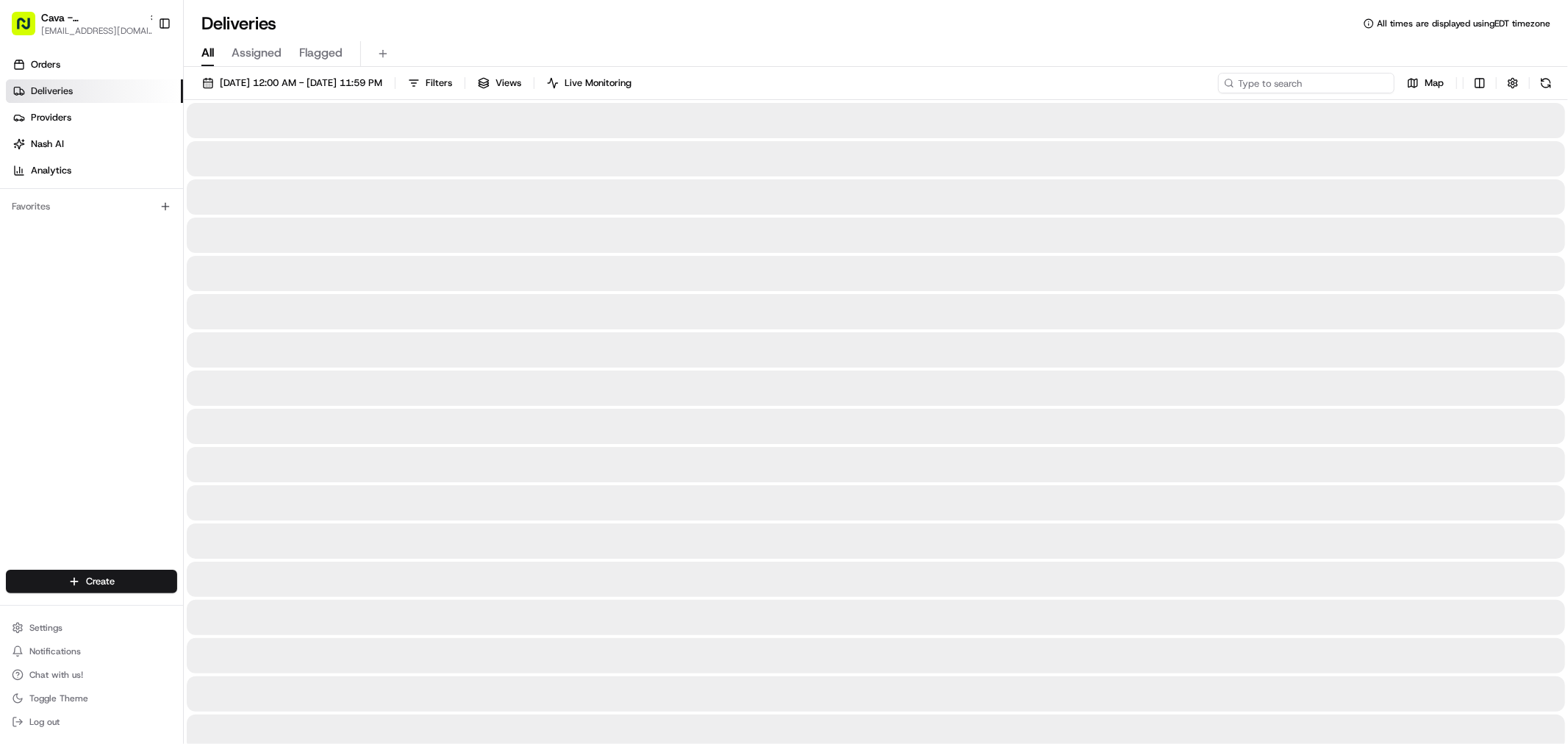
click at [1321, 86] on input at bounding box center [1306, 83] width 176 height 21
paste input "[PERSON_NAME]"
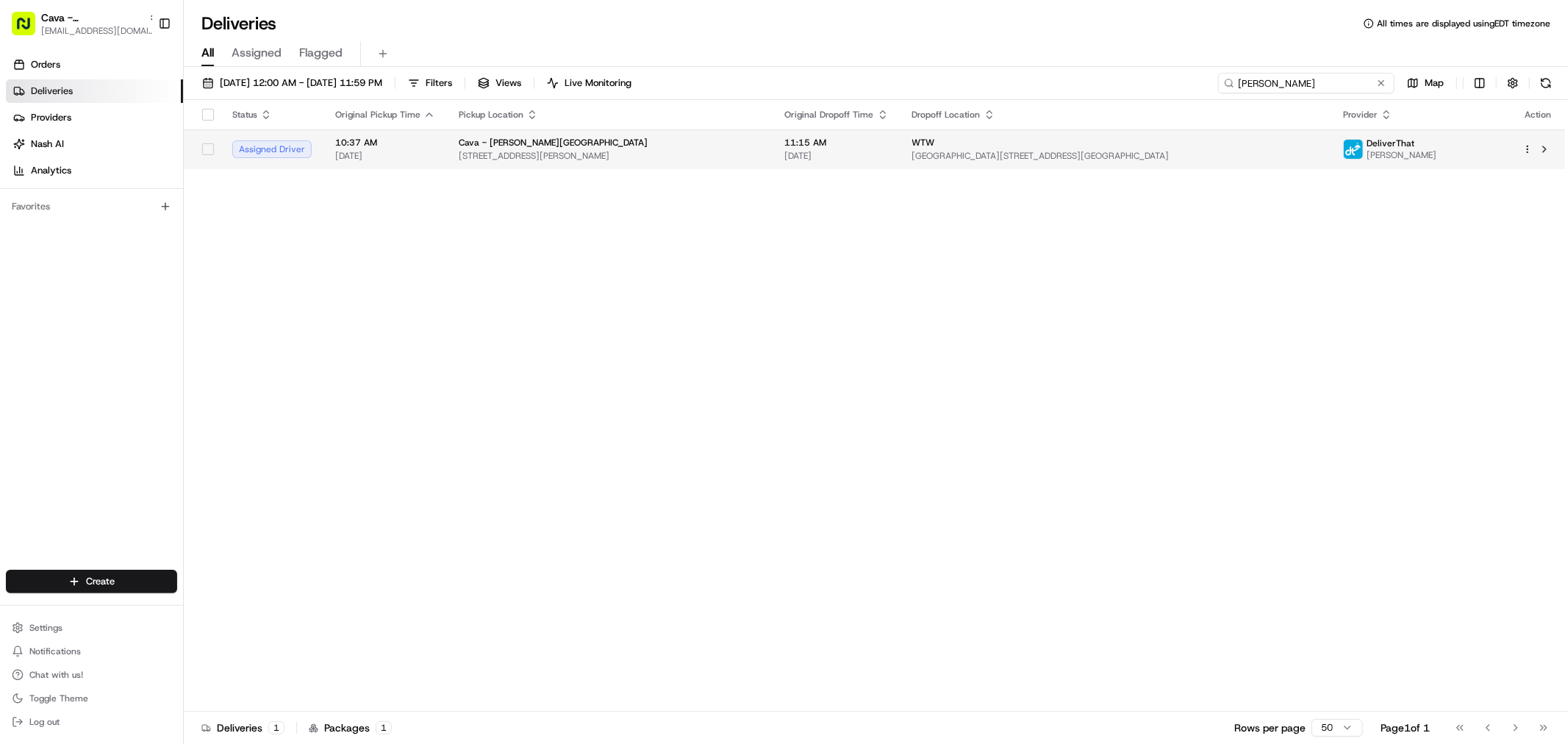
type input "[PERSON_NAME]"
click at [980, 155] on span "[GEOGRAPHIC_DATA][STREET_ADDRESS][GEOGRAPHIC_DATA]" at bounding box center [1115, 156] width 407 height 12
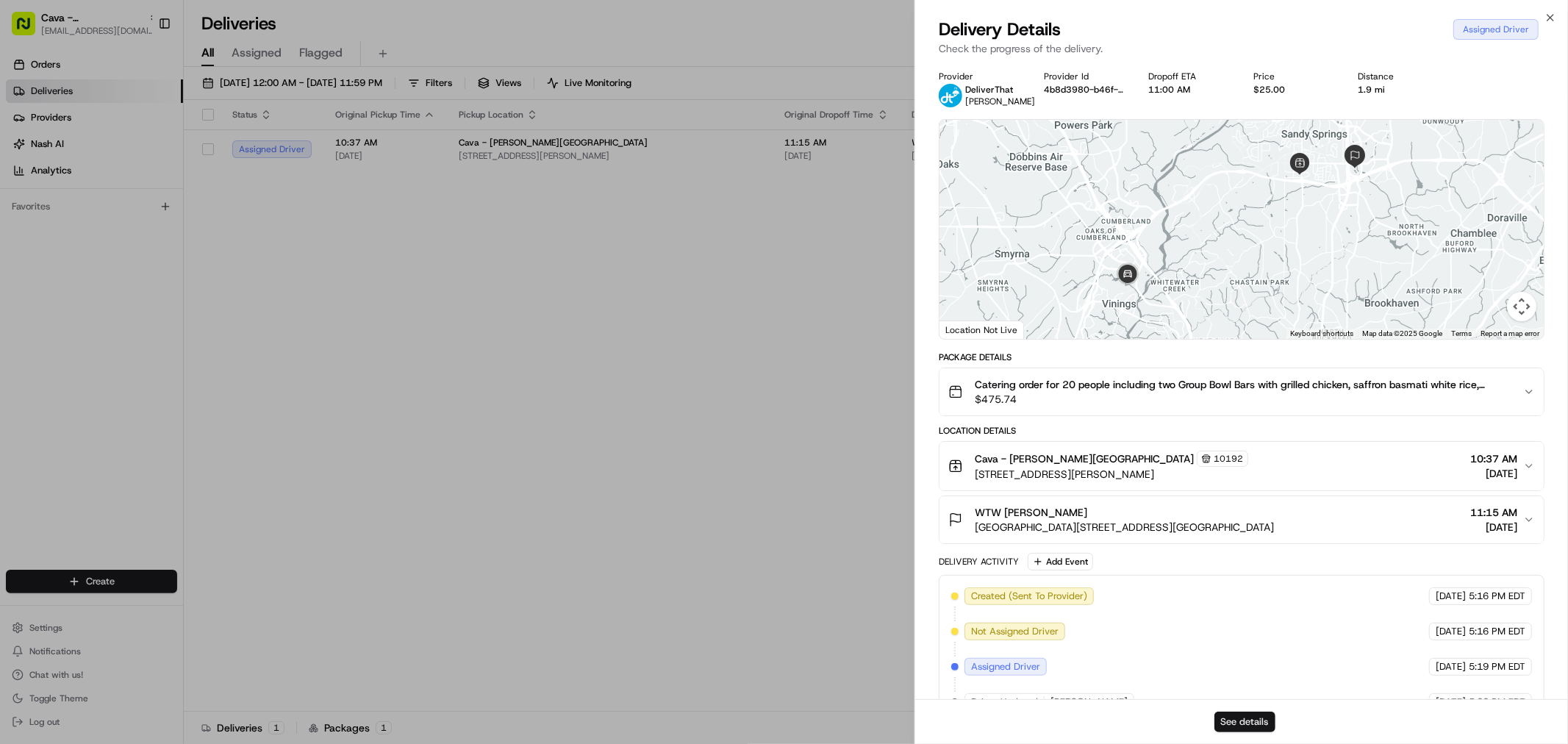
click at [1248, 723] on button "See details" at bounding box center [1244, 722] width 61 height 21
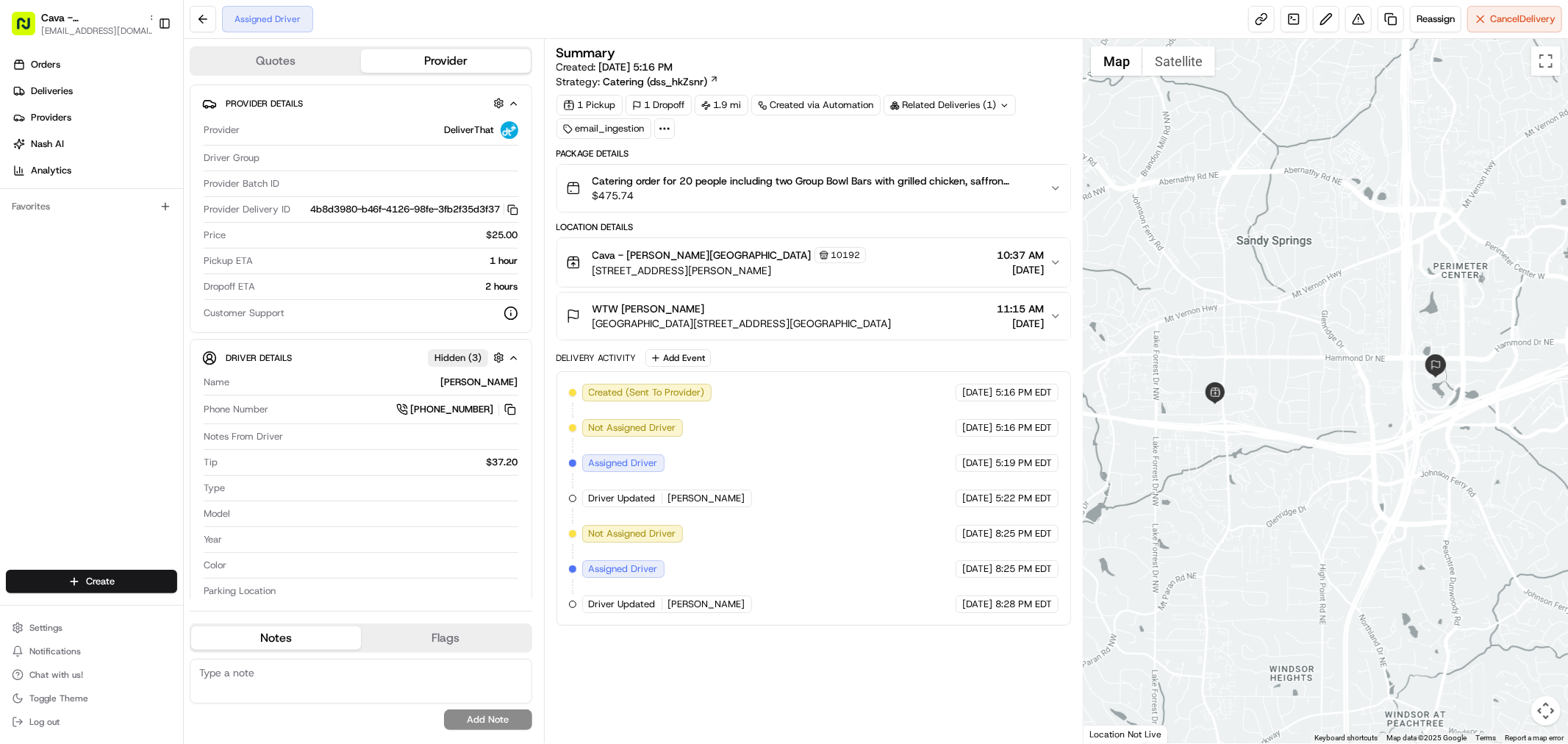
drag, startPoint x: 855, startPoint y: 267, endPoint x: 752, endPoint y: 274, distance: 103.2
click at [752, 274] on div "Cava - [PERSON_NAME][GEOGRAPHIC_DATA] 10192 [STREET_ADDRESS][PERSON_NAME] 10:37…" at bounding box center [808, 263] width 484 height 31
copy span "GA 30328, USA"
click at [1044, 260] on div "Cava - [PERSON_NAME][GEOGRAPHIC_DATA] 10192 [STREET_ADDRESS][PERSON_NAME] 10:37…" at bounding box center [808, 263] width 484 height 31
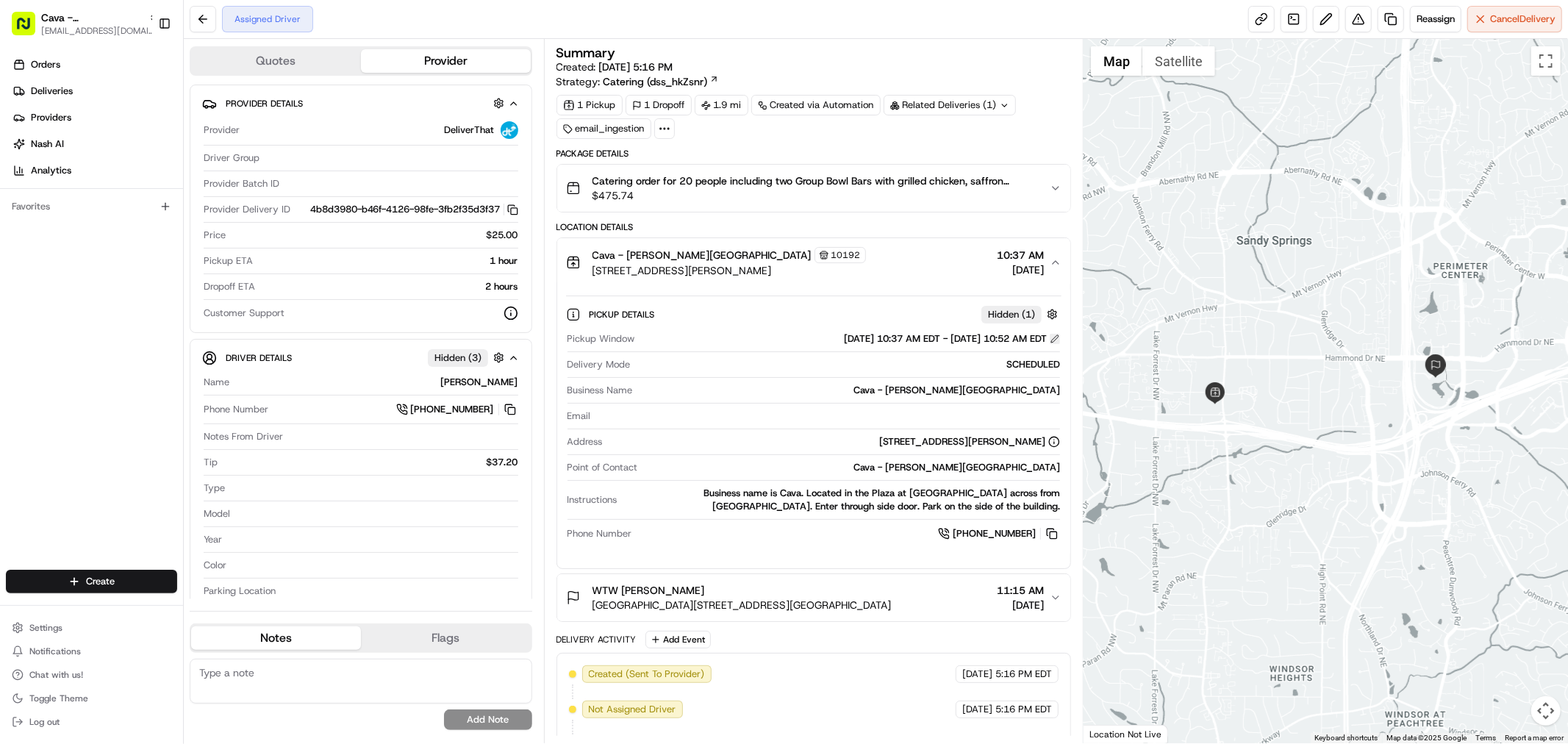
click at [1053, 340] on button at bounding box center [1055, 339] width 10 height 10
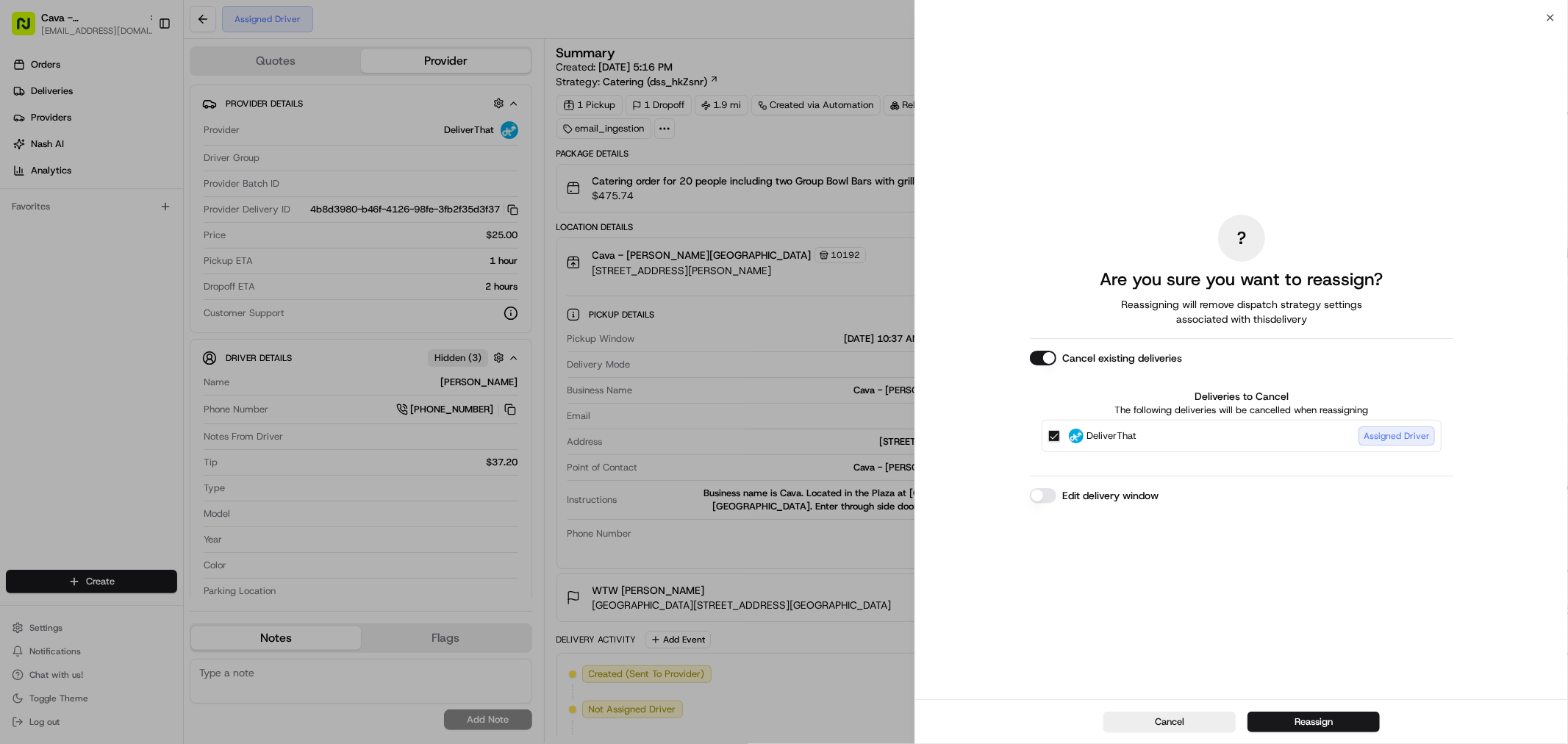
click at [1048, 493] on button "Edit delivery window" at bounding box center [1043, 496] width 27 height 15
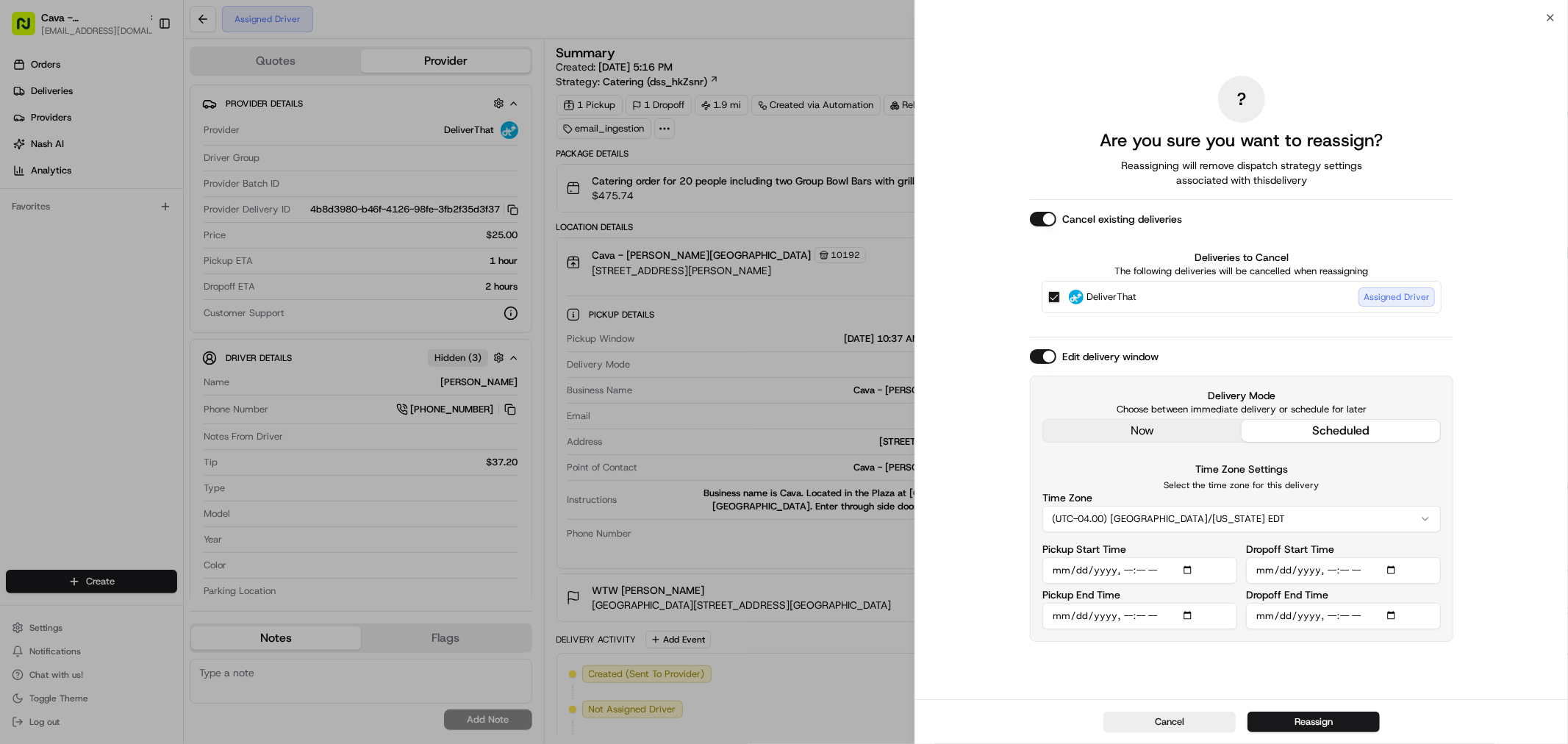
click at [1125, 574] on input "Pickup Start Time" at bounding box center [1140, 571] width 195 height 27
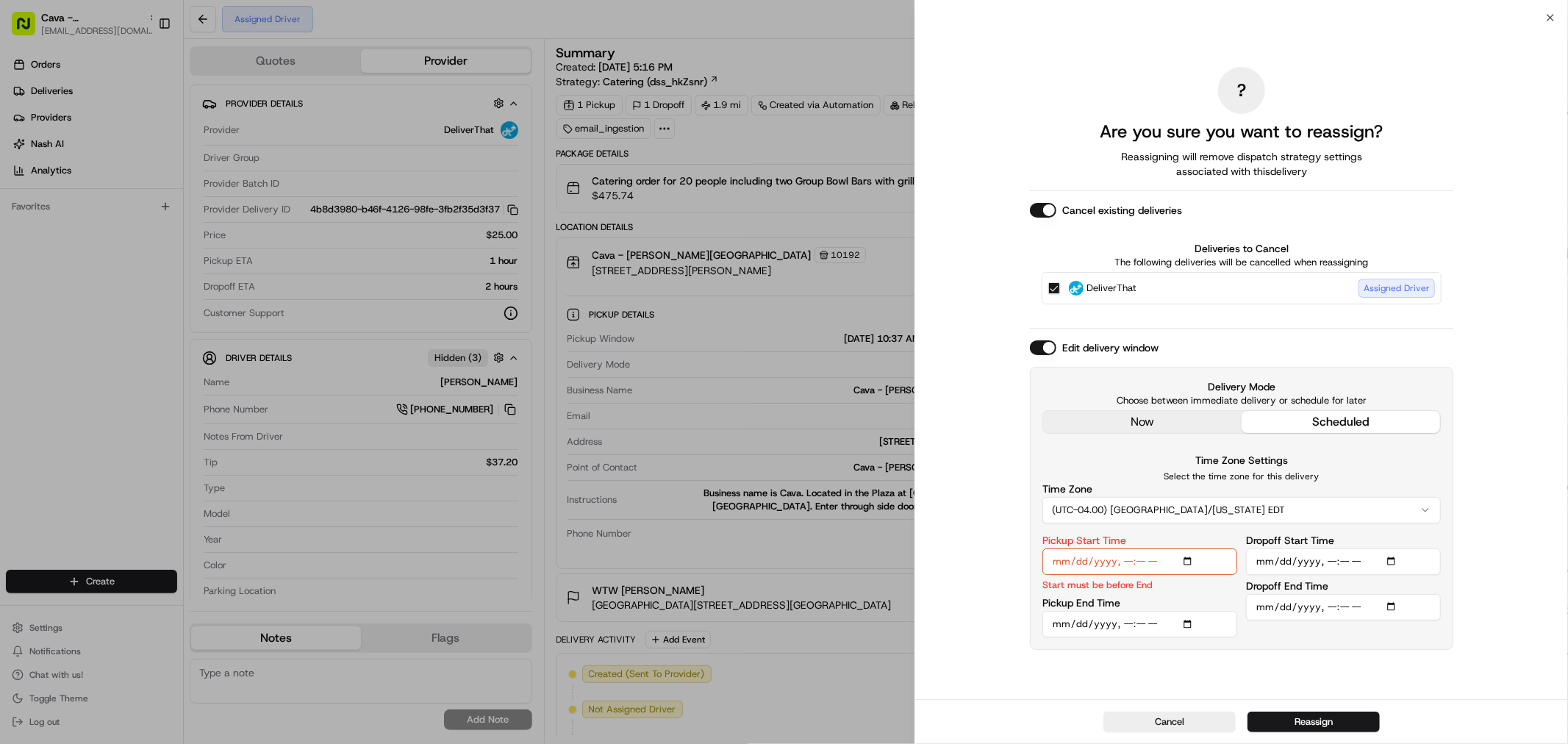
type input "2025-08-20T11:00"
click at [1126, 625] on input "Pickup End Time" at bounding box center [1140, 625] width 195 height 27
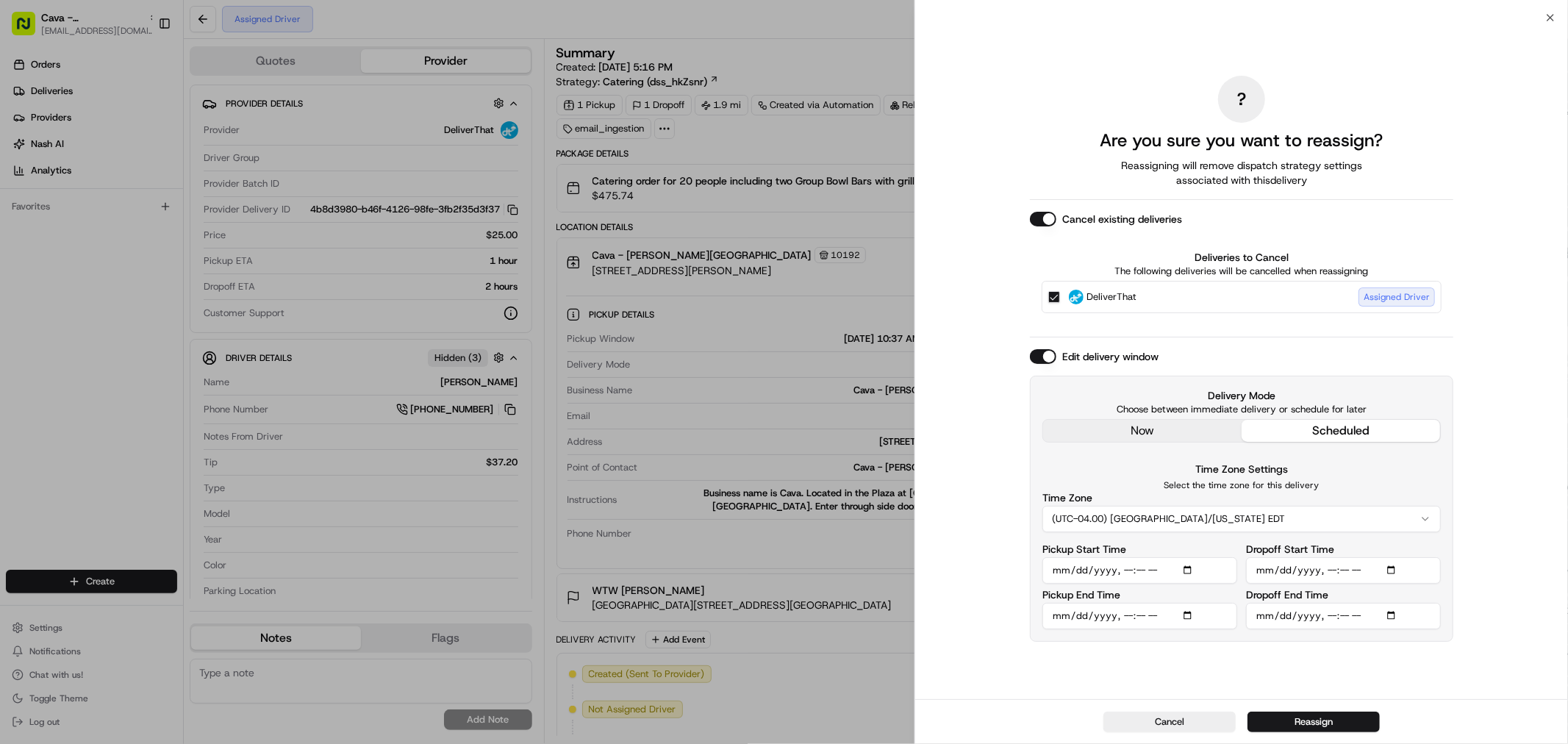
type input "2025-08-20T11:10"
click at [1342, 571] on input "Dropoff Start Time" at bounding box center [1343, 571] width 195 height 27
type input "2025-08-20T11:20"
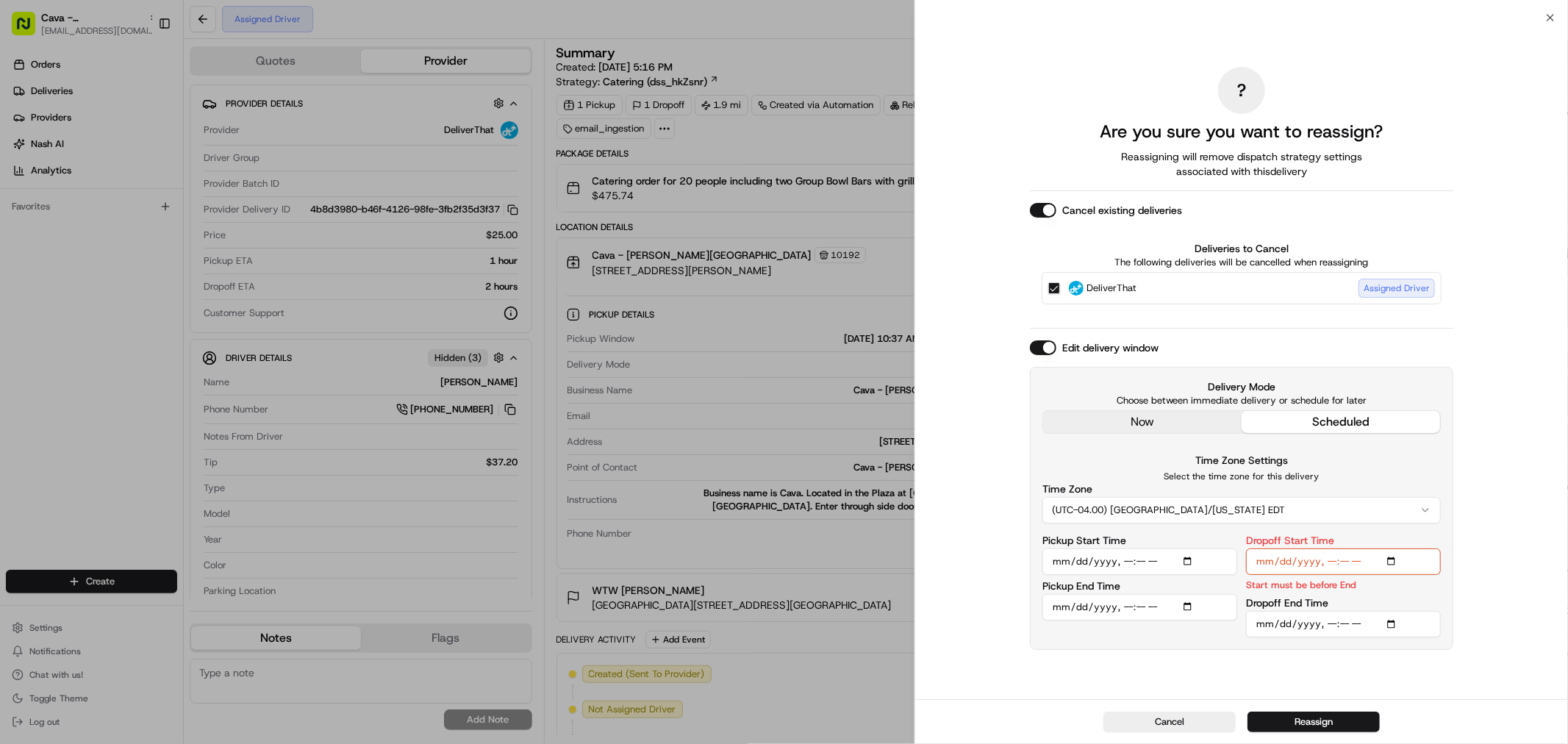
click at [1329, 631] on input "Dropoff End Time" at bounding box center [1343, 625] width 195 height 27
click at [1329, 626] on input "Dropoff End Time" at bounding box center [1343, 625] width 195 height 27
type input "2025-08-20T11:45"
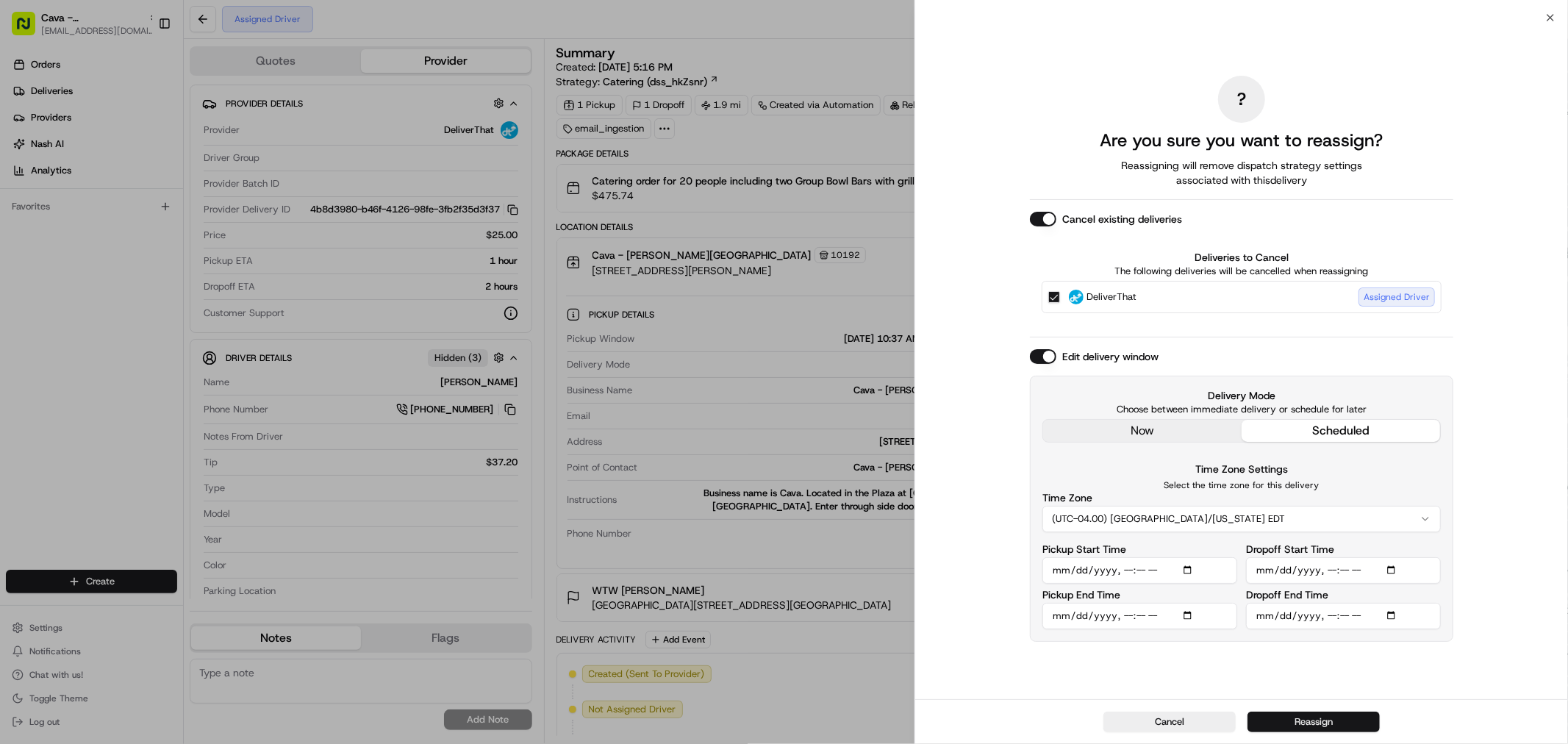
click at [1327, 723] on button "Reassign" at bounding box center [1313, 722] width 132 height 21
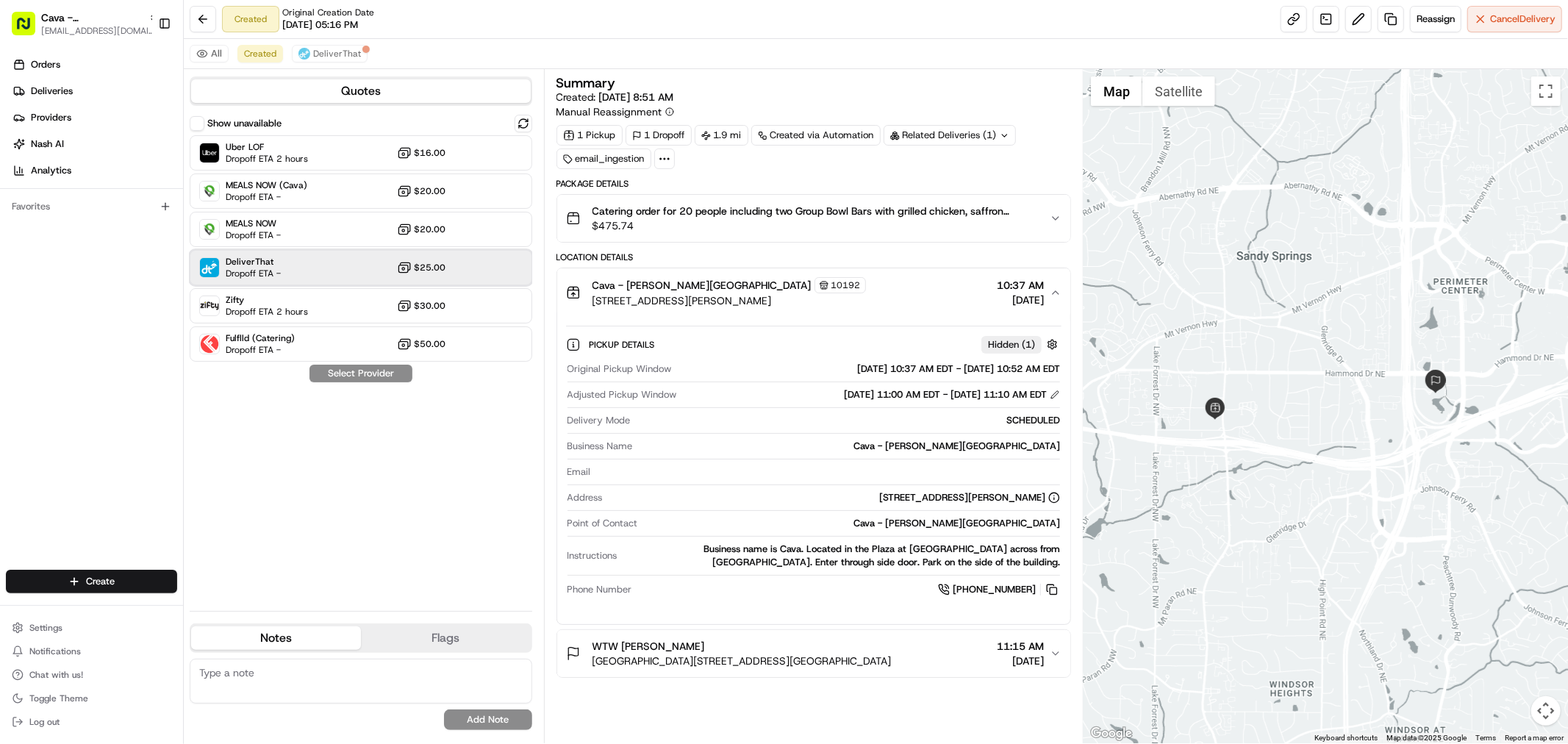
click at [496, 269] on div "DeliverThat Dropoff ETA - $25.00" at bounding box center [360, 268] width 343 height 35
click at [380, 373] on button "Assign Provider" at bounding box center [361, 374] width 105 height 18
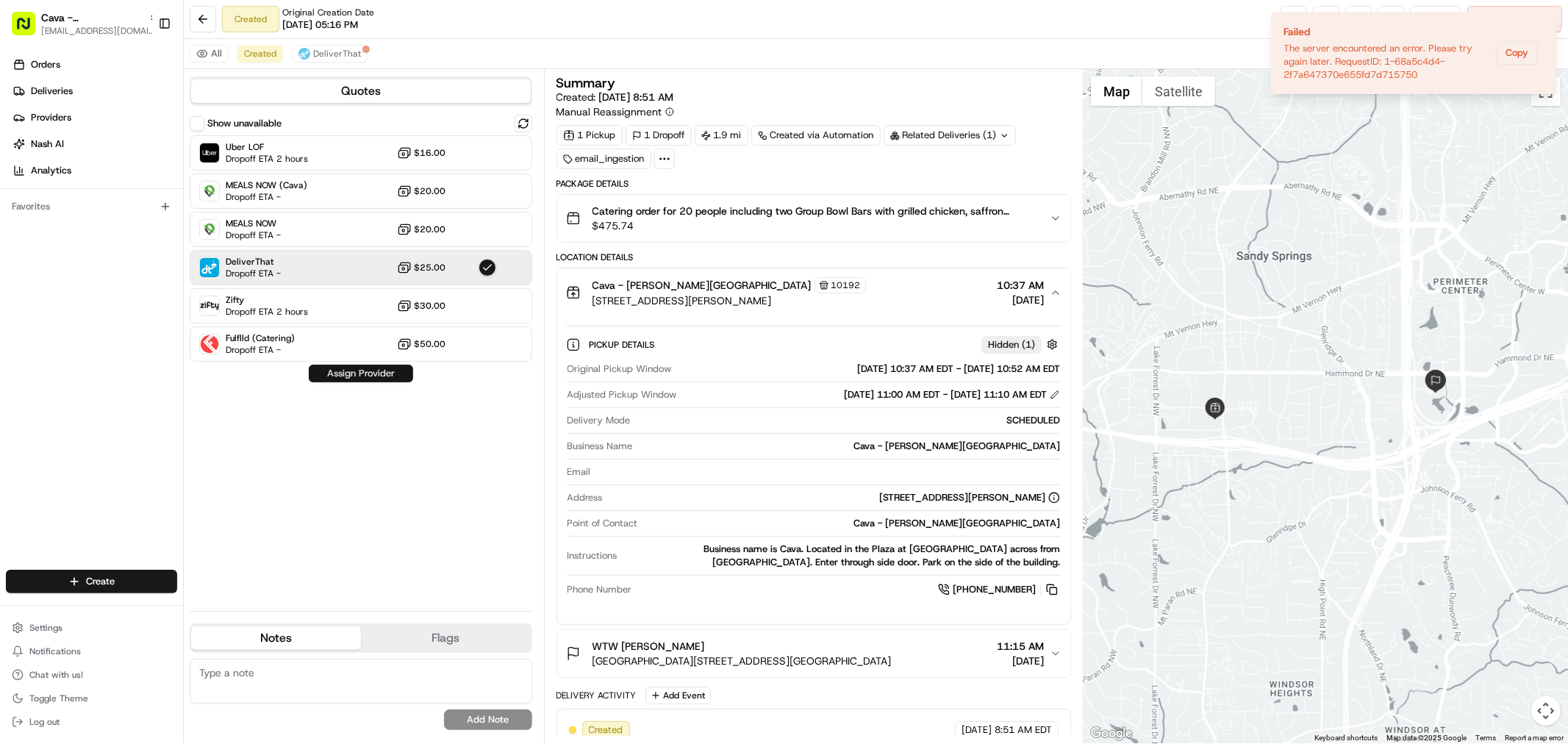
click at [380, 373] on button "Assign Provider" at bounding box center [361, 374] width 105 height 18
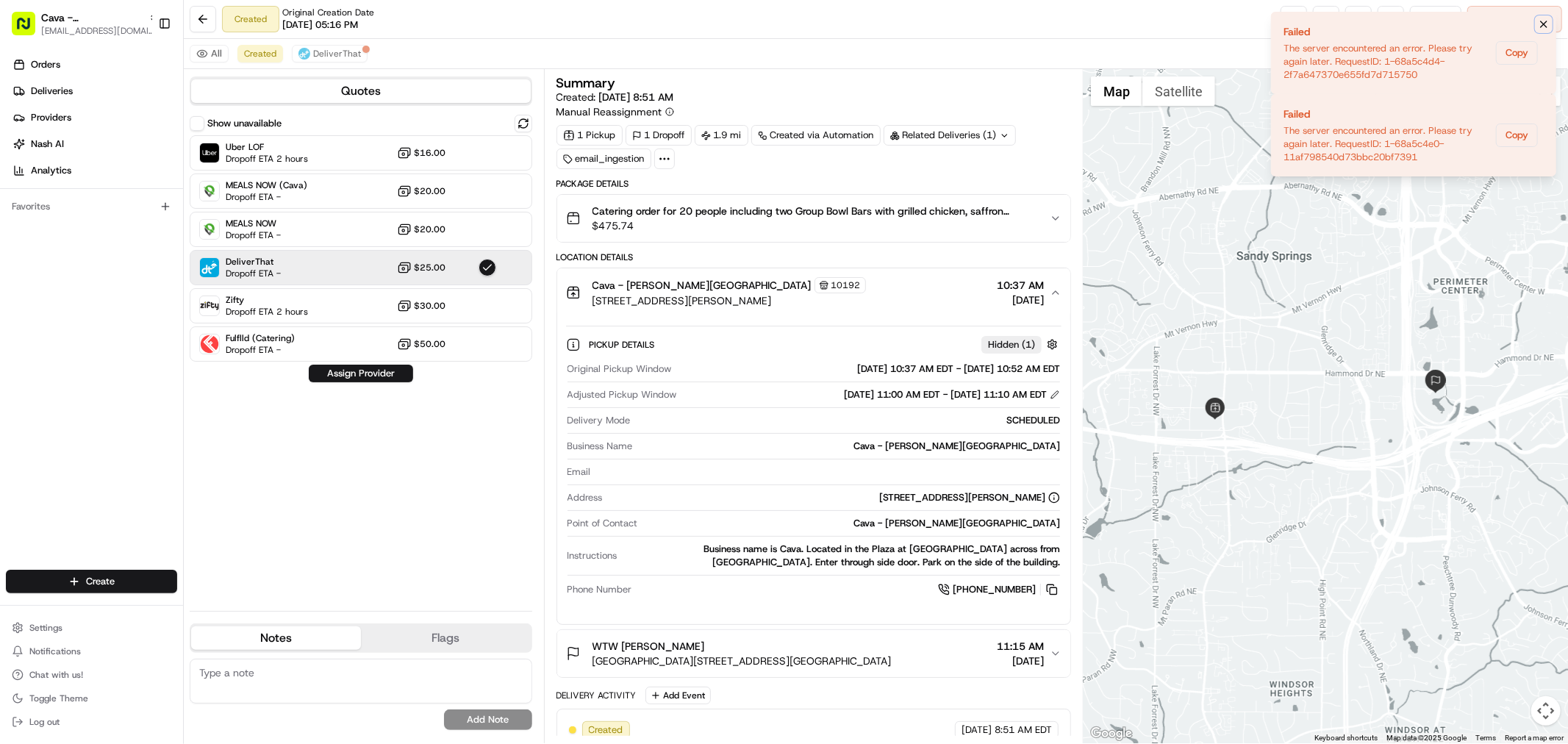
click at [1544, 25] on icon "Notifications (F8)" at bounding box center [1544, 24] width 12 height 12
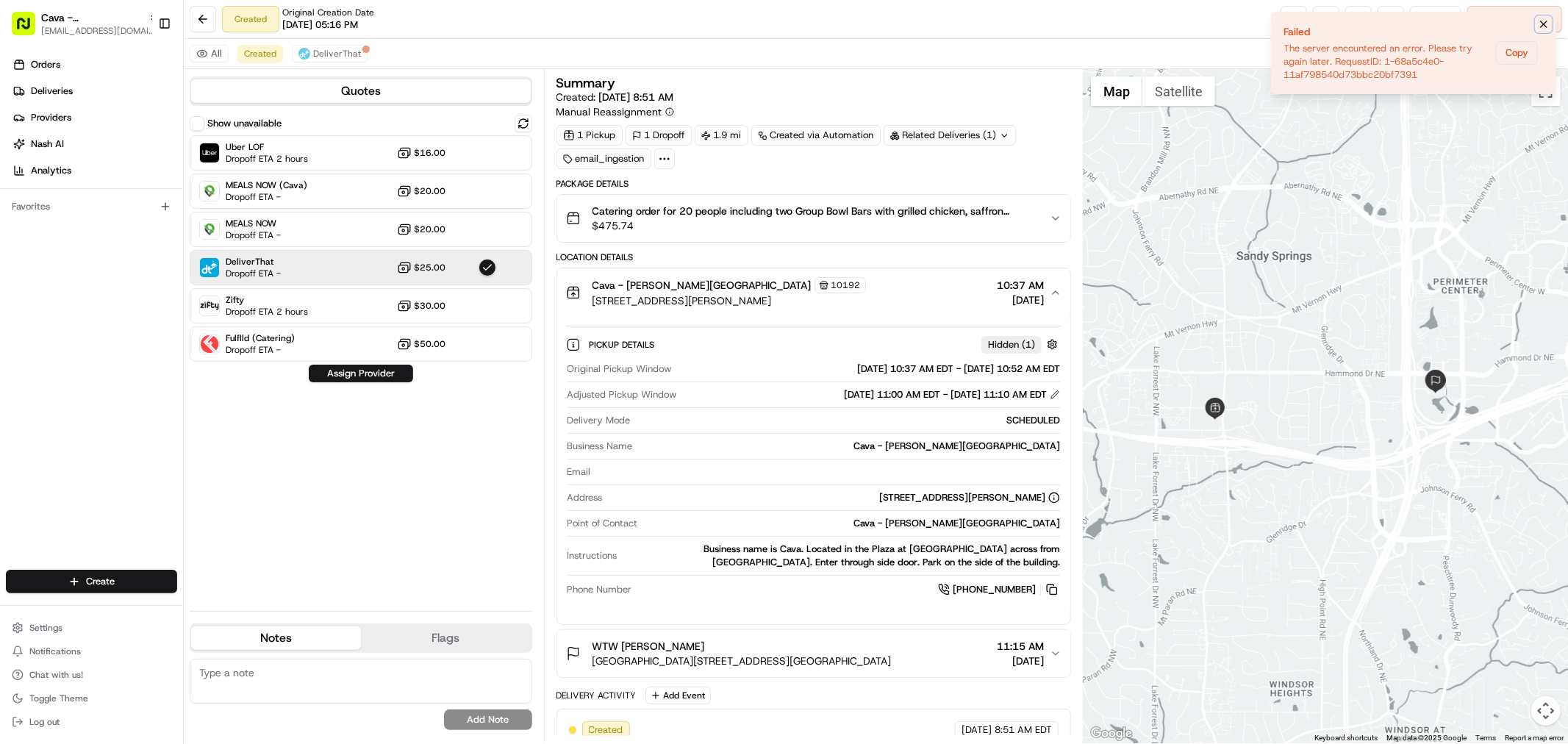
click at [1547, 24] on icon "Notifications (F8)" at bounding box center [1544, 24] width 12 height 12
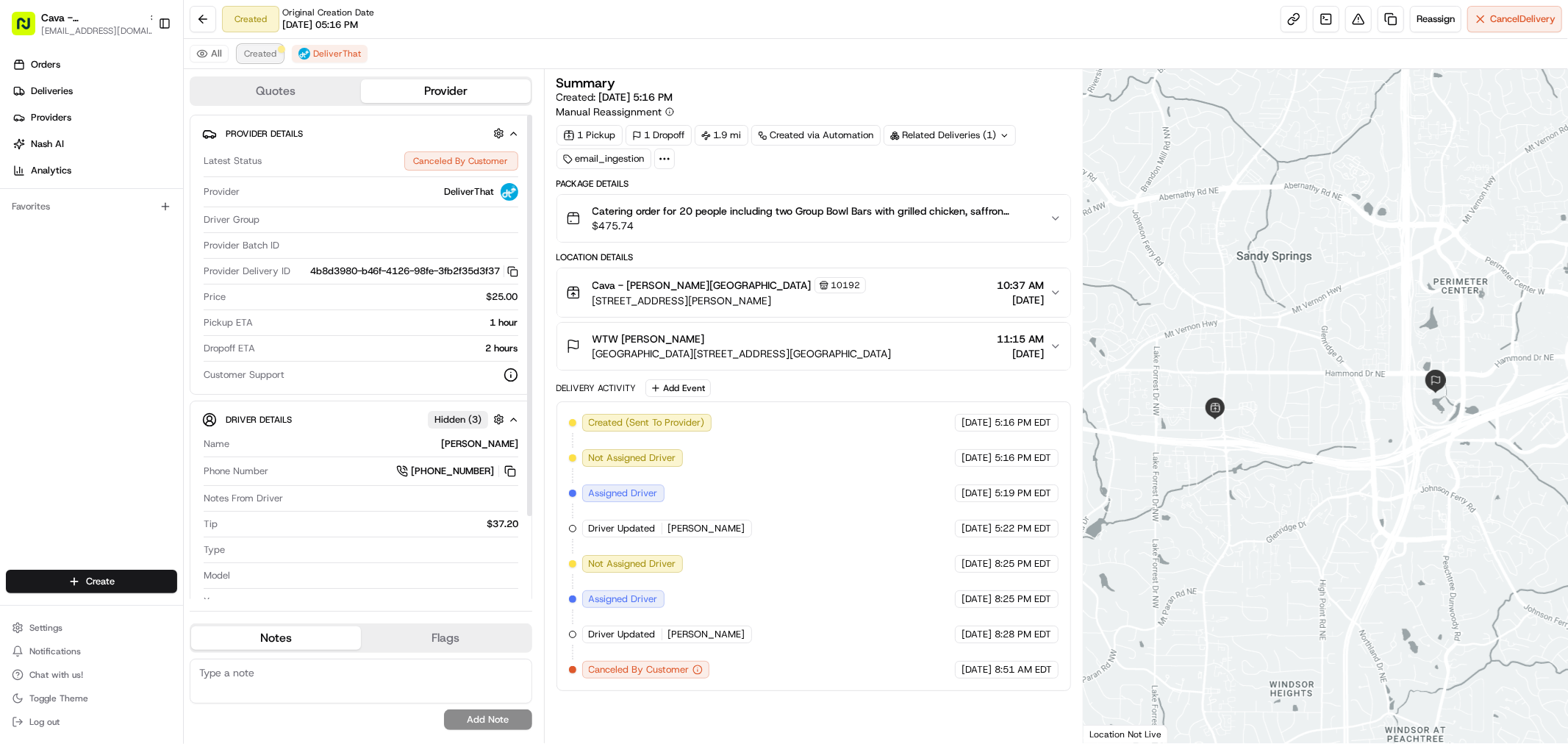
click at [256, 49] on span "Created" at bounding box center [260, 54] width 32 height 12
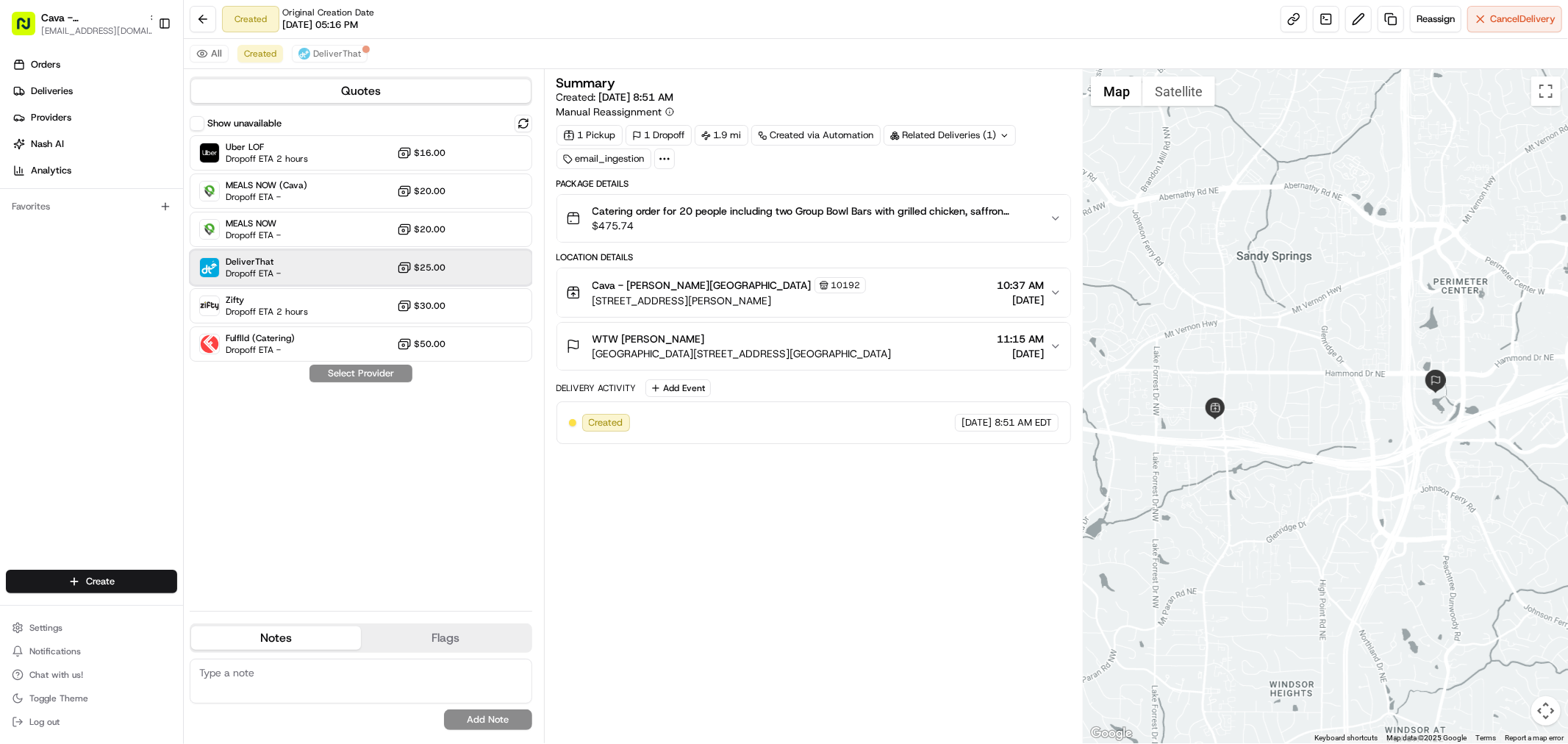
click at [475, 283] on div "DeliverThat Dropoff ETA - $25.00" at bounding box center [360, 268] width 343 height 35
click at [348, 372] on button "Assign Provider" at bounding box center [361, 374] width 105 height 18
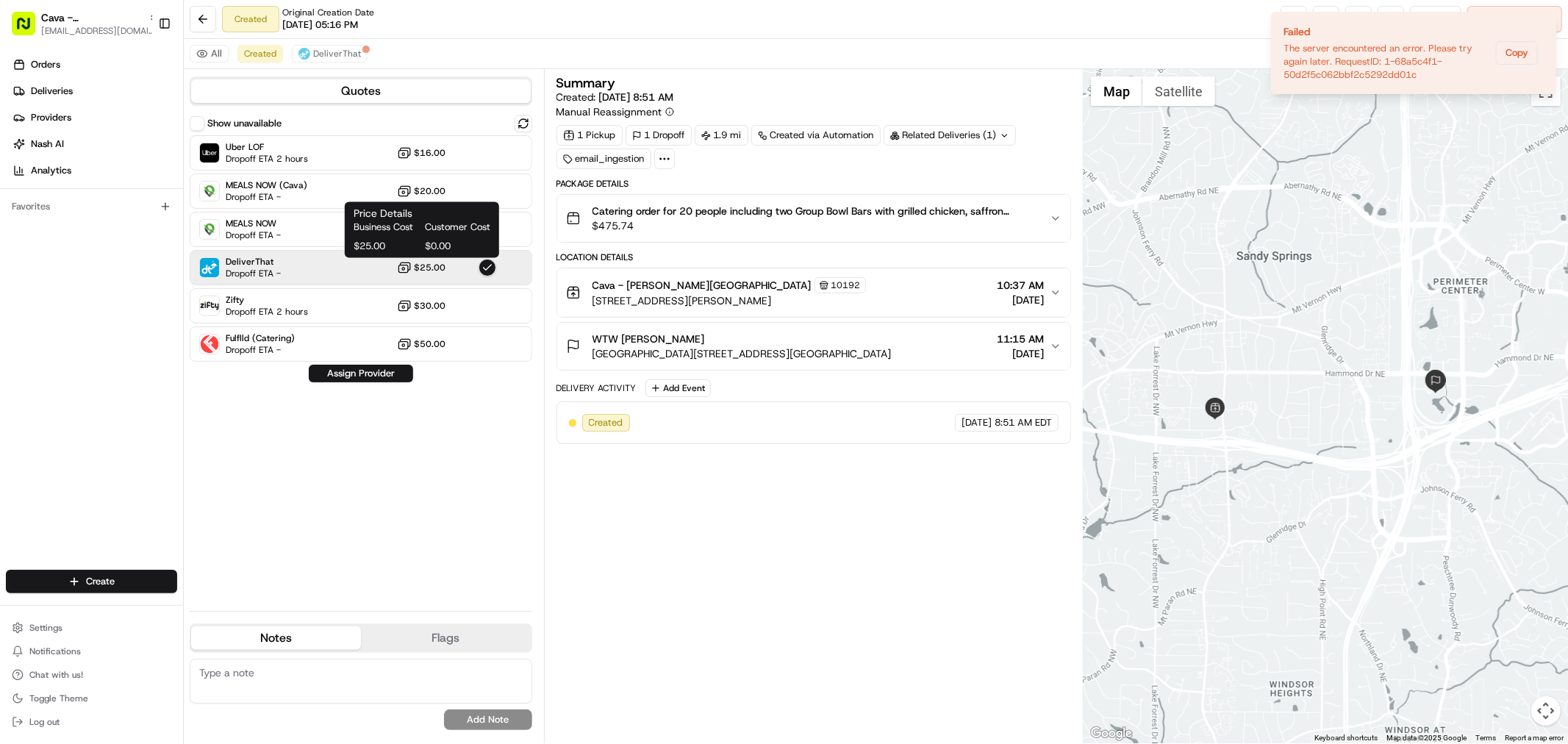
click at [450, 232] on span "Customer Cost" at bounding box center [457, 227] width 66 height 13
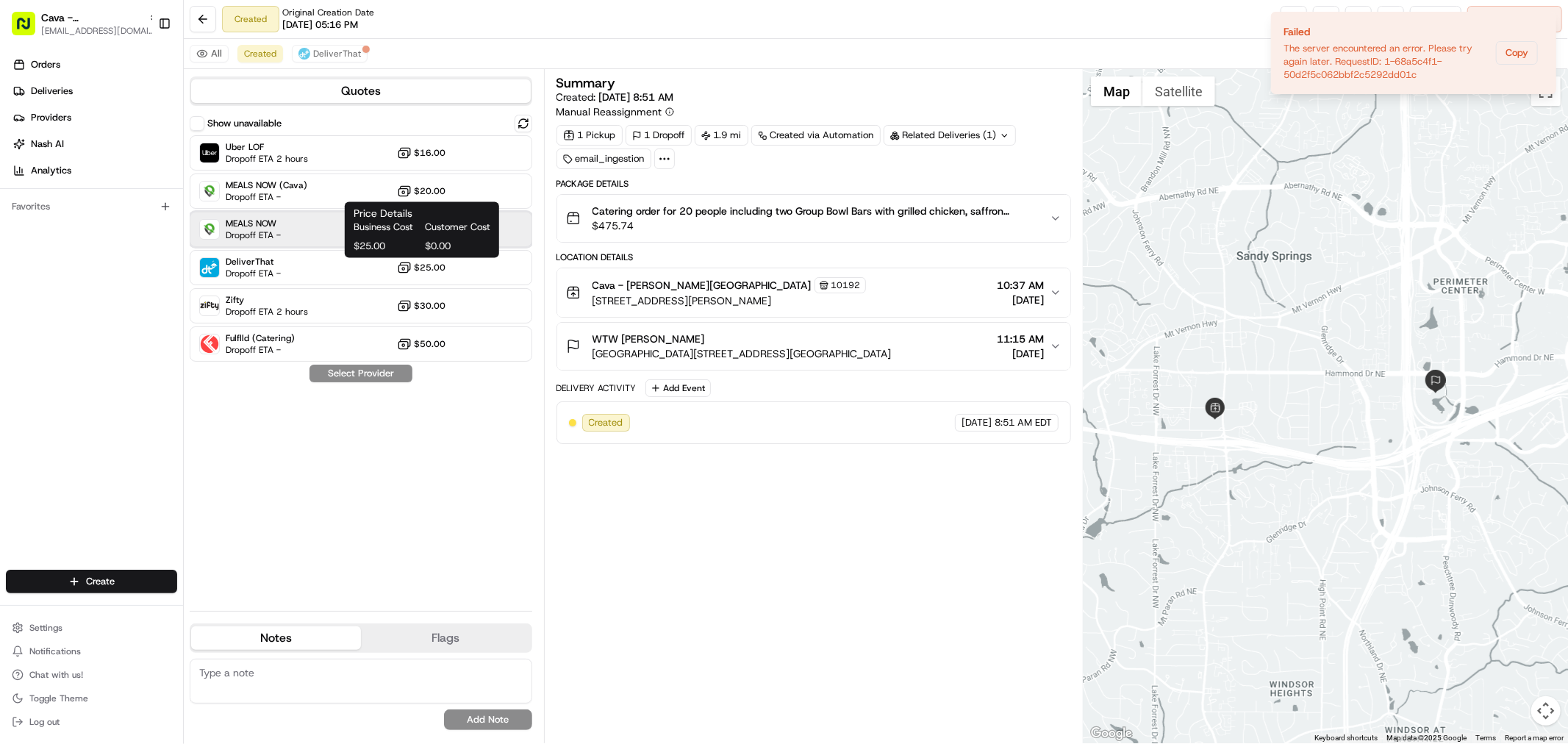
click at [500, 229] on div "MEALS NOW Dropoff ETA - $20.00" at bounding box center [360, 229] width 343 height 35
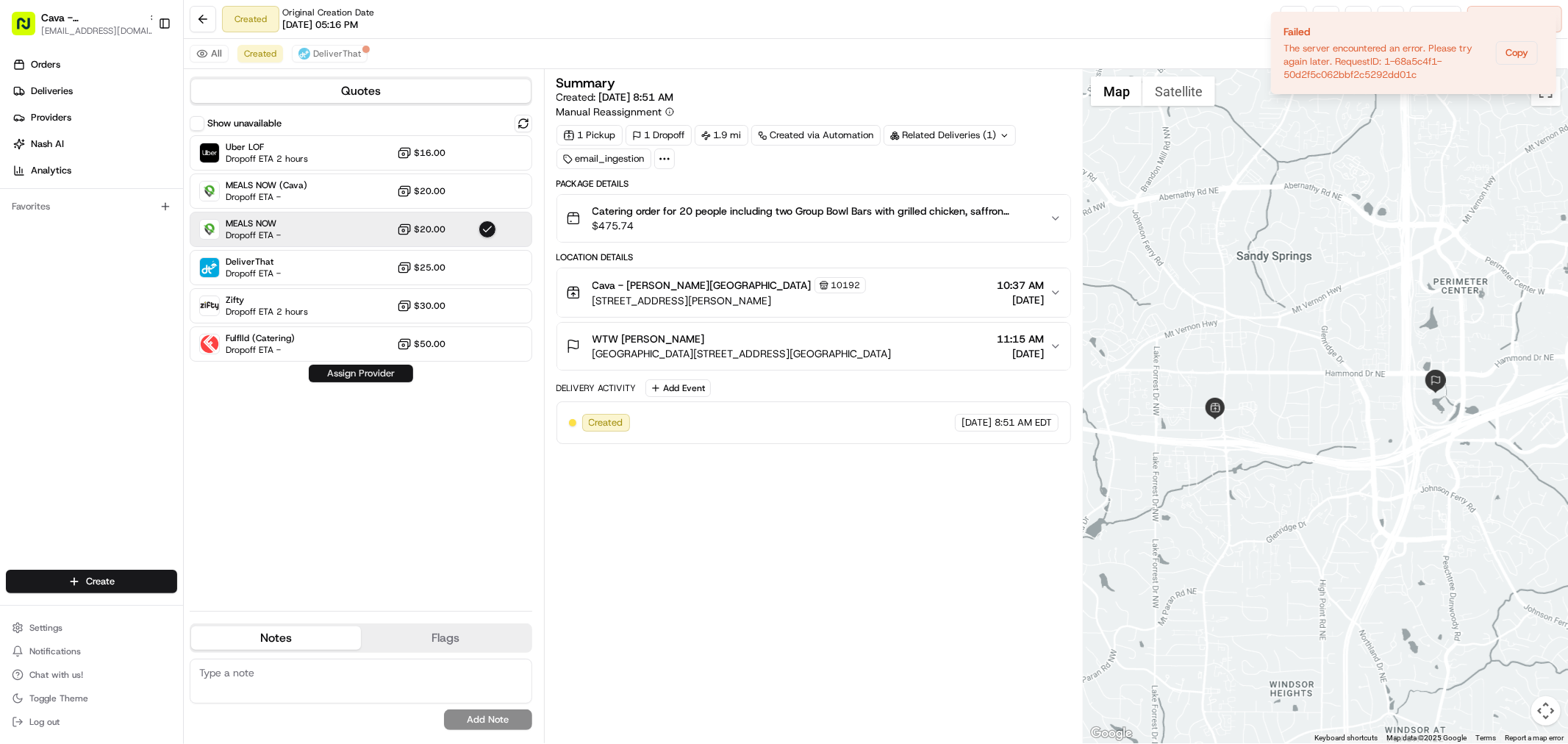
click at [368, 374] on button "Assign Provider" at bounding box center [361, 374] width 105 height 18
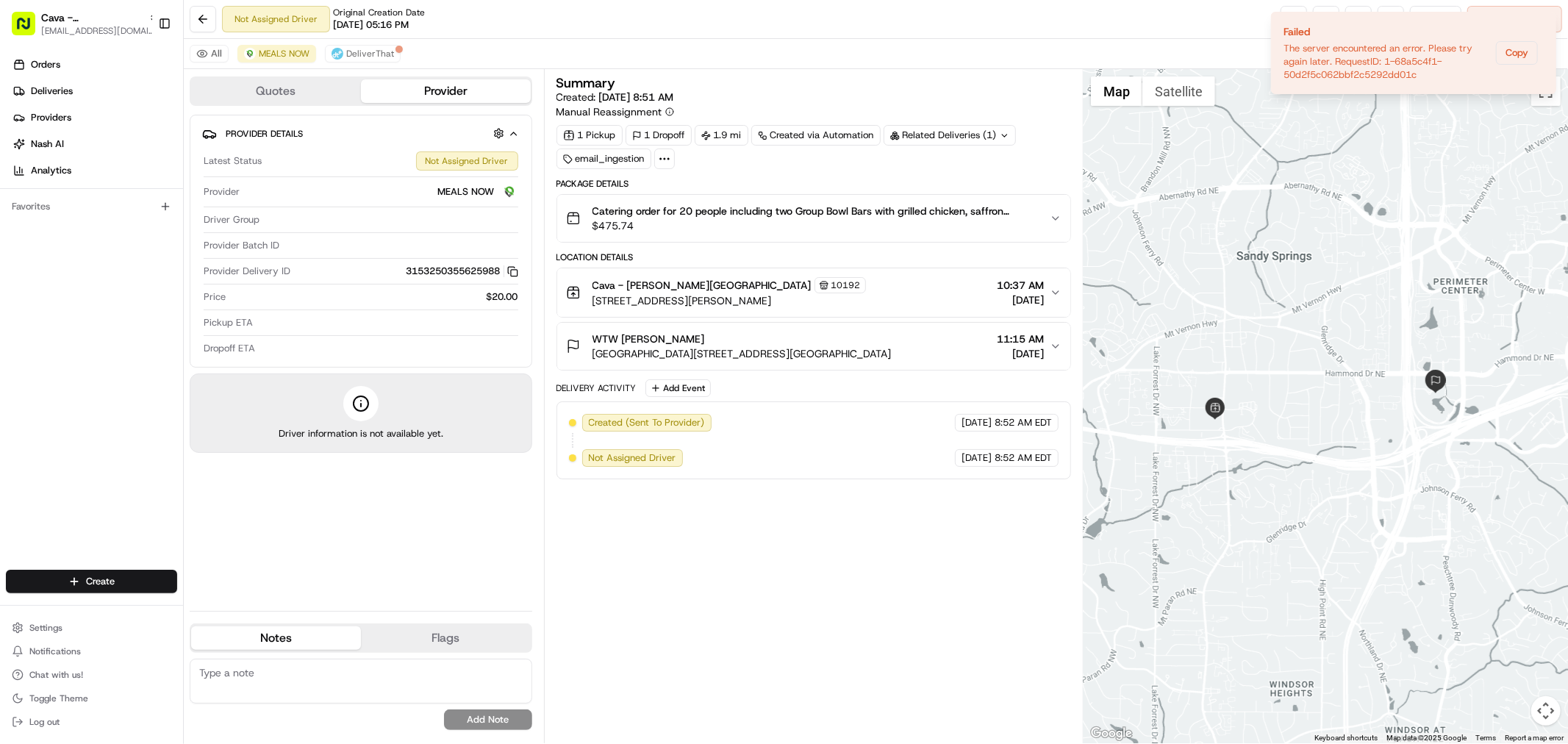
click at [914, 288] on div "Cava - [PERSON_NAME][GEOGRAPHIC_DATA] 10192 [STREET_ADDRESS][PERSON_NAME] 10:37…" at bounding box center [808, 293] width 484 height 31
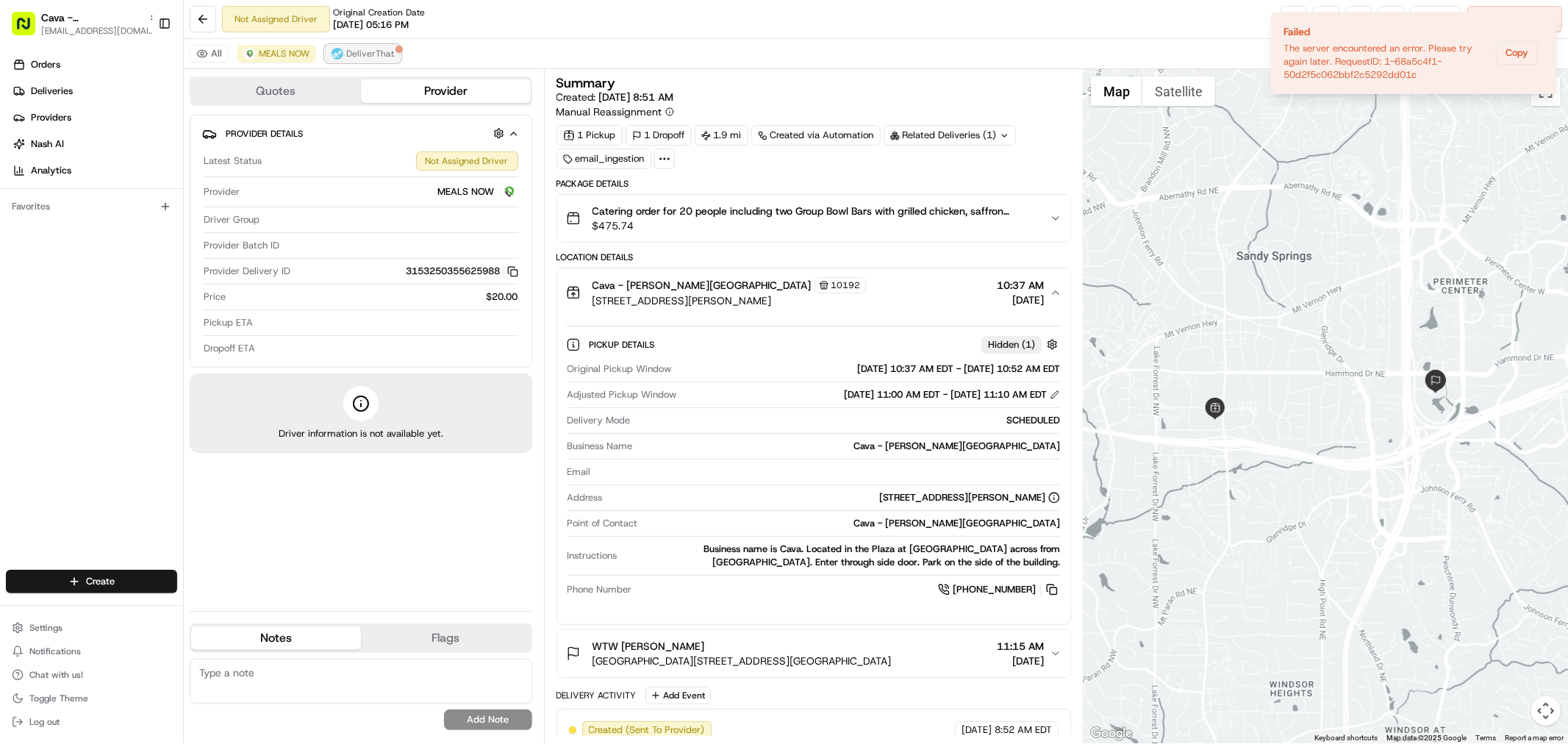
click at [352, 52] on span "DeliverThat" at bounding box center [370, 54] width 48 height 12
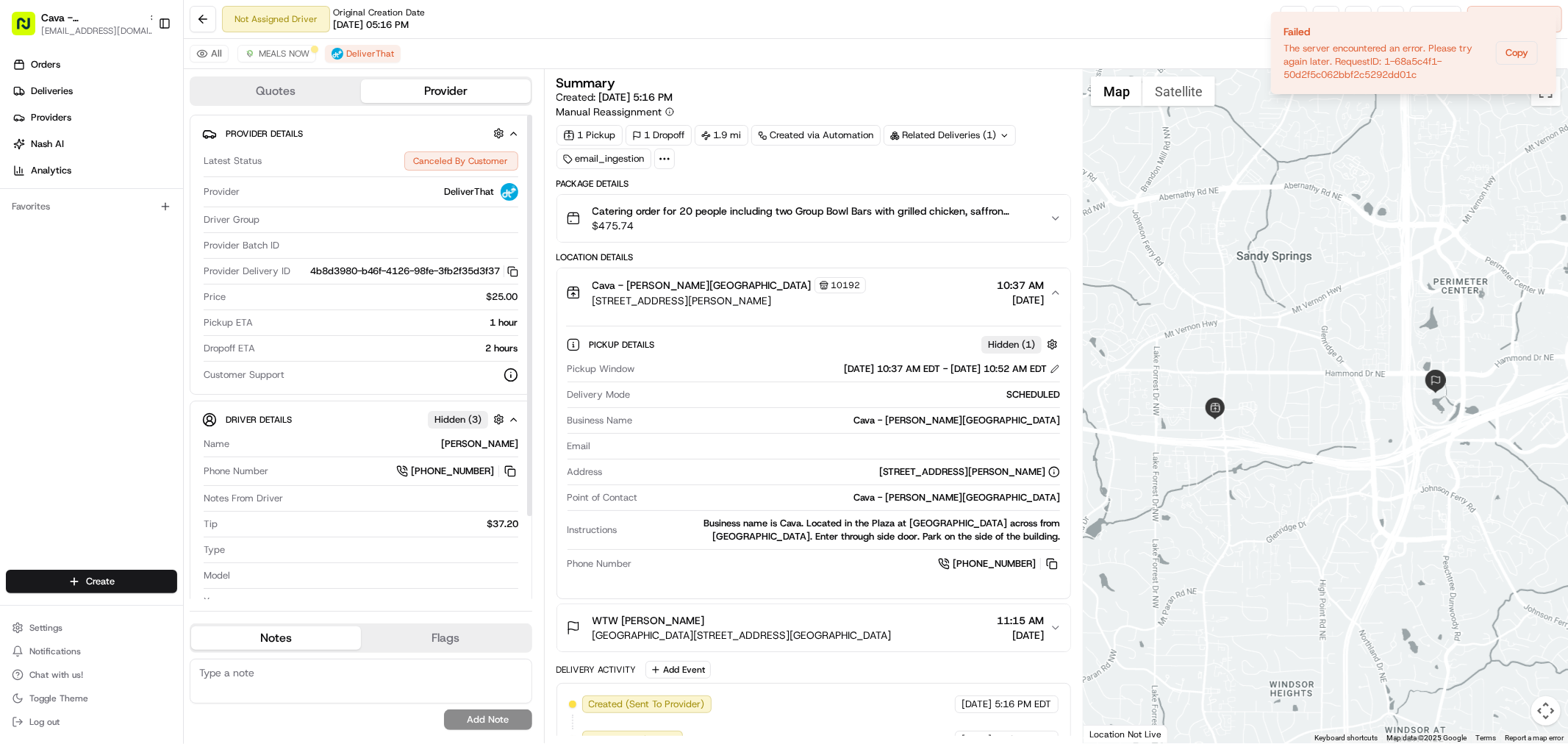
click at [517, 302] on span "$25.00" at bounding box center [502, 297] width 32 height 13
click at [1539, 24] on icon "Notifications (F8)" at bounding box center [1544, 24] width 12 height 12
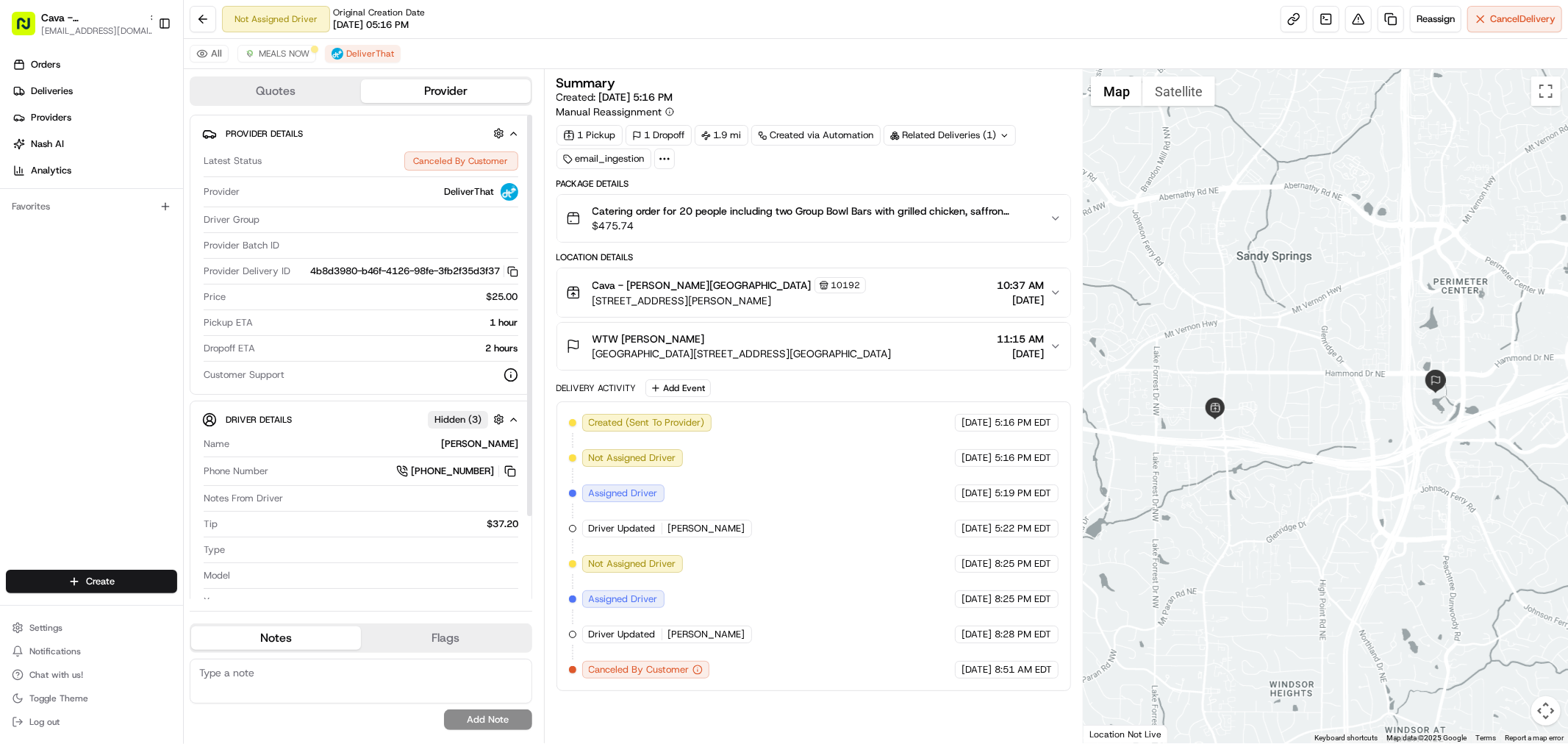
click at [523, 299] on div "Provider Details Latest Status Canceled By Customer Provider DeliverThat Driver…" at bounding box center [360, 255] width 343 height 280
click at [262, 50] on span "MEALS NOW" at bounding box center [284, 54] width 51 height 12
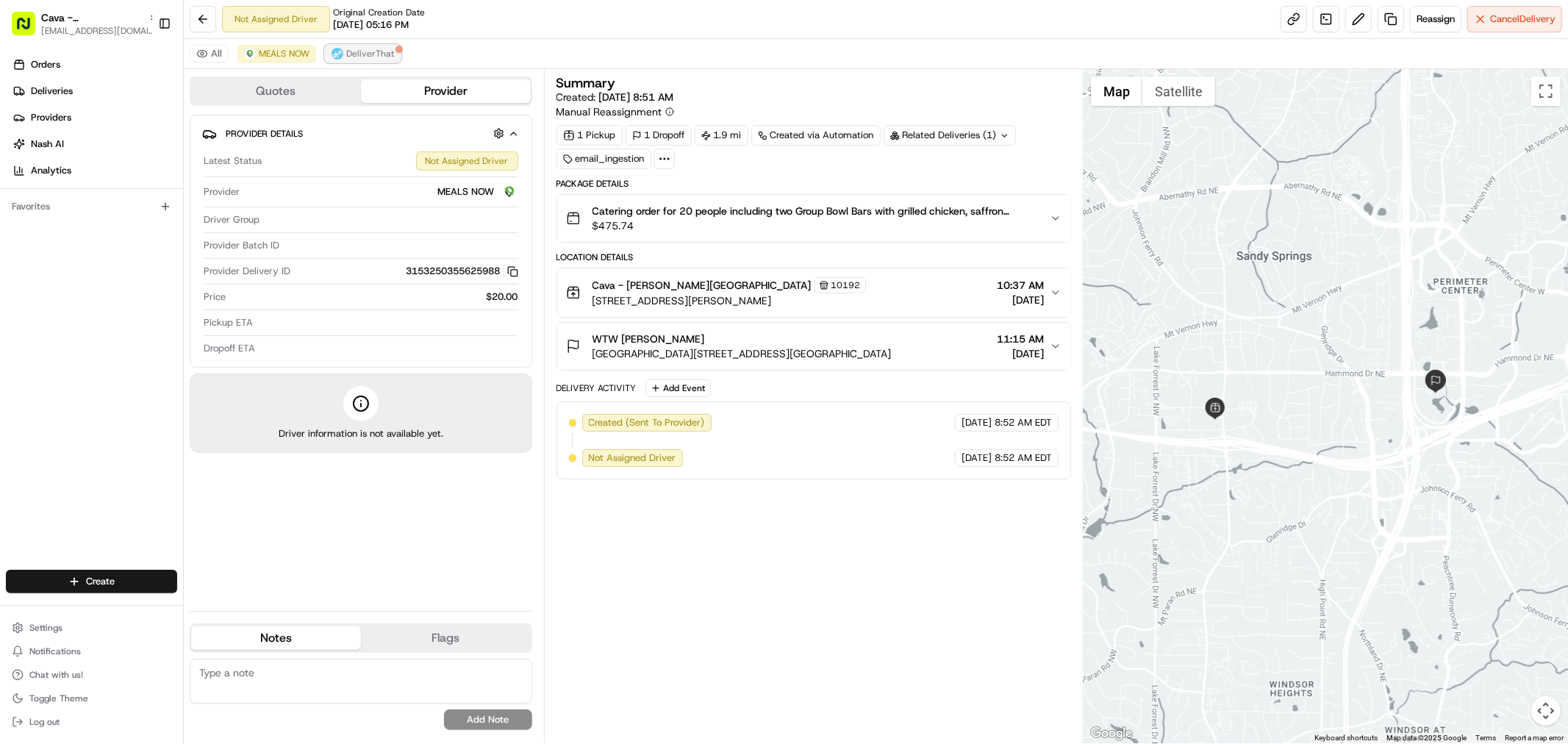
click at [376, 61] on button "DeliverThat" at bounding box center [363, 54] width 76 height 18
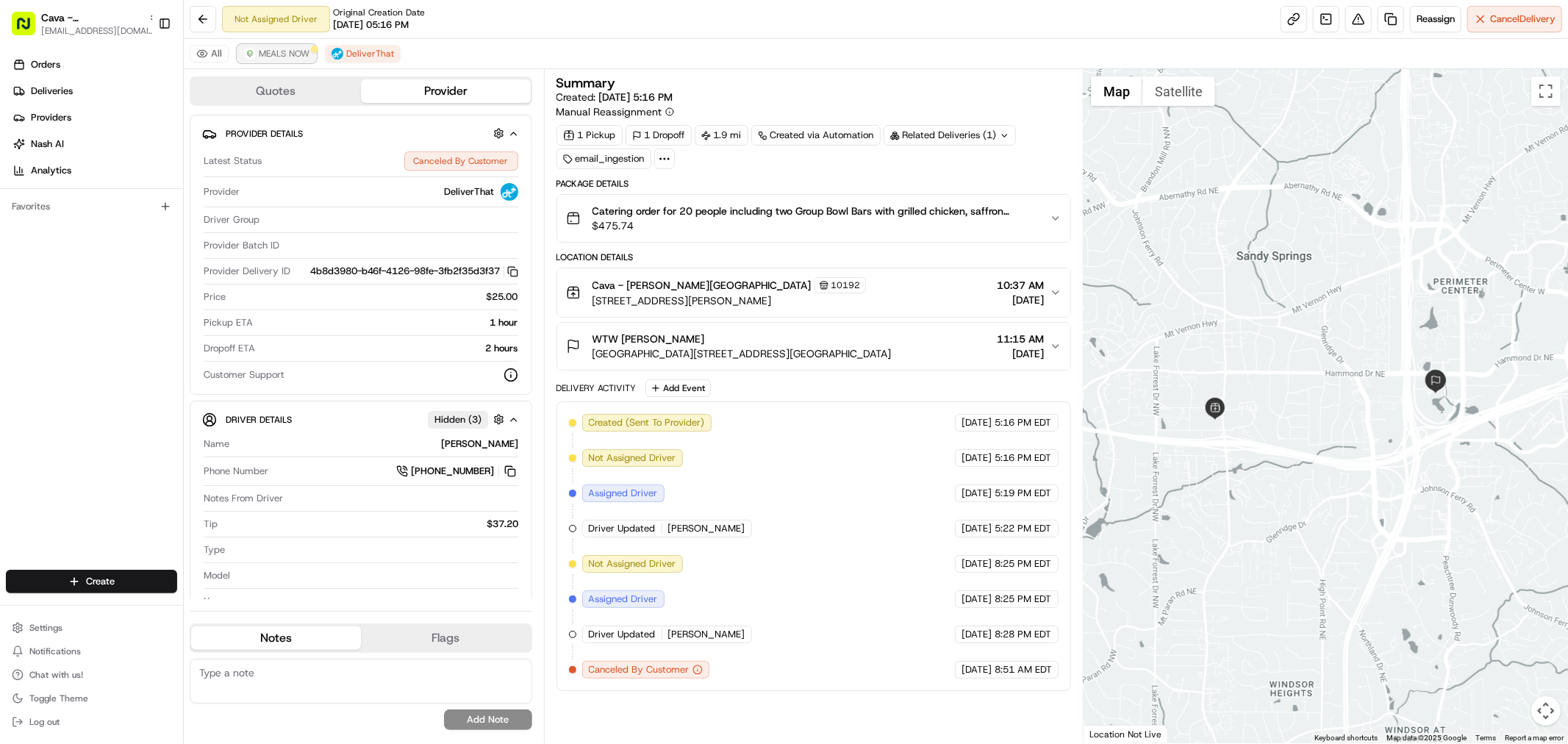
click at [307, 52] on span "MEALS NOW" at bounding box center [284, 54] width 51 height 12
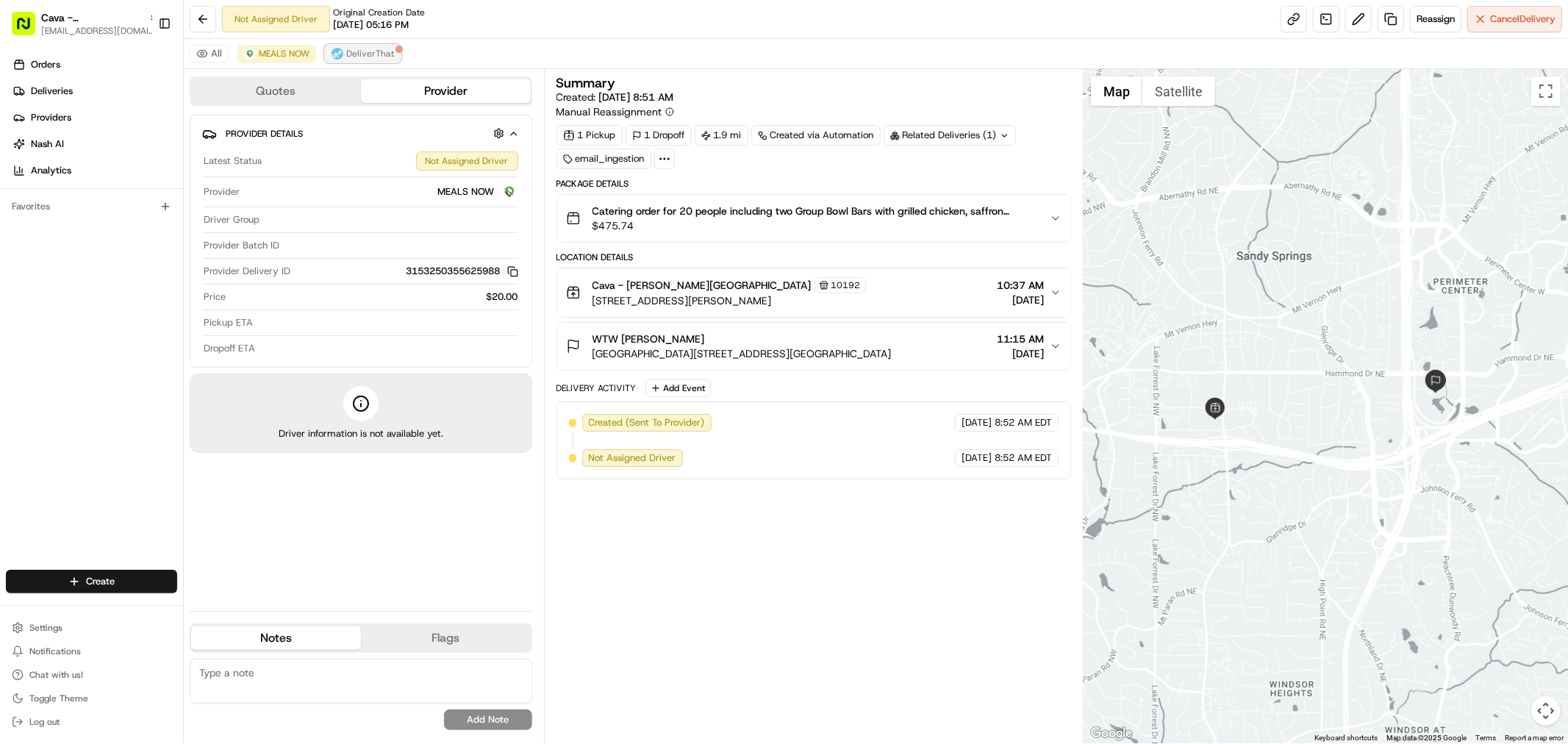
click at [374, 55] on span "DeliverThat" at bounding box center [370, 54] width 48 height 12
